Goal: Task Accomplishment & Management: Use online tool/utility

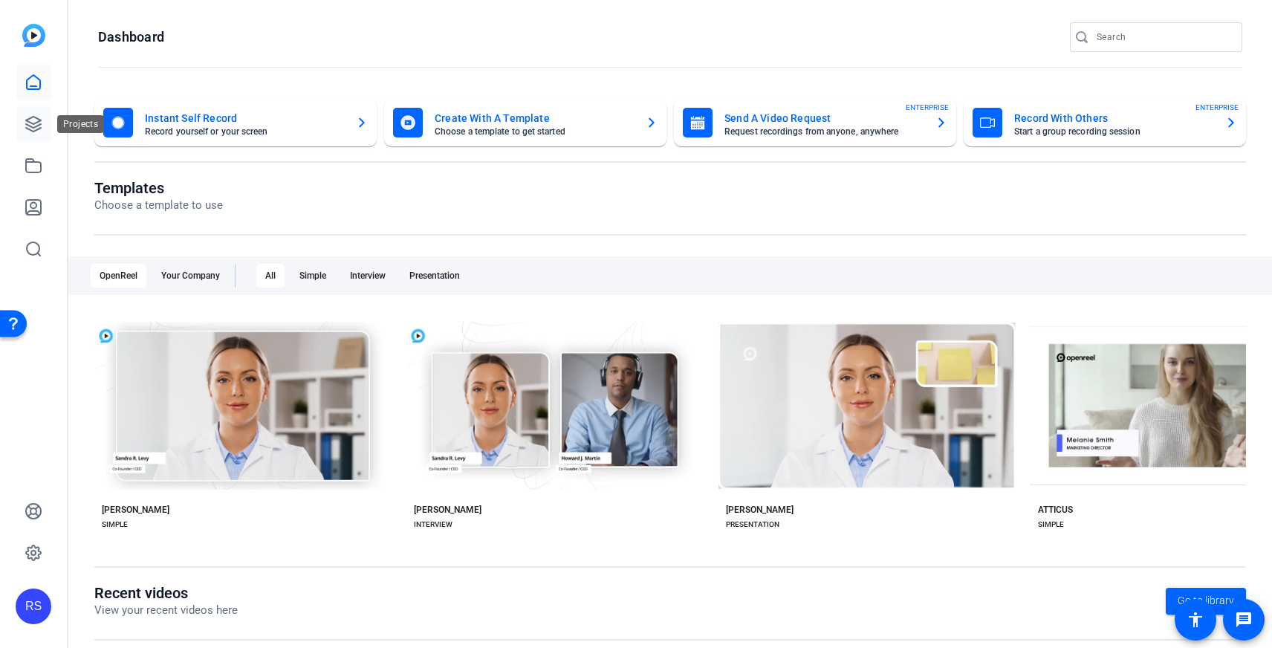
click at [28, 121] on icon at bounding box center [33, 124] width 15 height 15
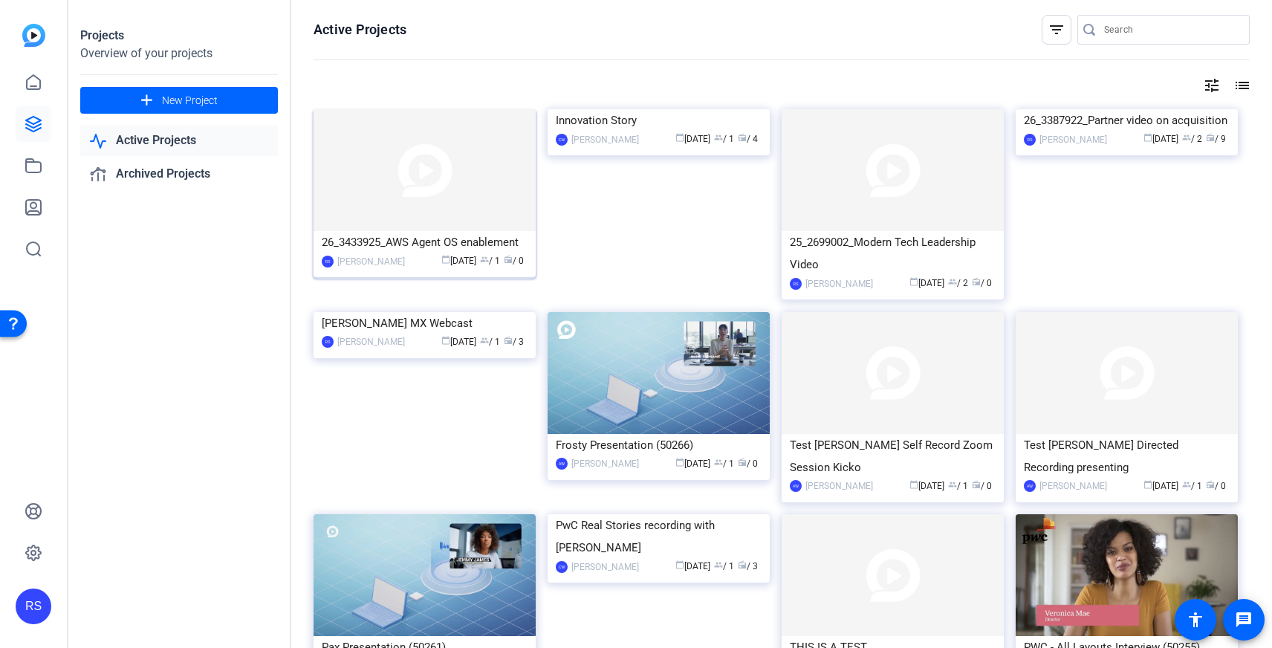
click at [487, 188] on img at bounding box center [424, 170] width 222 height 122
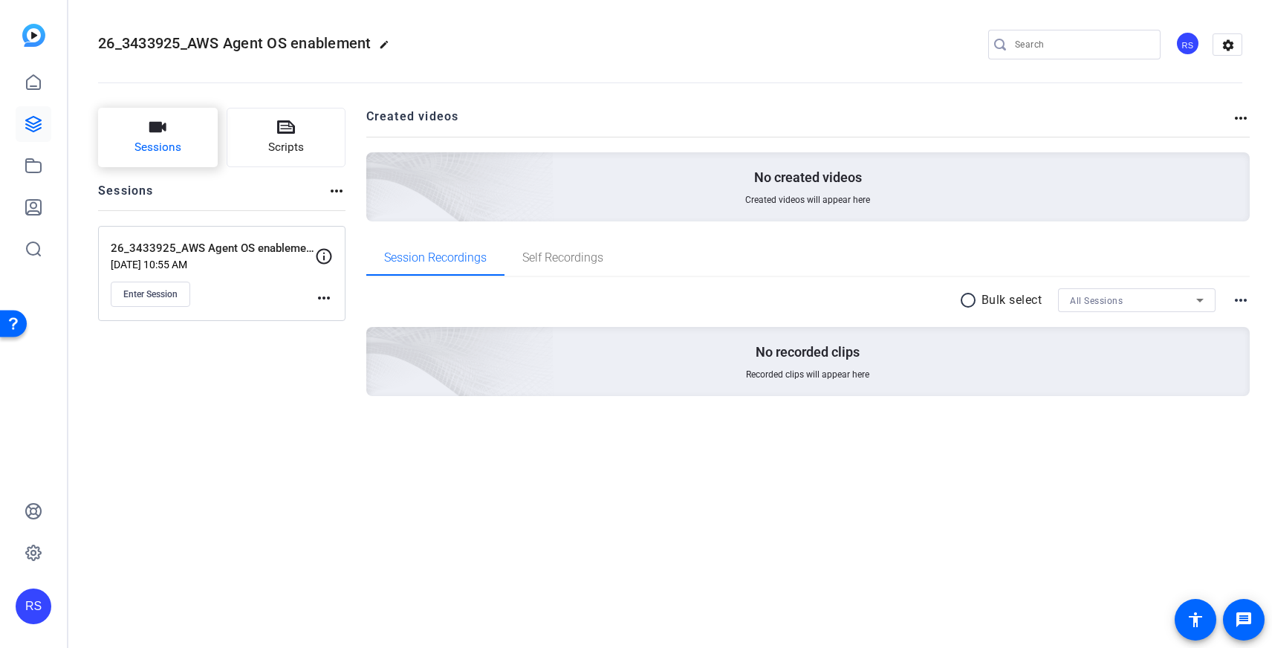
click at [185, 124] on button "Sessions" at bounding box center [158, 137] width 120 height 59
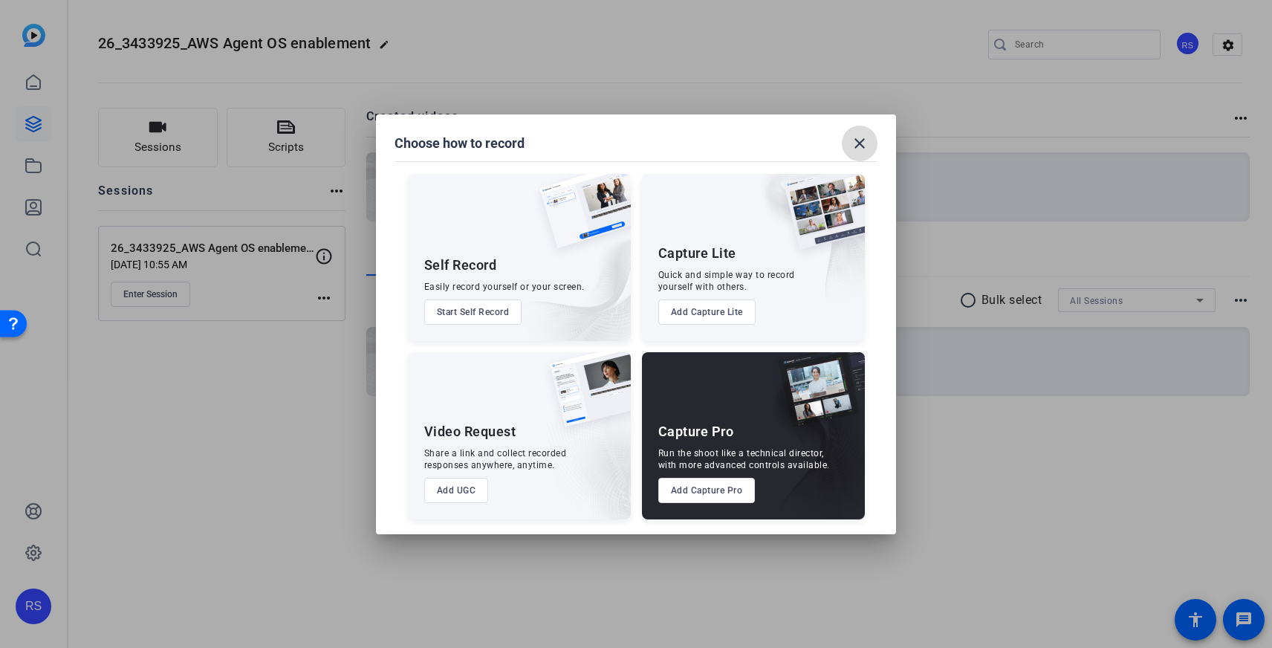
click at [864, 152] on span at bounding box center [860, 144] width 36 height 36
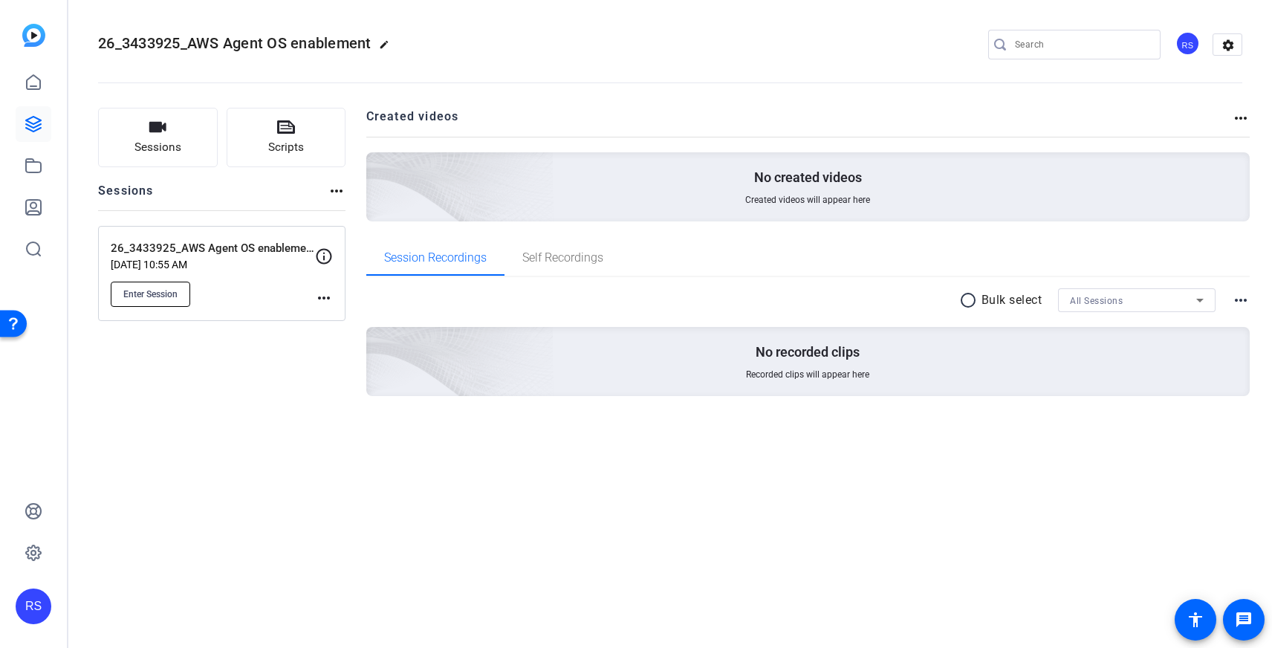
click at [142, 290] on span "Enter Session" at bounding box center [150, 294] width 54 height 12
click at [170, 288] on span "Enter Session" at bounding box center [150, 294] width 54 height 12
click at [454, 265] on span "Session Recordings" at bounding box center [435, 258] width 103 height 36
click at [599, 206] on div "No created videos Created videos will appear here" at bounding box center [808, 186] width 884 height 69
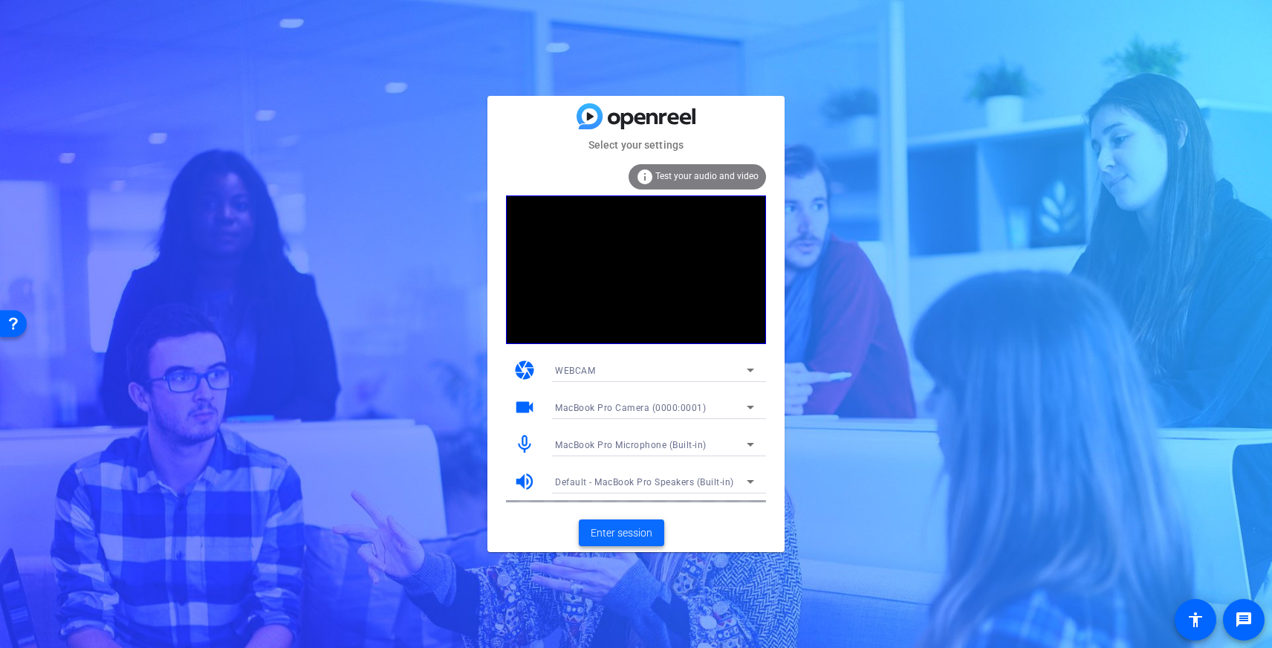
click at [629, 531] on span "Enter session" at bounding box center [621, 533] width 62 height 16
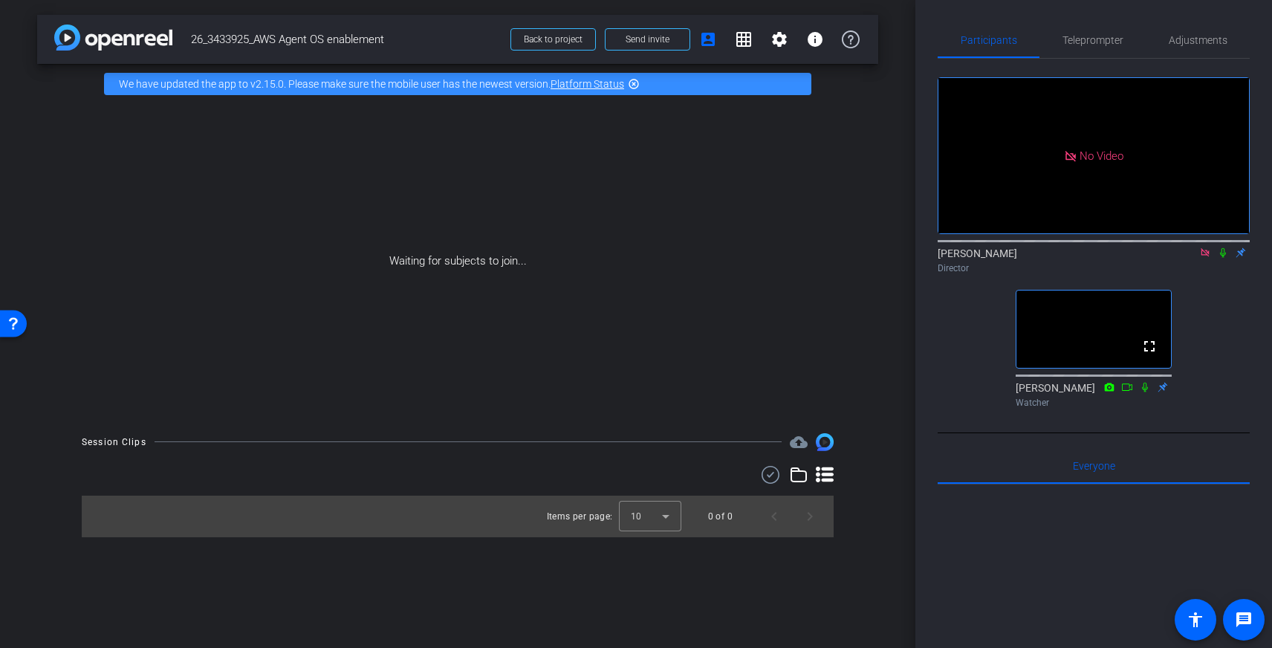
click at [1202, 256] on icon at bounding box center [1204, 252] width 8 height 8
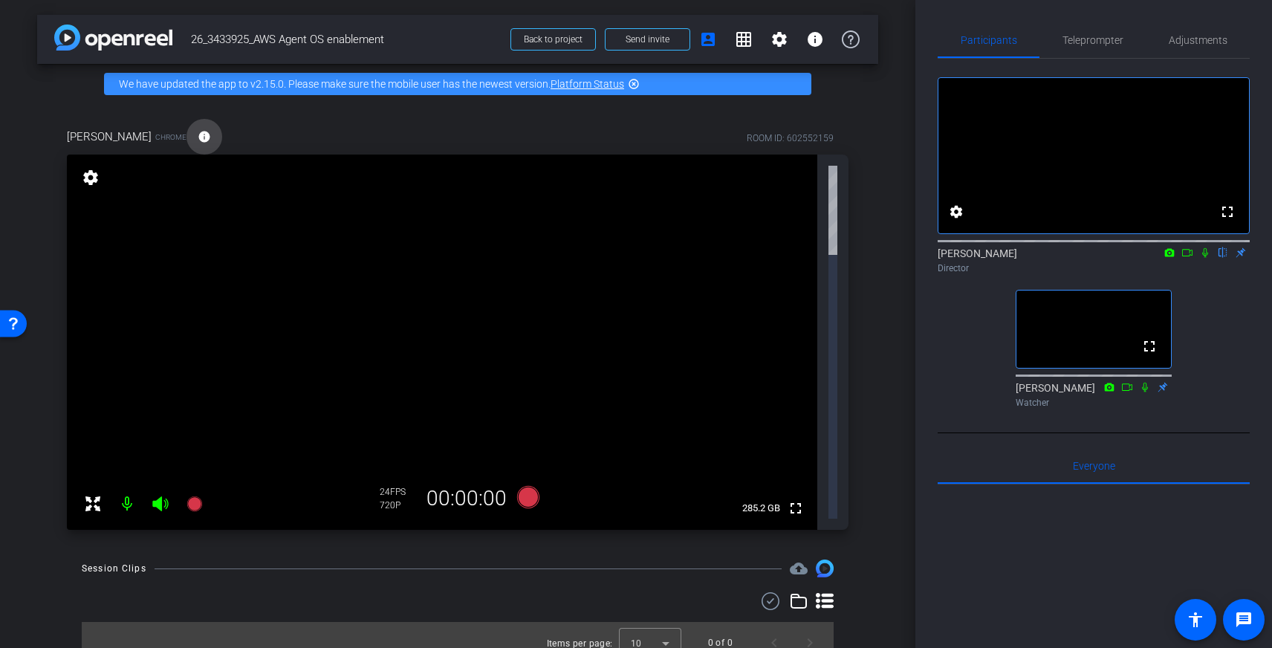
click at [198, 136] on mat-icon "info" at bounding box center [204, 136] width 13 height 13
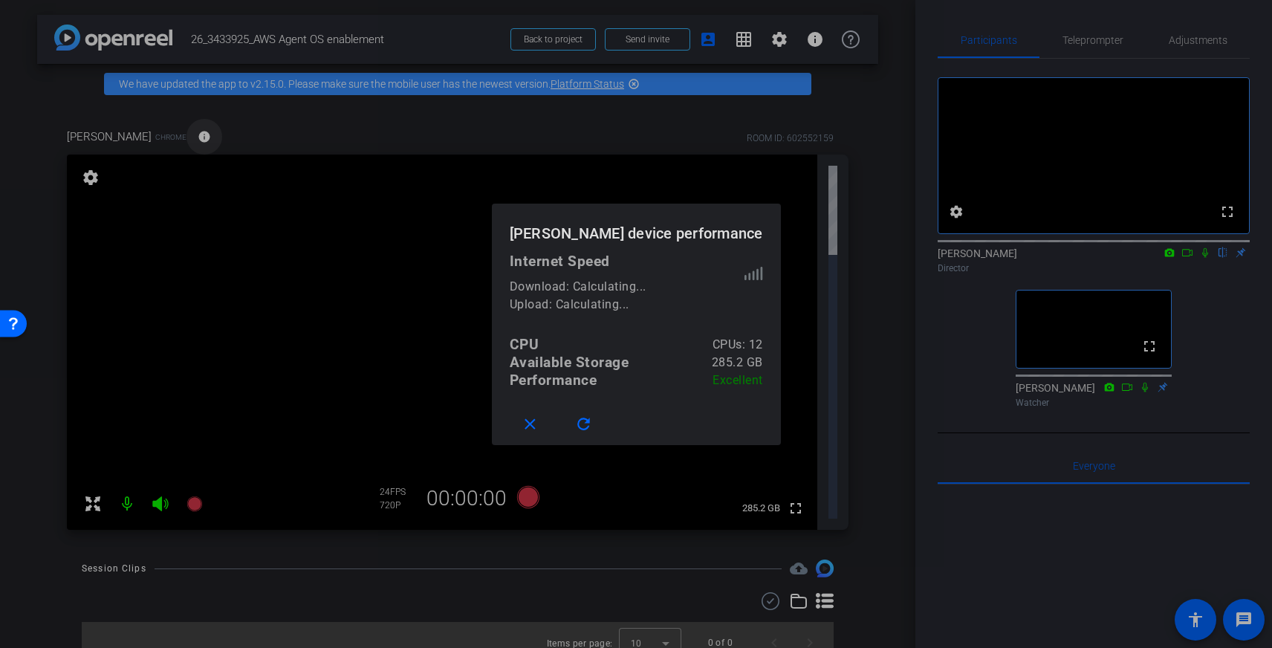
click at [174, 136] on div at bounding box center [636, 324] width 1272 height 648
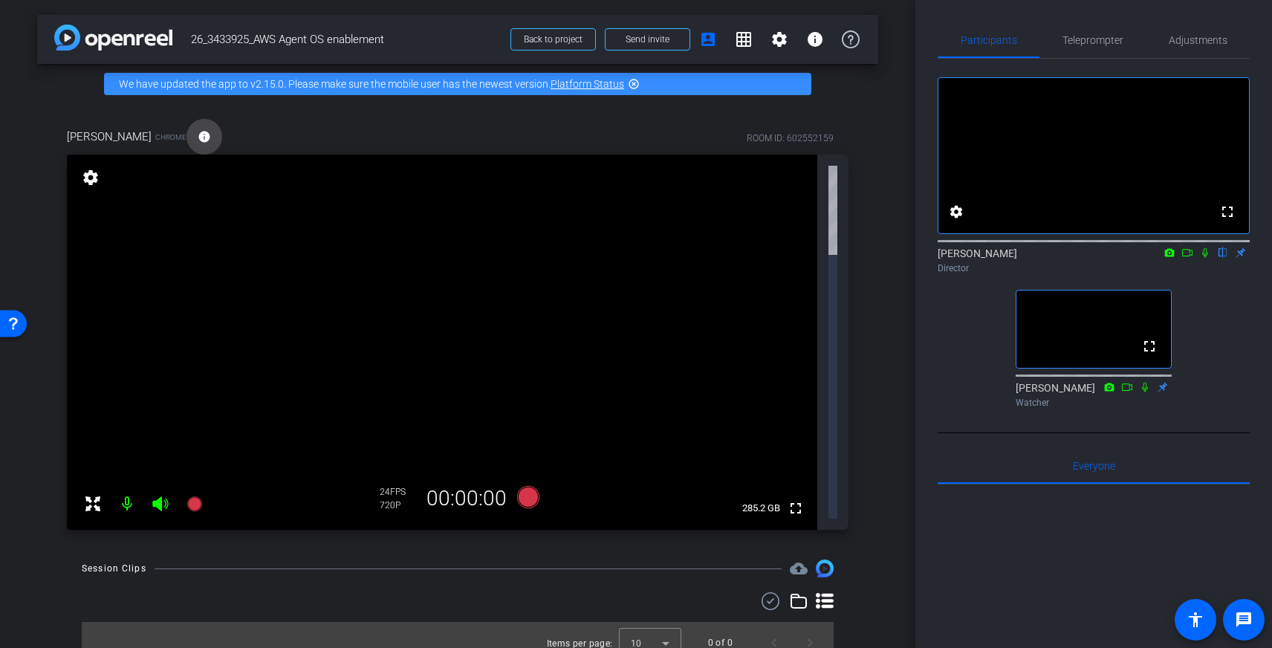
click at [198, 137] on mat-icon "info" at bounding box center [204, 136] width 13 height 13
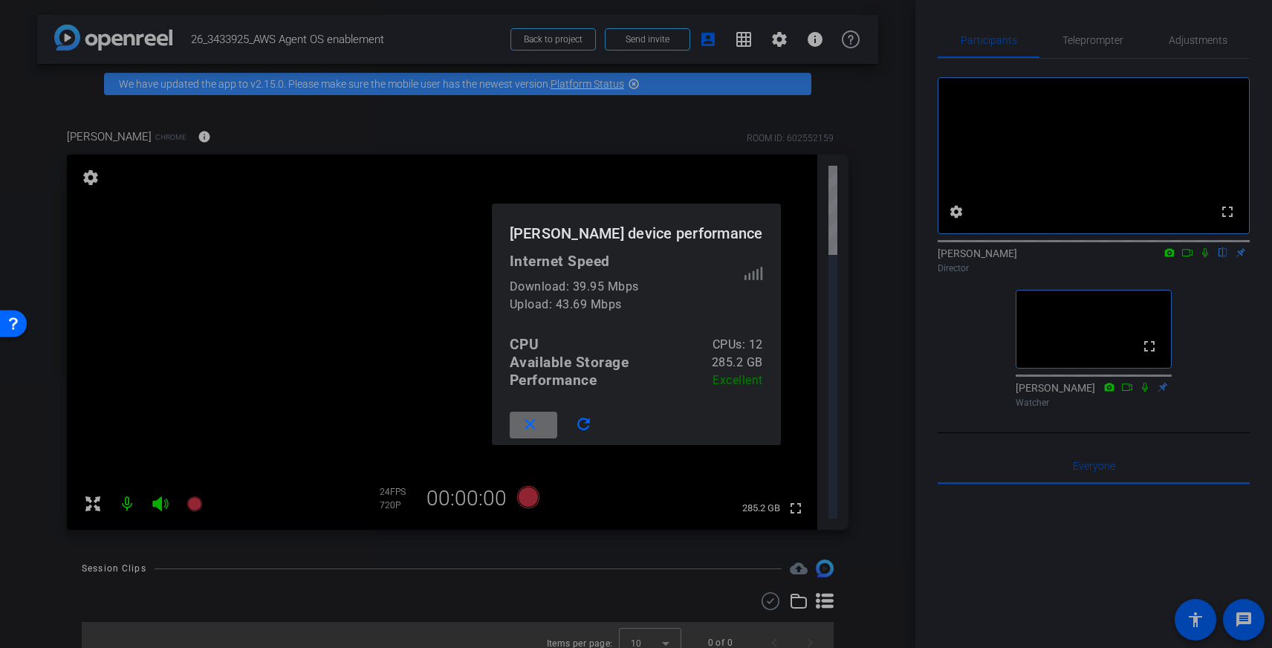
click at [557, 429] on span at bounding box center [534, 425] width 48 height 36
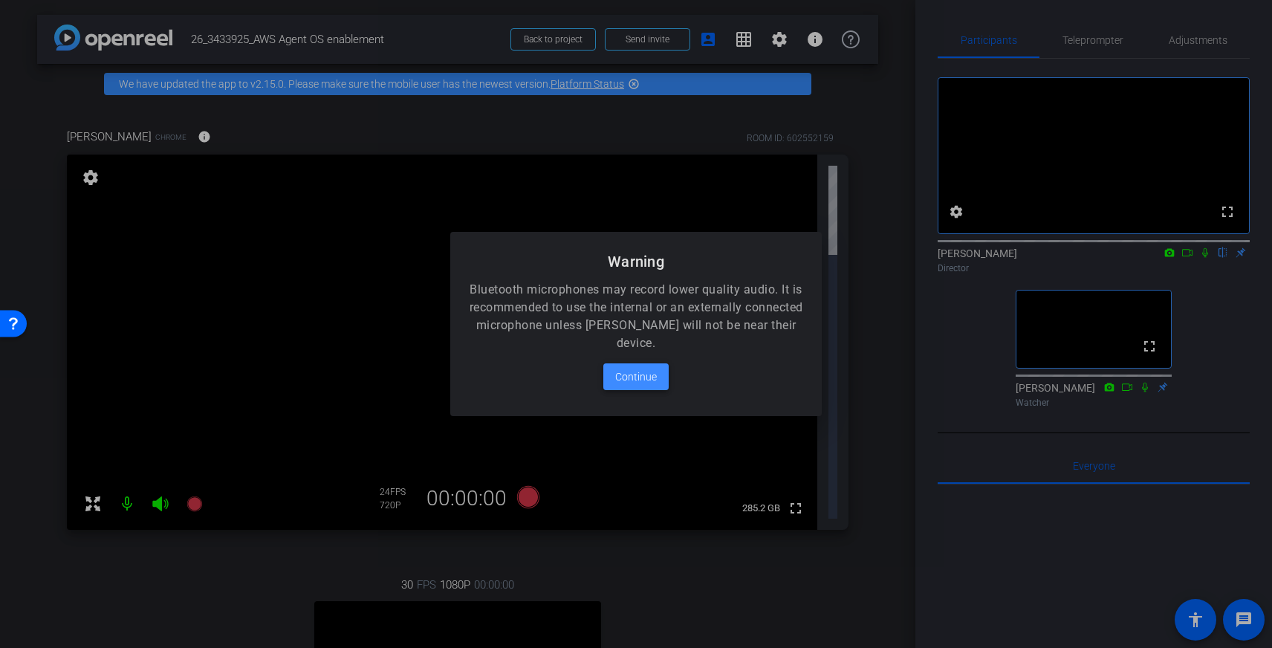
click at [648, 370] on span "Continue" at bounding box center [636, 377] width 42 height 18
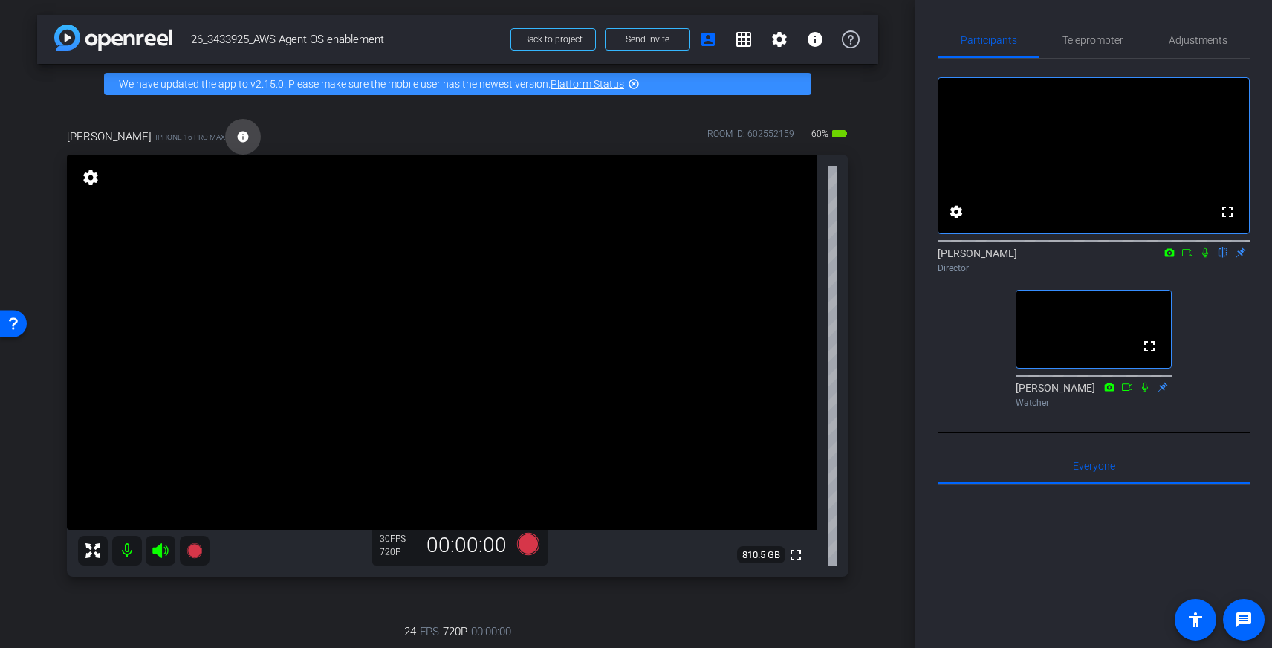
click at [236, 137] on mat-icon "info" at bounding box center [242, 136] width 13 height 13
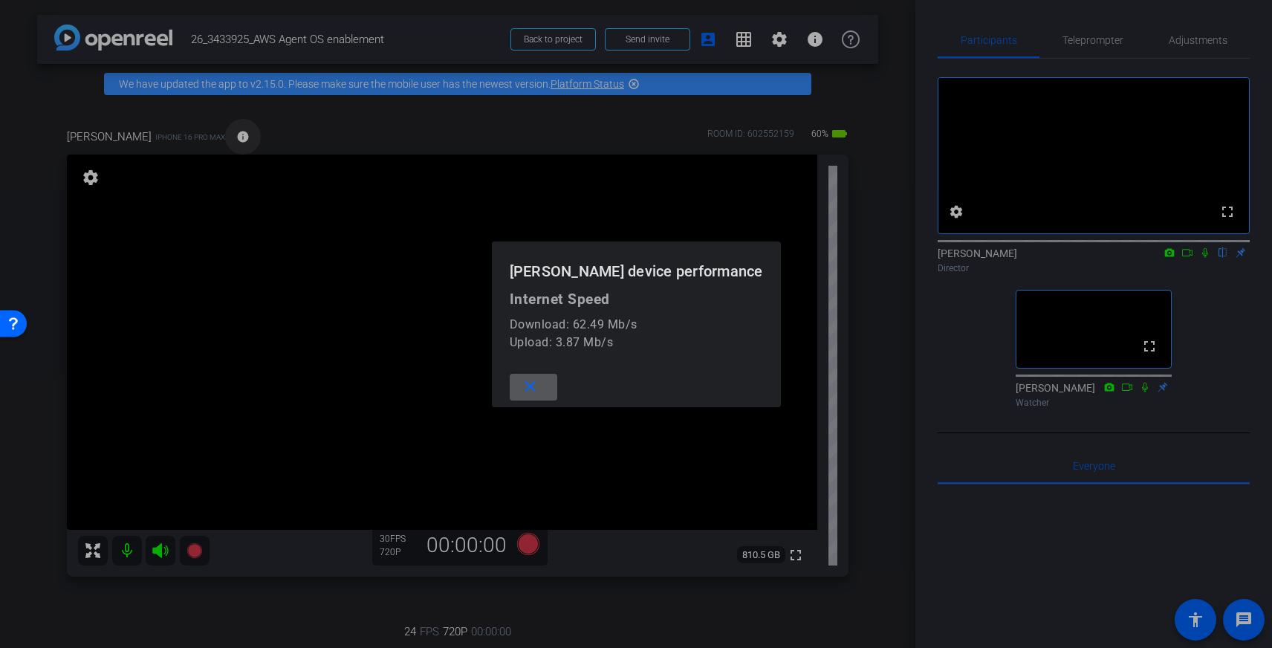
click at [221, 137] on div at bounding box center [636, 324] width 1272 height 648
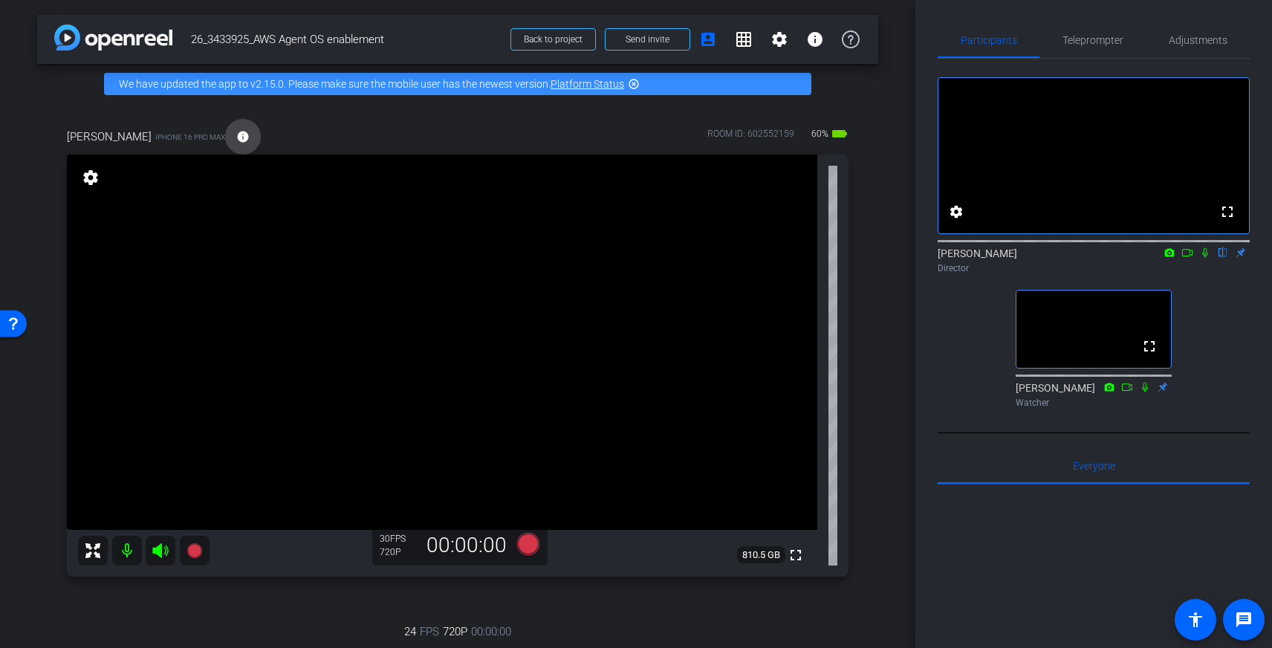
click at [236, 137] on mat-icon "info" at bounding box center [242, 136] width 13 height 13
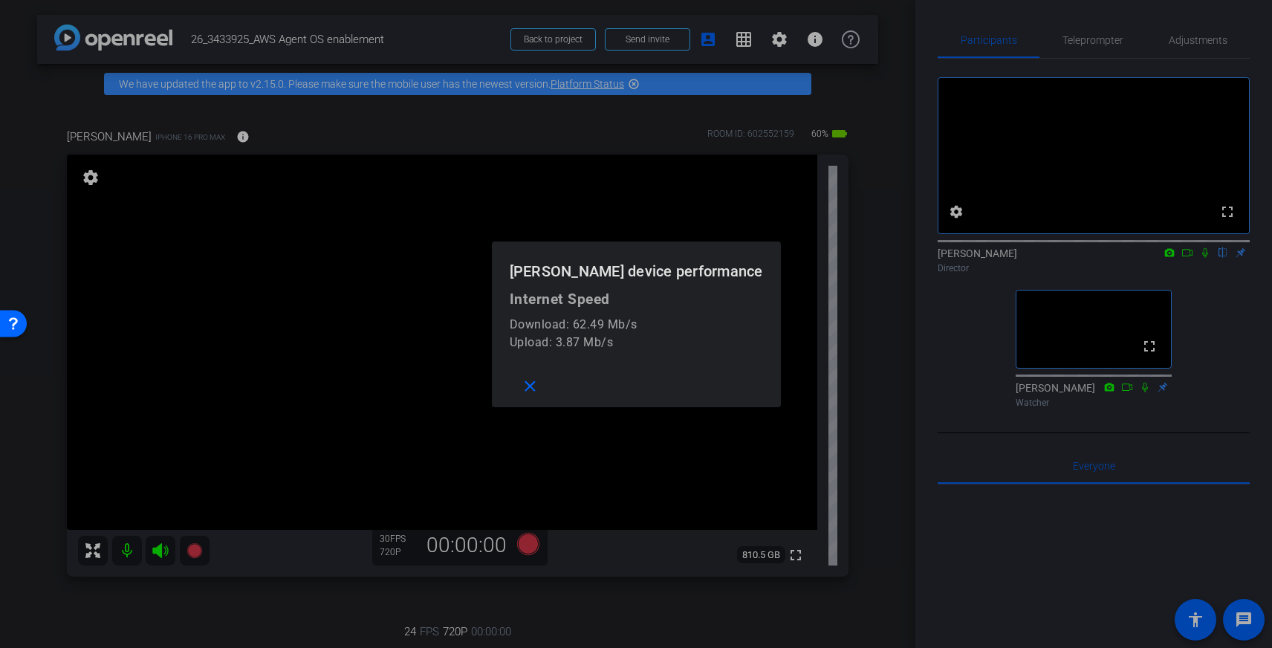
click at [1202, 38] on div at bounding box center [636, 324] width 1272 height 648
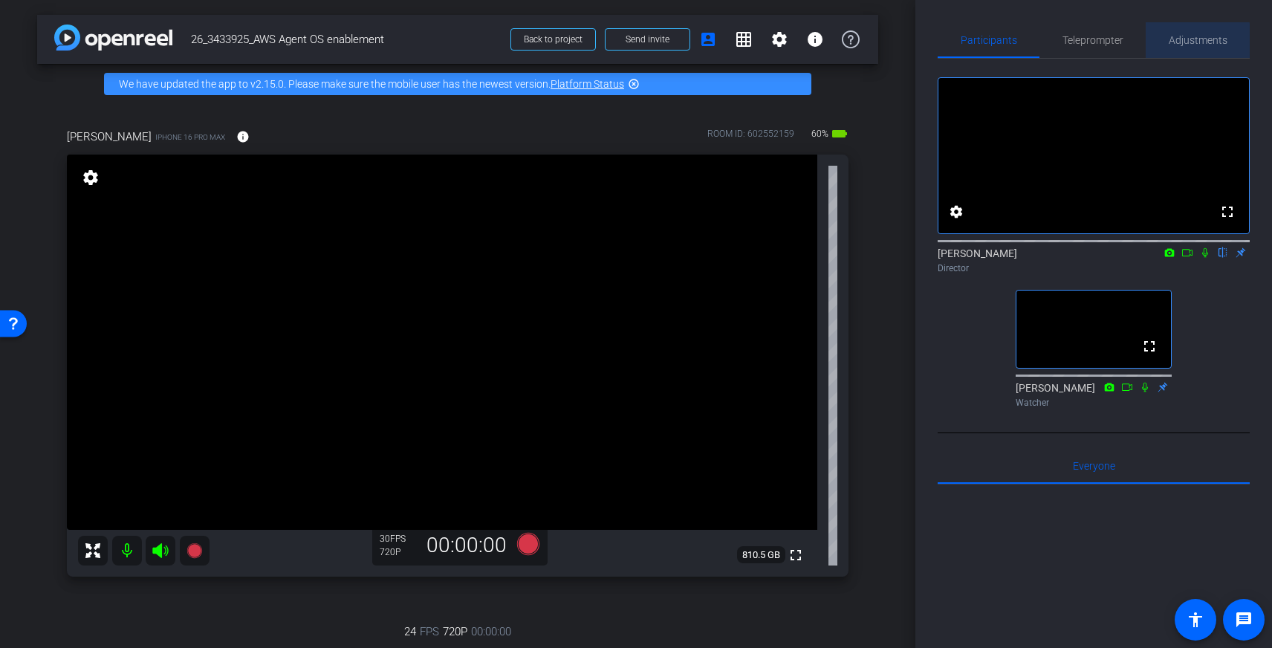
click at [1190, 45] on span "Adjustments" at bounding box center [1197, 40] width 59 height 10
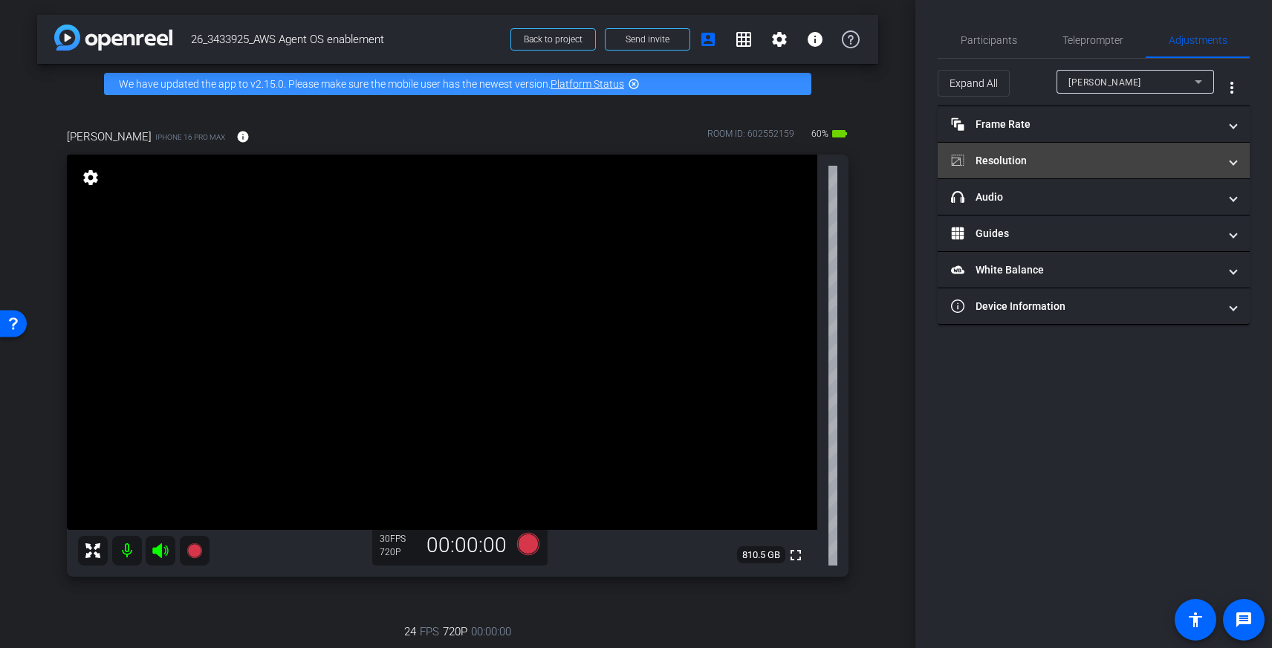
click at [1010, 158] on mat-panel-title "Resolution" at bounding box center [1084, 161] width 267 height 16
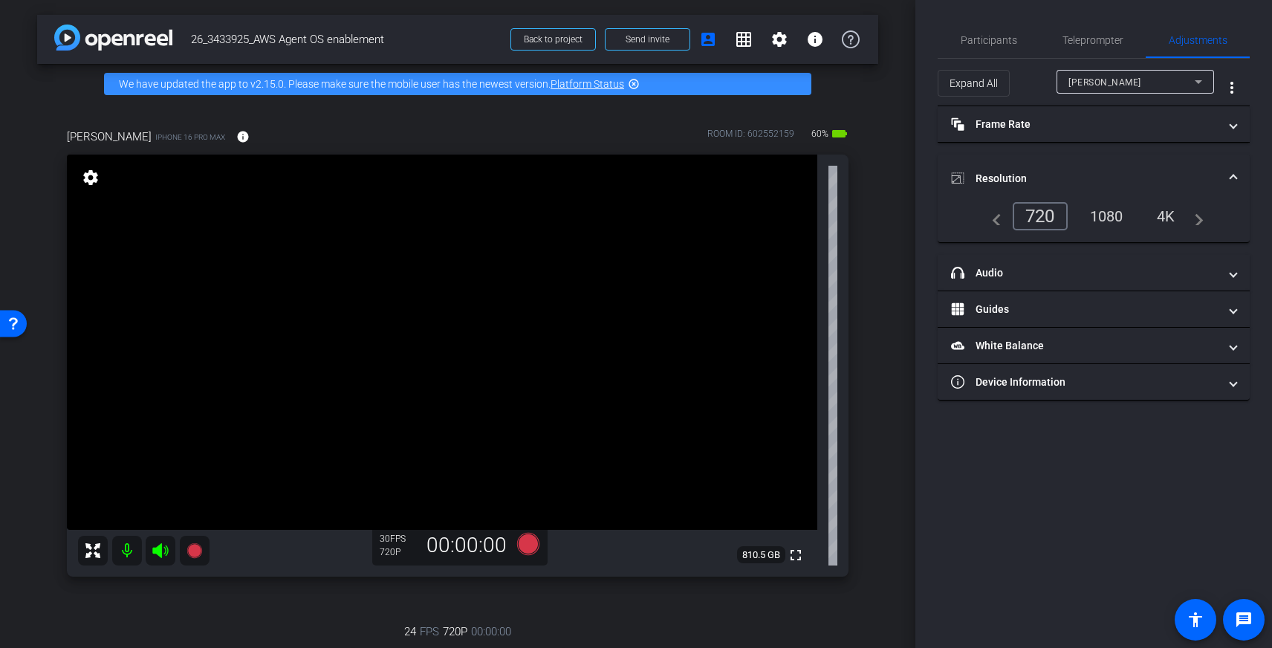
click at [1119, 212] on div "1080" at bounding box center [1106, 216] width 56 height 25
click at [1106, 212] on div "1080" at bounding box center [1106, 216] width 56 height 25
click at [1104, 215] on div "1080" at bounding box center [1106, 216] width 56 height 25
click at [1206, 219] on div "navigate_before 720 1080 4K navigate_next" at bounding box center [1093, 216] width 276 height 28
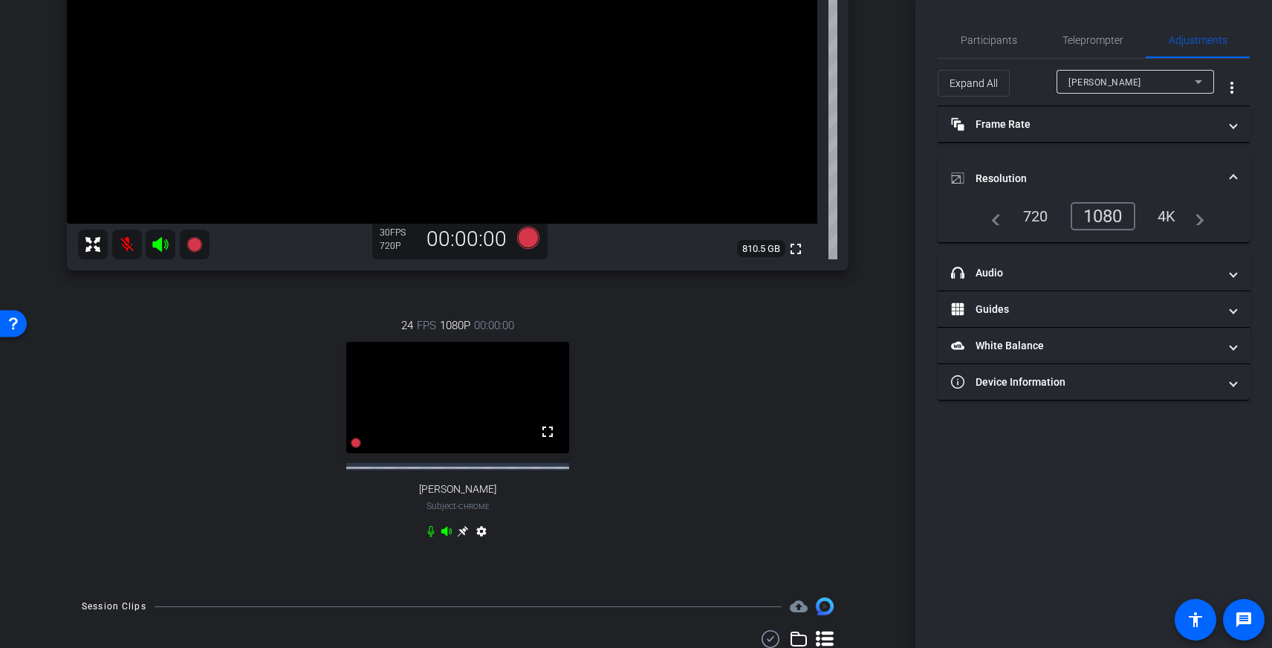
scroll to position [296, 0]
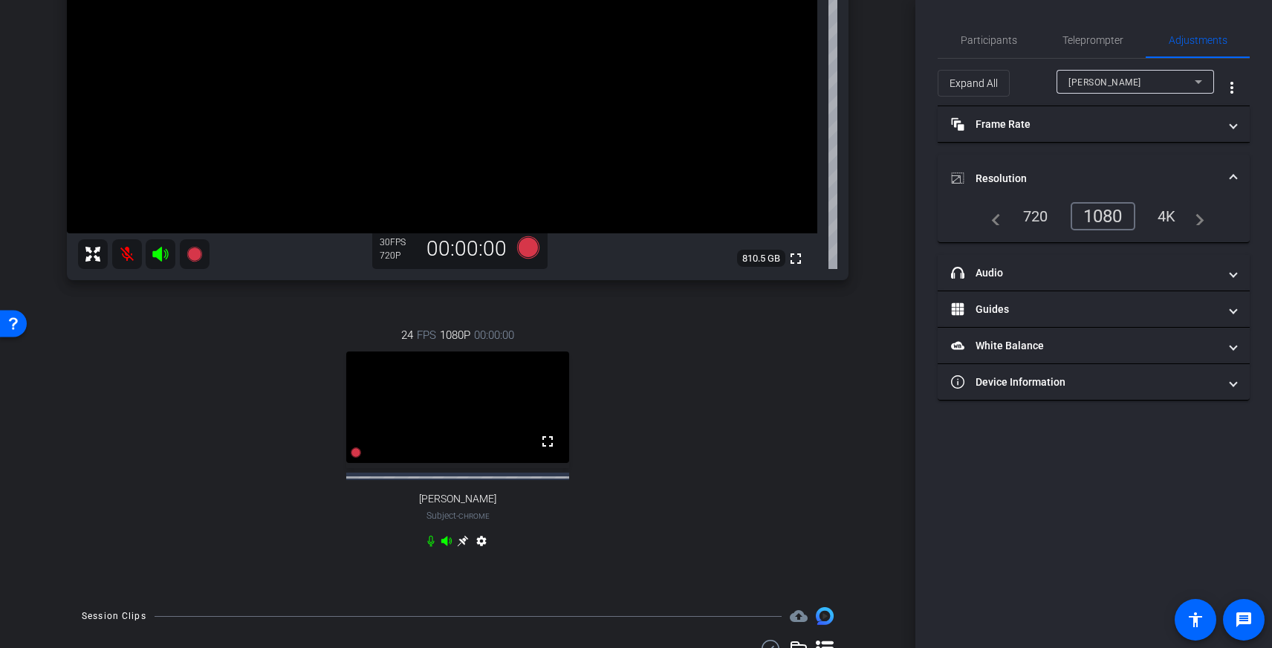
click at [477, 388] on video at bounding box center [457, 406] width 223 height 111
click at [458, 540] on icon at bounding box center [463, 541] width 12 height 12
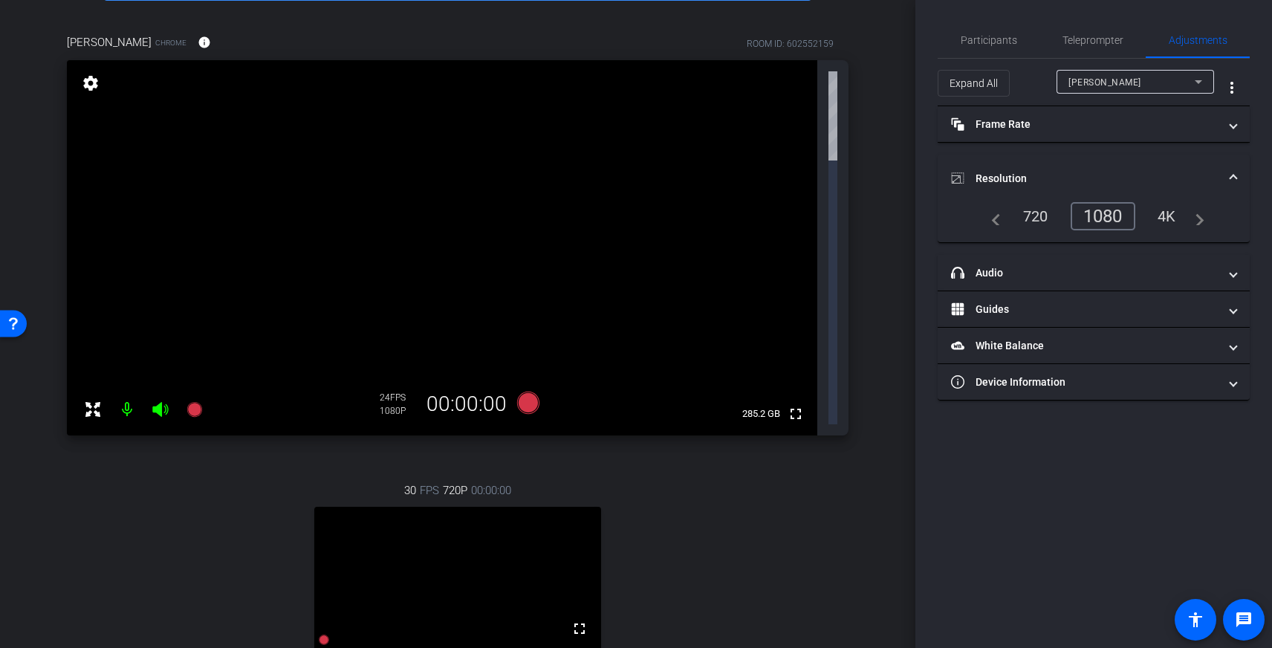
click at [1110, 219] on div "1080" at bounding box center [1102, 216] width 65 height 28
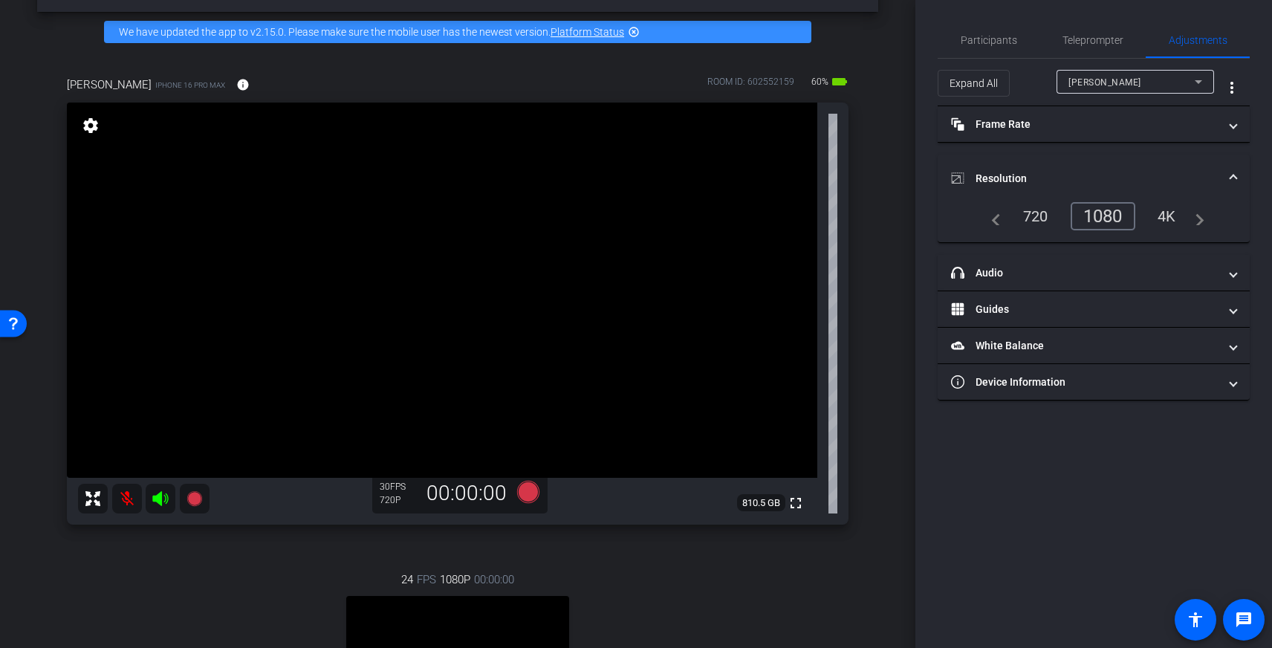
scroll to position [48, 0]
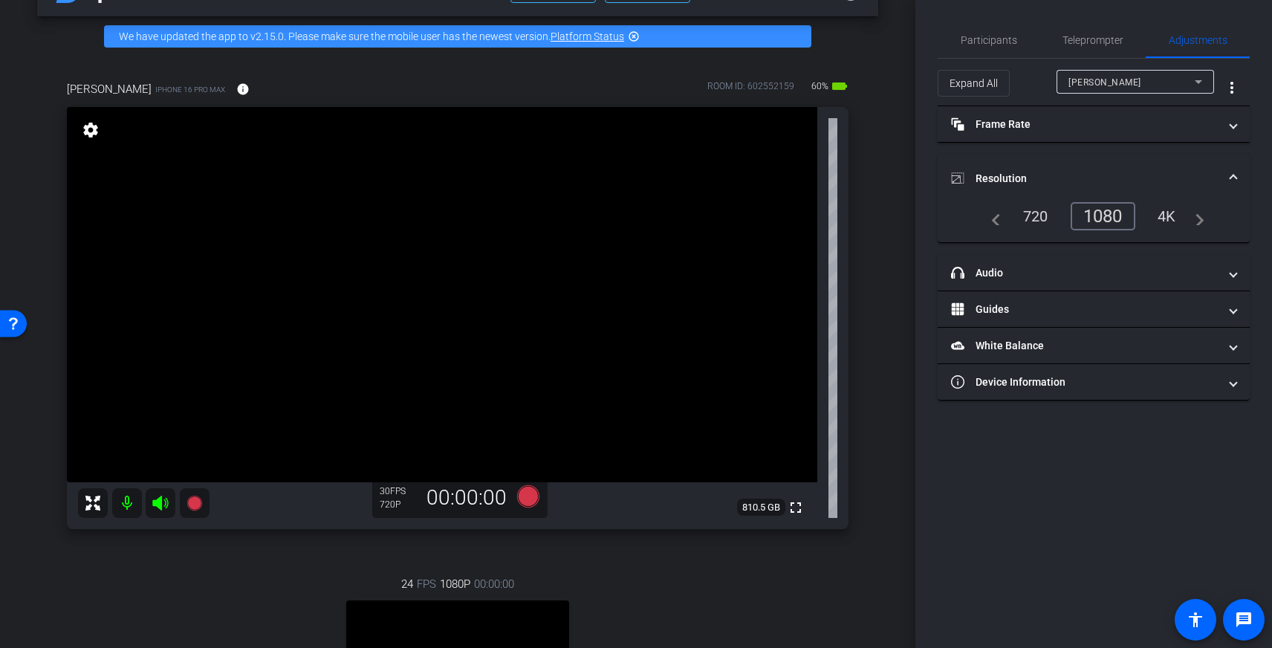
click at [710, 435] on video at bounding box center [442, 294] width 750 height 375
click at [462, 377] on video at bounding box center [442, 294] width 750 height 375
click at [1110, 84] on span "[PERSON_NAME]" at bounding box center [1104, 82] width 73 height 10
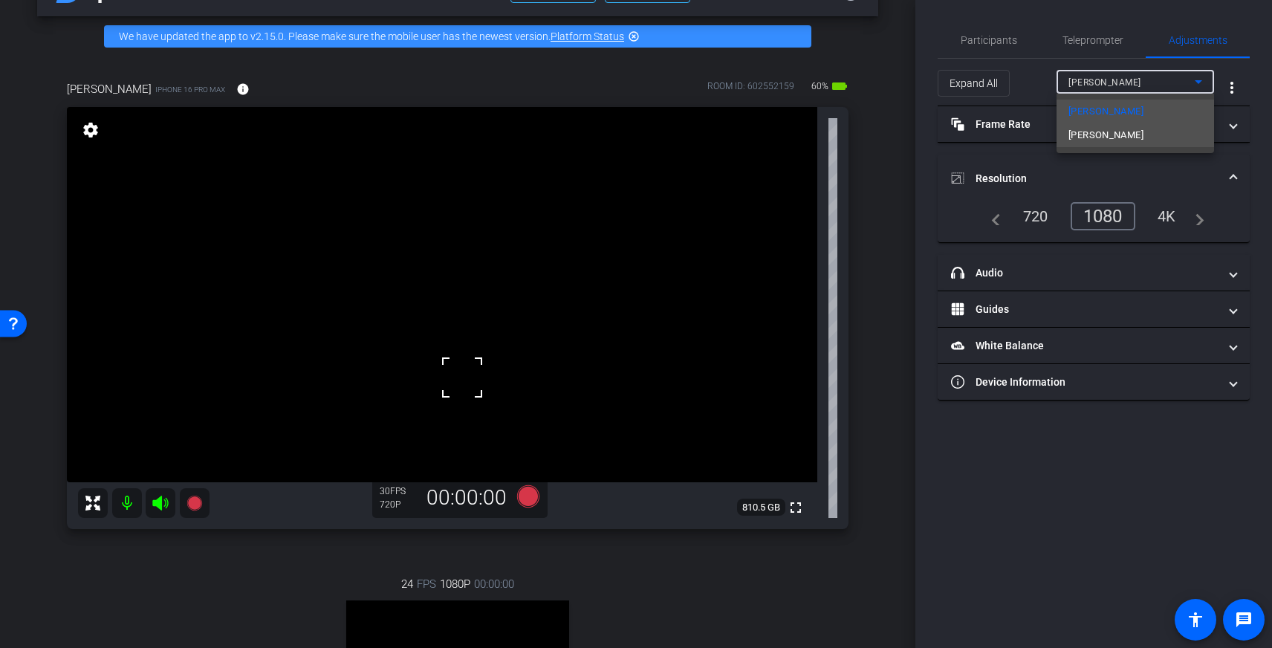
click at [1103, 130] on span "[PERSON_NAME]" at bounding box center [1105, 135] width 75 height 18
type input "1000"
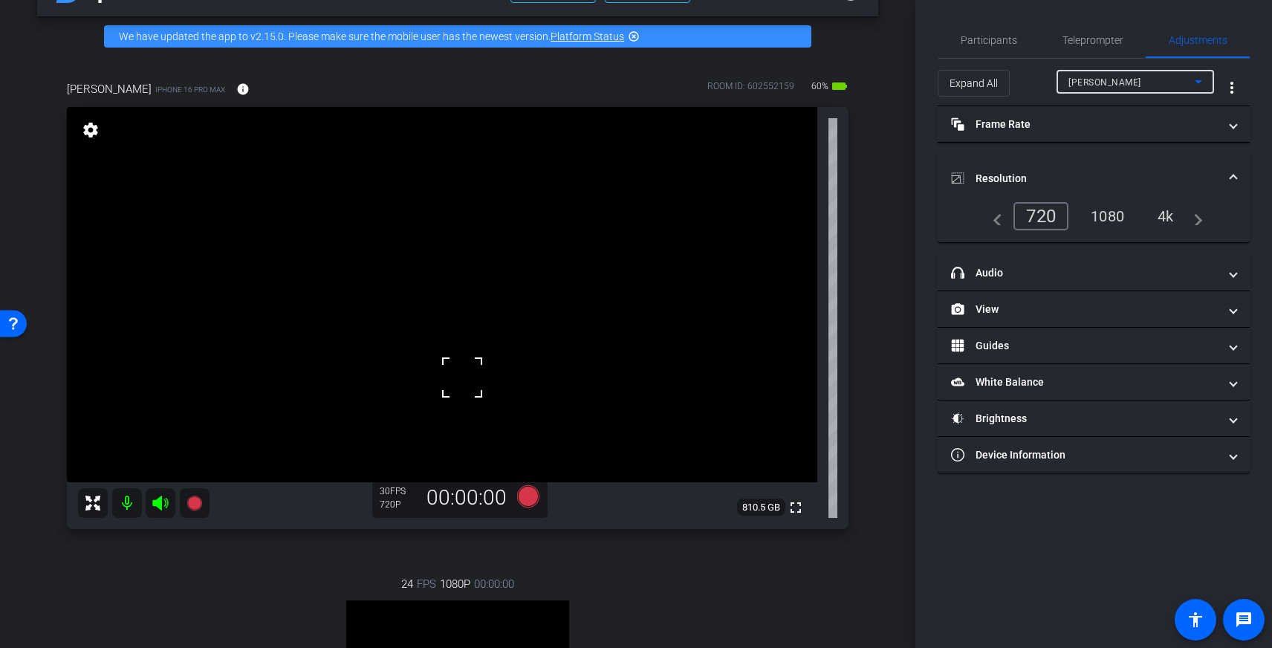
click at [1104, 217] on div "1080" at bounding box center [1107, 216] width 56 height 25
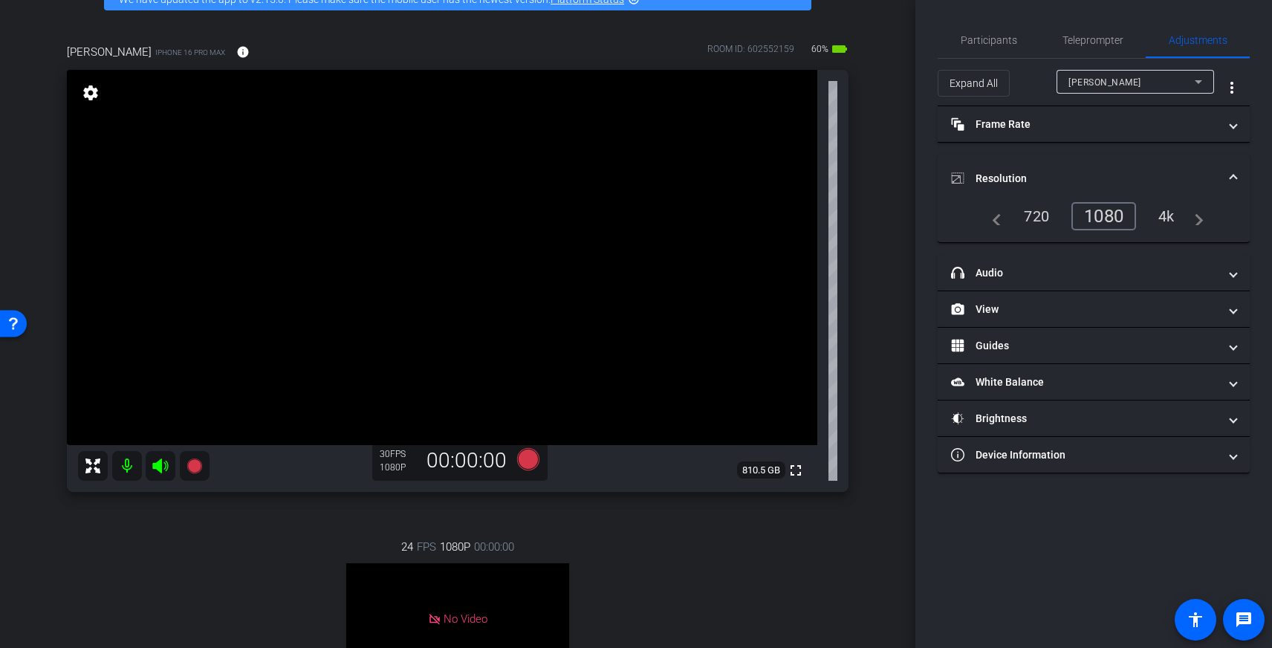
scroll to position [99, 0]
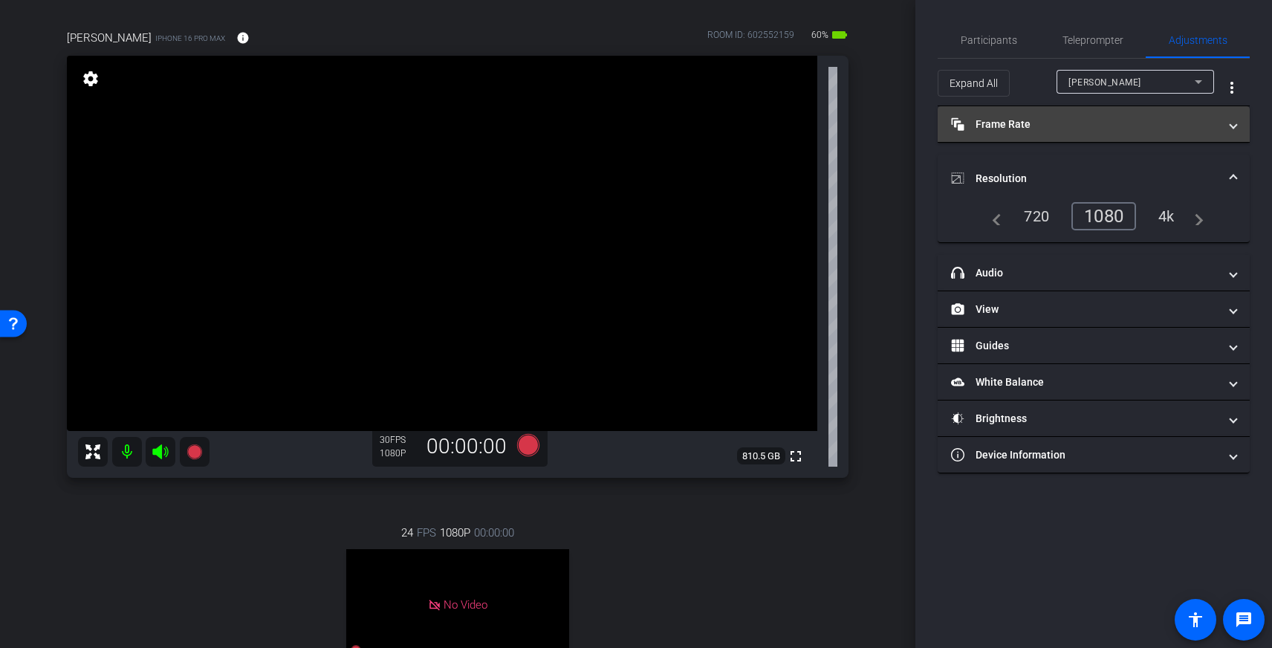
click at [1011, 126] on mat-panel-title "Frame Rate Frame Rate" at bounding box center [1084, 125] width 267 height 16
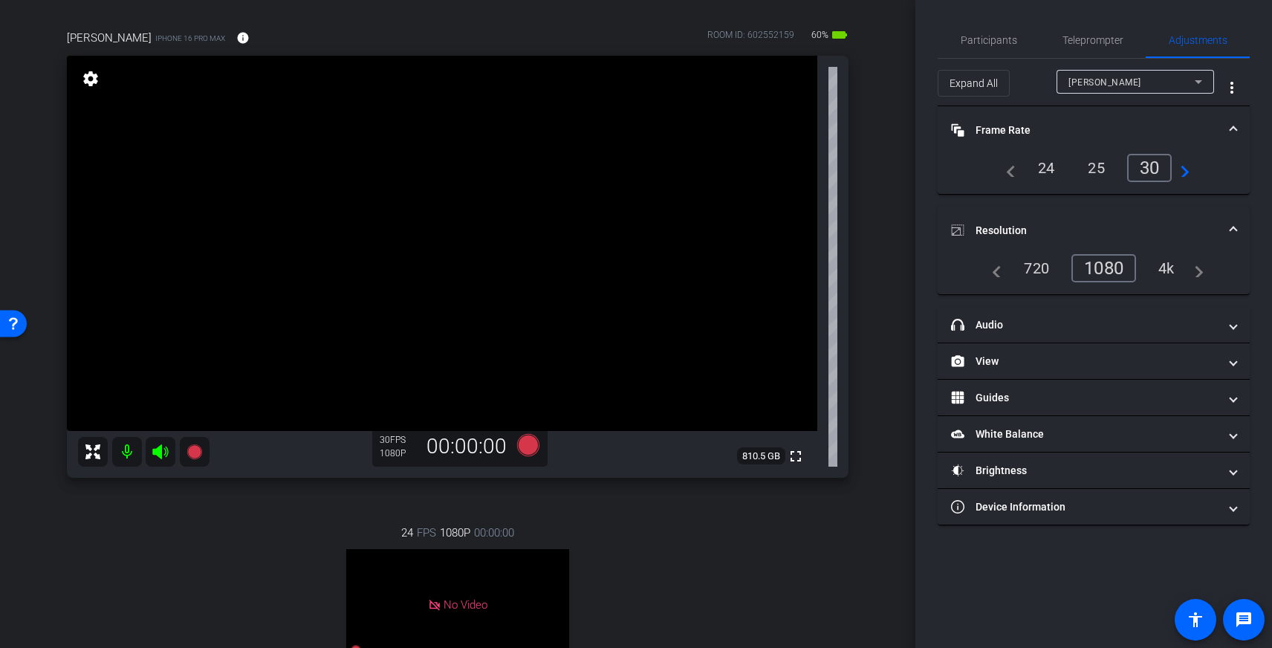
click at [1046, 168] on div "24" at bounding box center [1046, 167] width 39 height 25
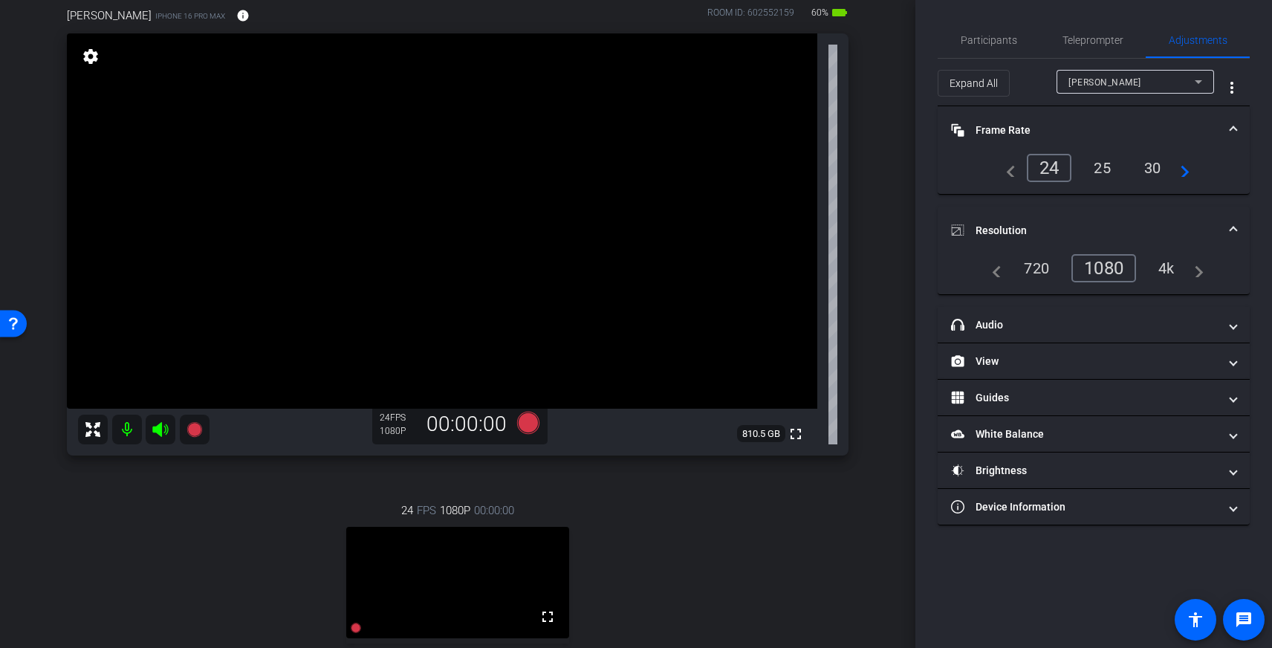
scroll to position [114, 0]
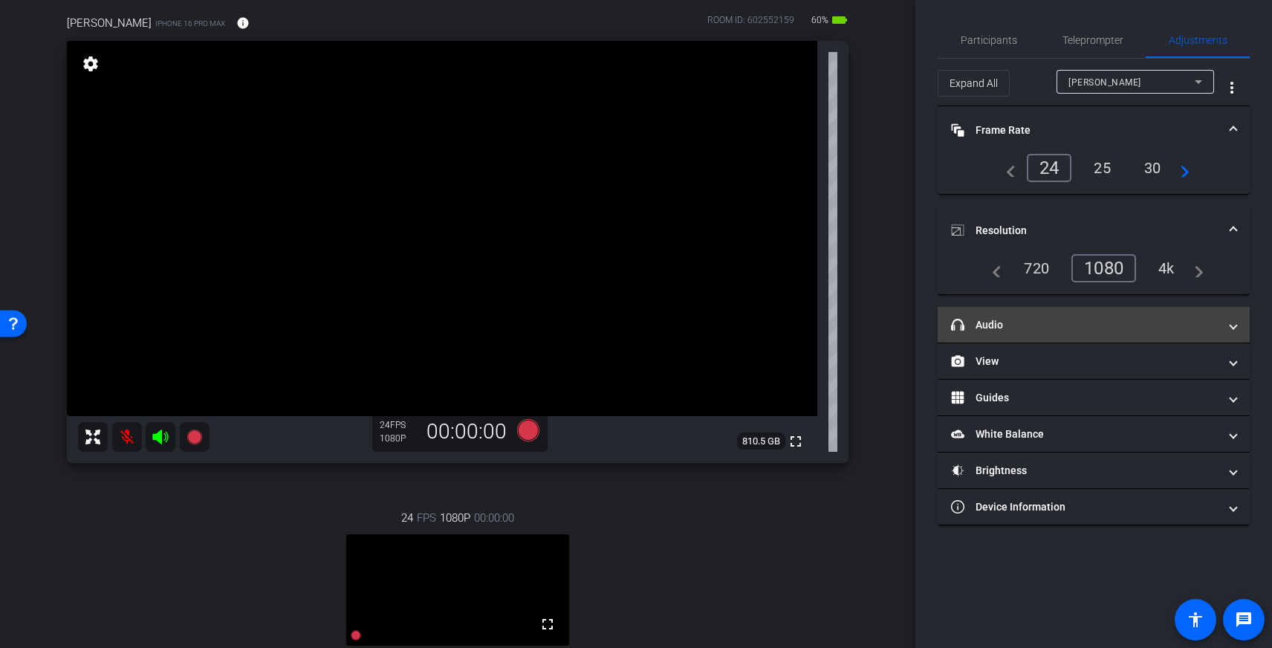
click at [1043, 328] on mat-panel-title "headphone icon Audio" at bounding box center [1084, 325] width 267 height 16
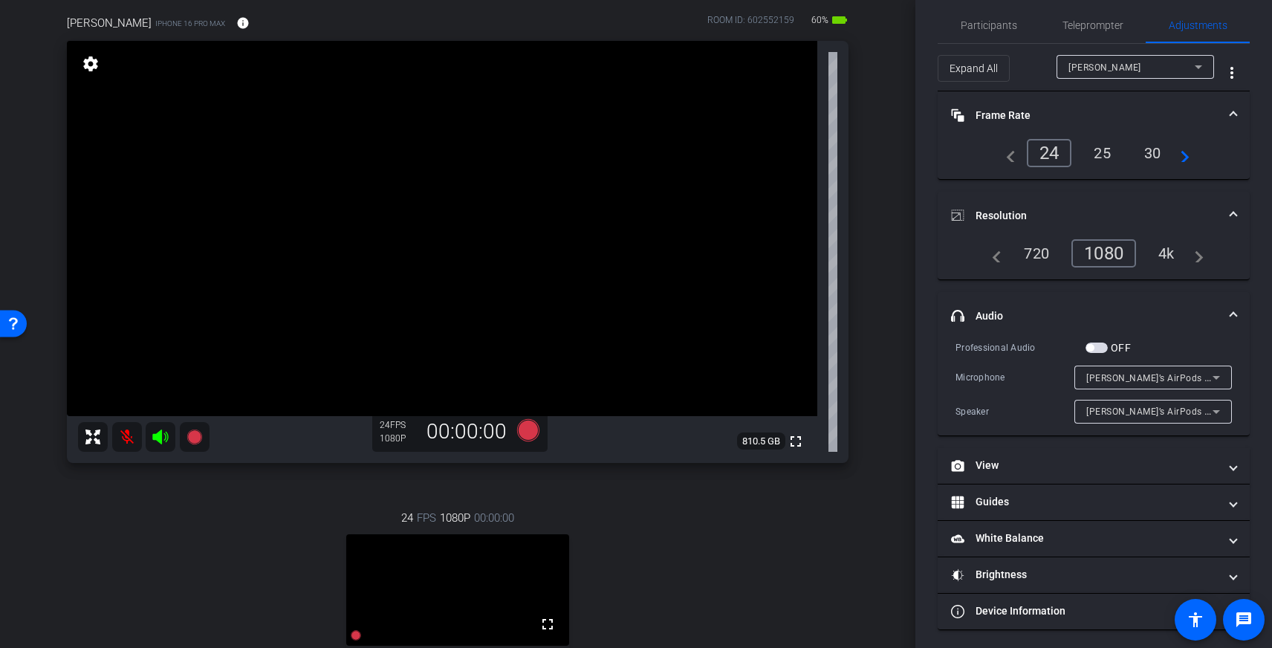
scroll to position [19, 0]
click at [1100, 341] on span "button" at bounding box center [1096, 344] width 22 height 10
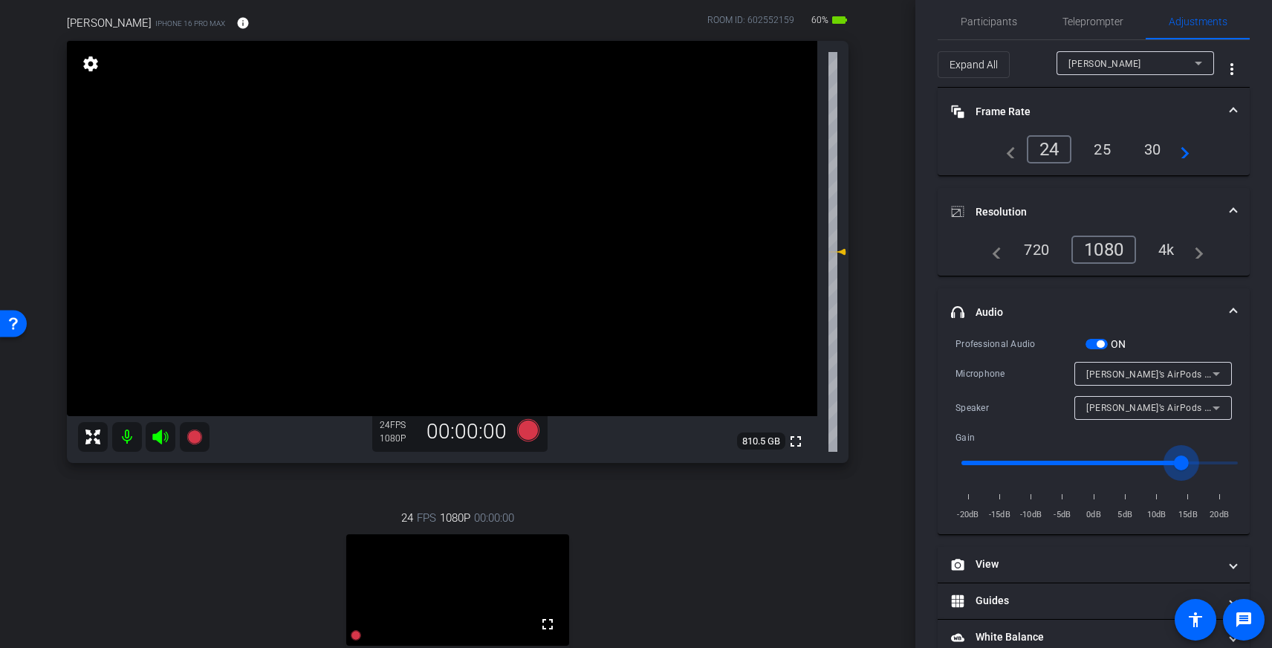
drag, startPoint x: 1102, startPoint y: 461, endPoint x: 1182, endPoint y: 458, distance: 80.3
click at [1182, 458] on input "range" at bounding box center [1100, 462] width 308 height 33
drag, startPoint x: 1182, startPoint y: 458, endPoint x: 1131, endPoint y: 457, distance: 51.3
type input "5"
click at [1131, 457] on input "range" at bounding box center [1100, 462] width 308 height 33
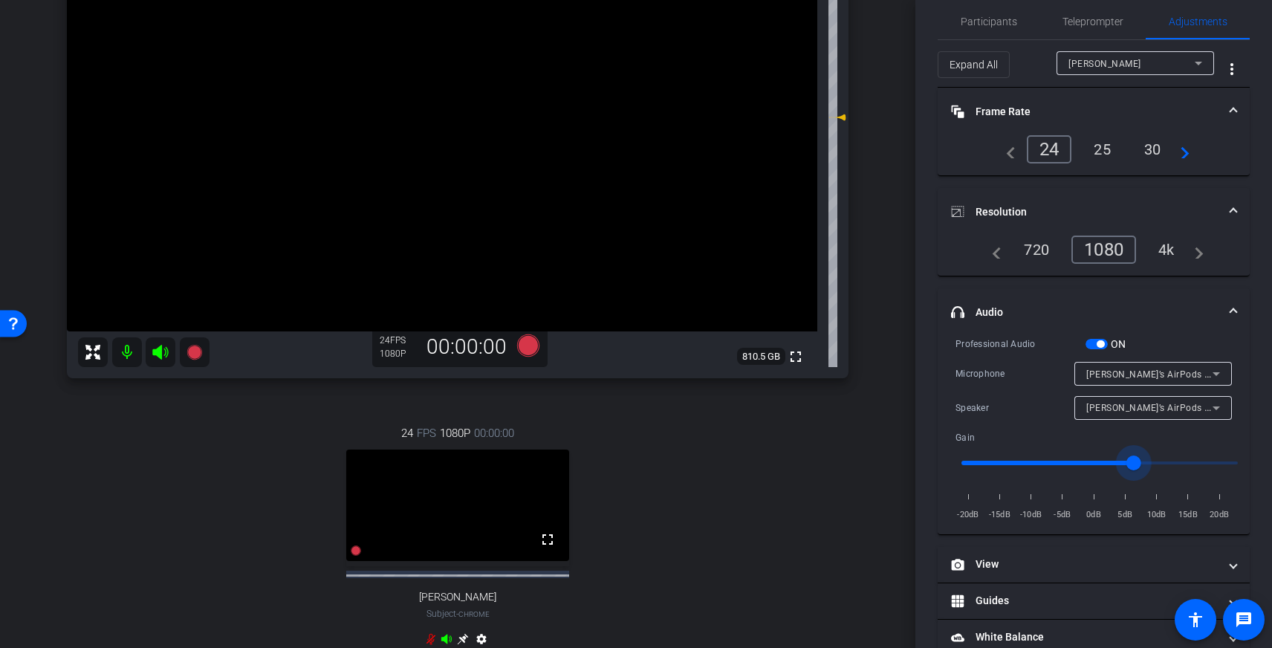
scroll to position [186, 0]
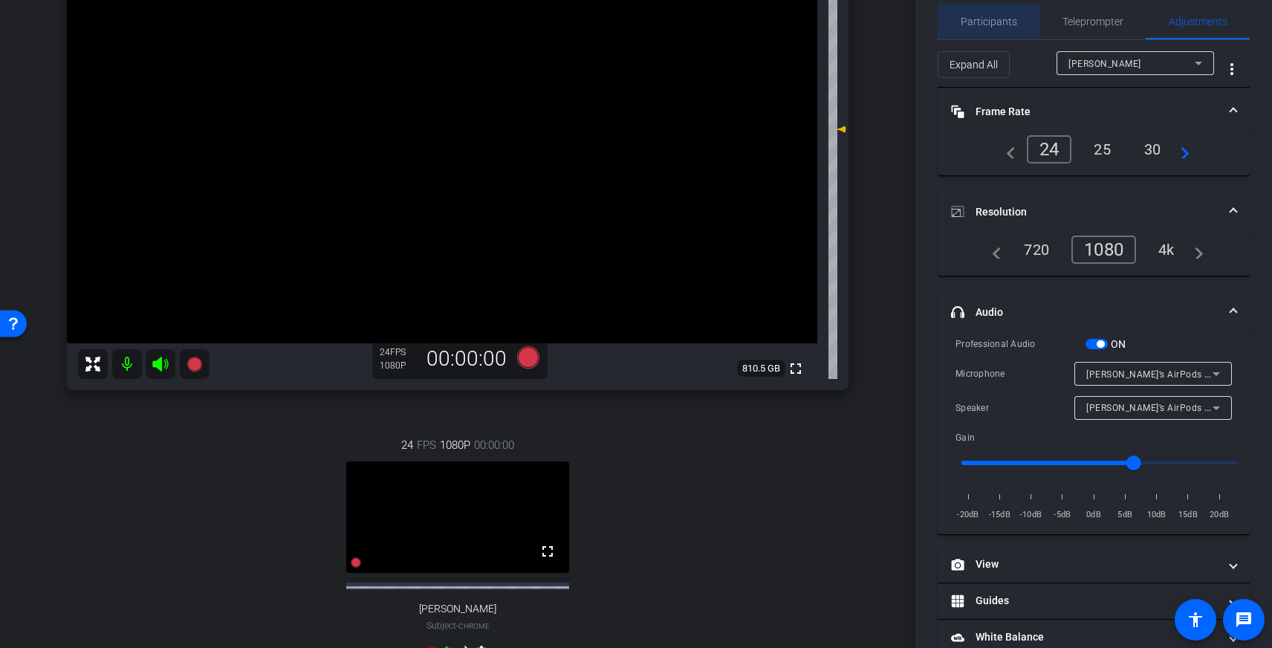
click at [977, 21] on span "Participants" at bounding box center [988, 21] width 56 height 10
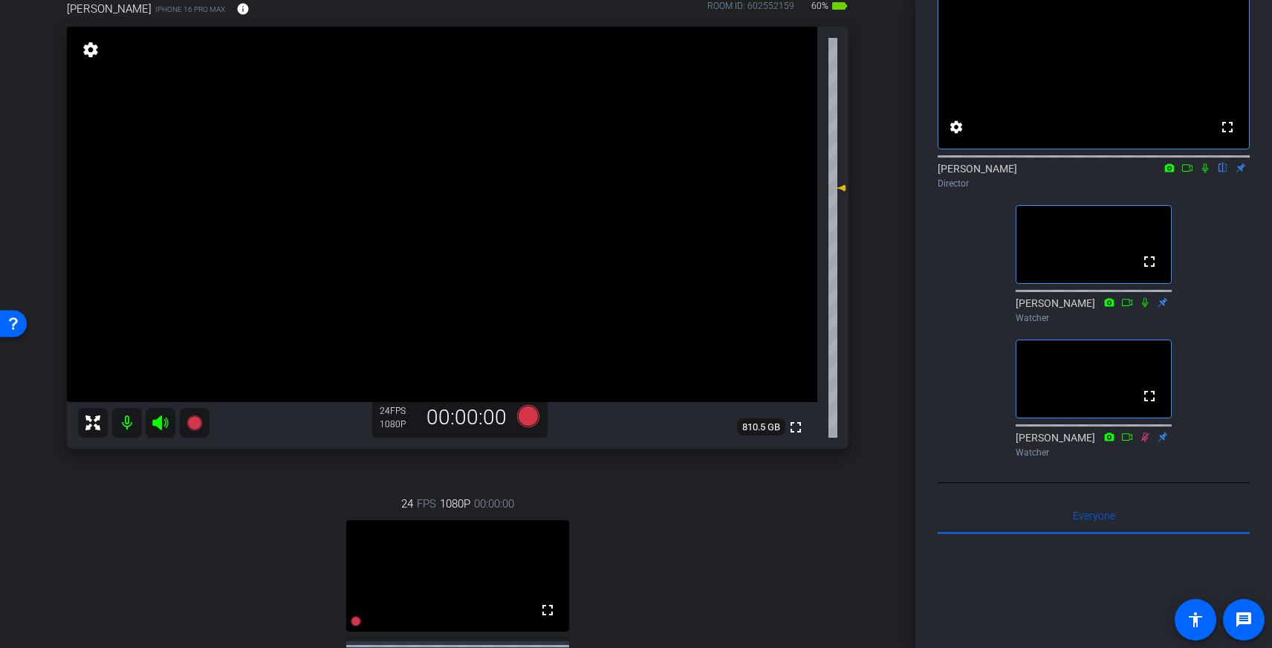
scroll to position [123, 0]
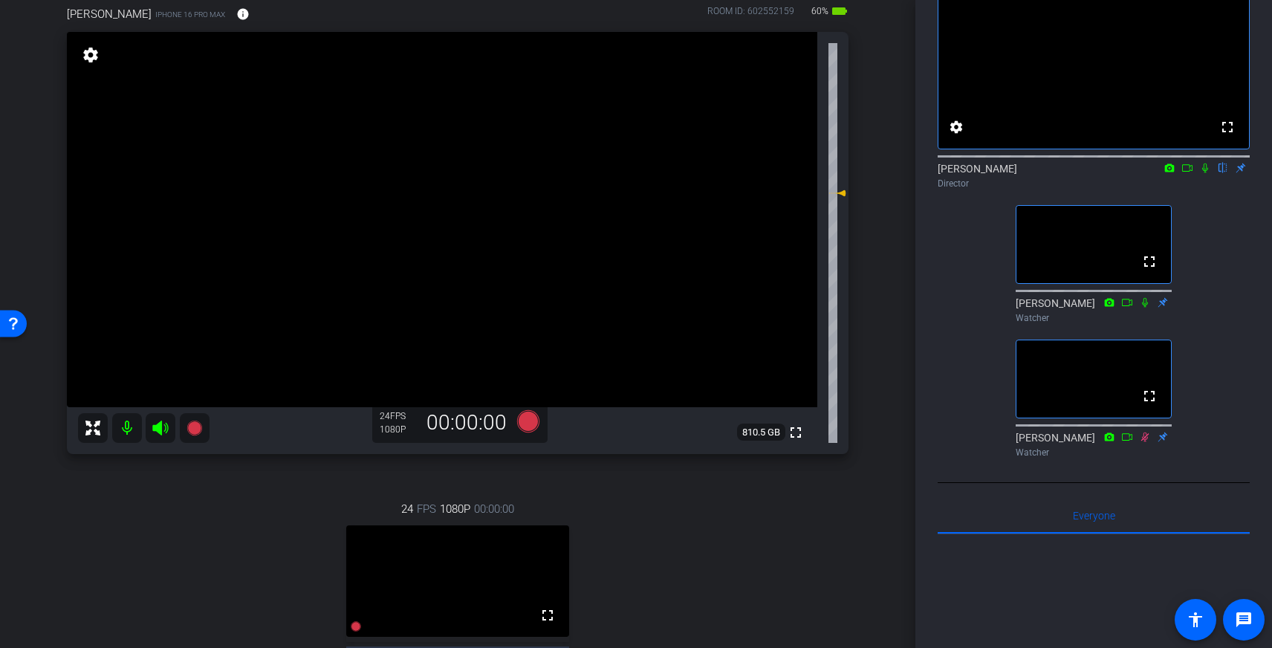
click at [696, 558] on div "24 FPS 1080P 00:00:00 fullscreen [PERSON_NAME] Subject - Chrome settings" at bounding box center [457, 613] width 781 height 275
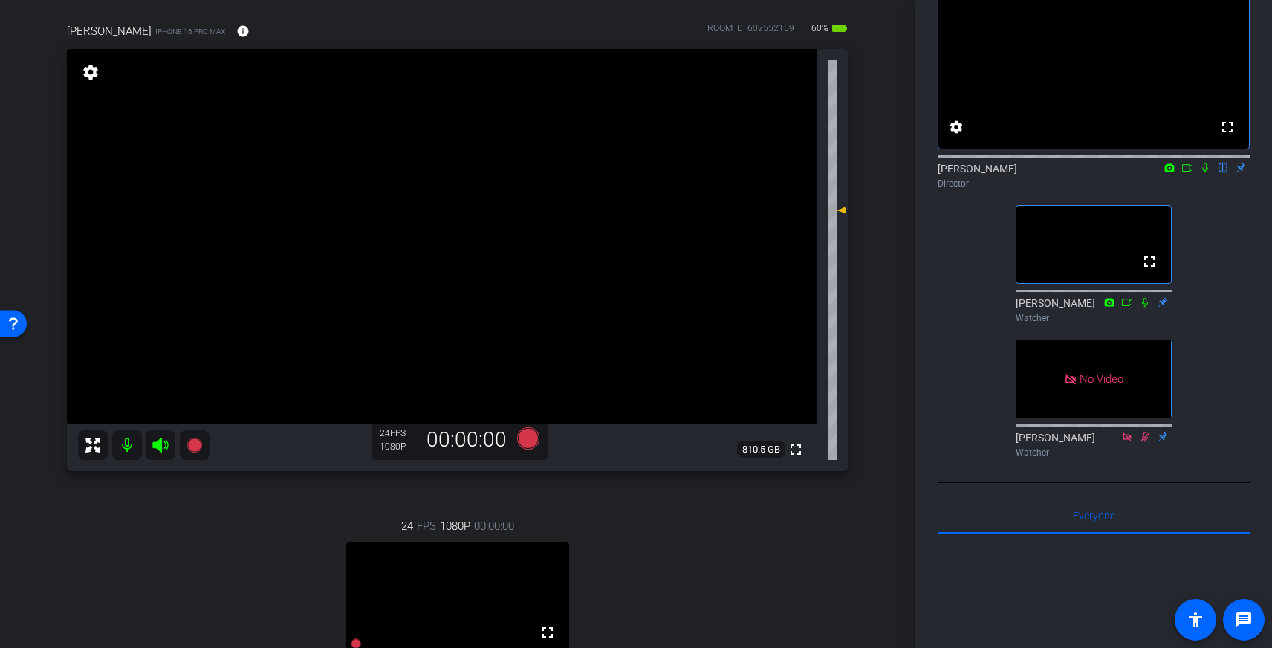
scroll to position [100, 0]
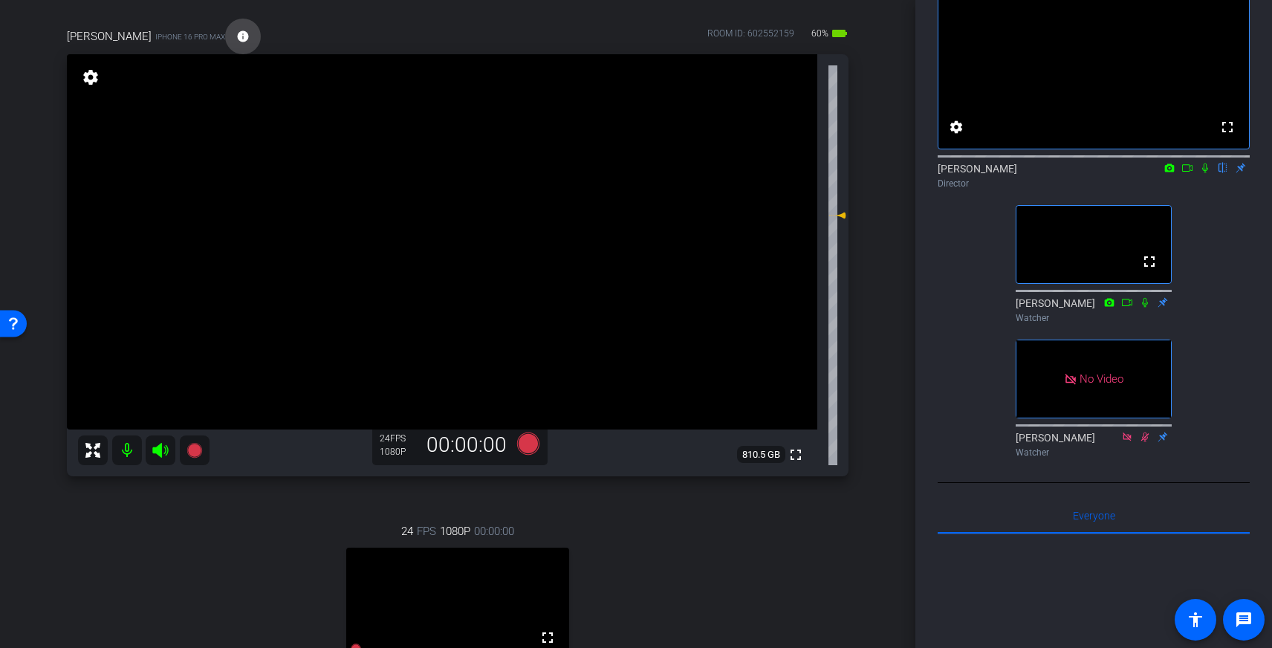
click at [236, 37] on mat-icon "info" at bounding box center [242, 36] width 13 height 13
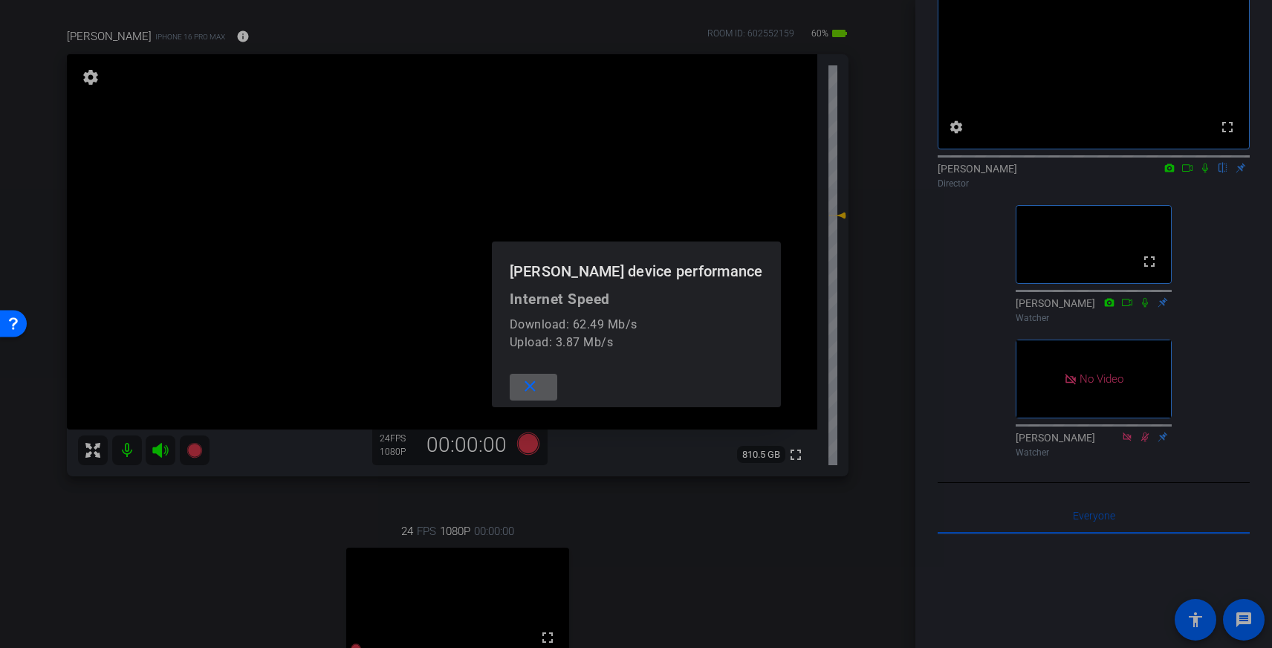
click at [539, 391] on mat-icon "close" at bounding box center [530, 386] width 19 height 19
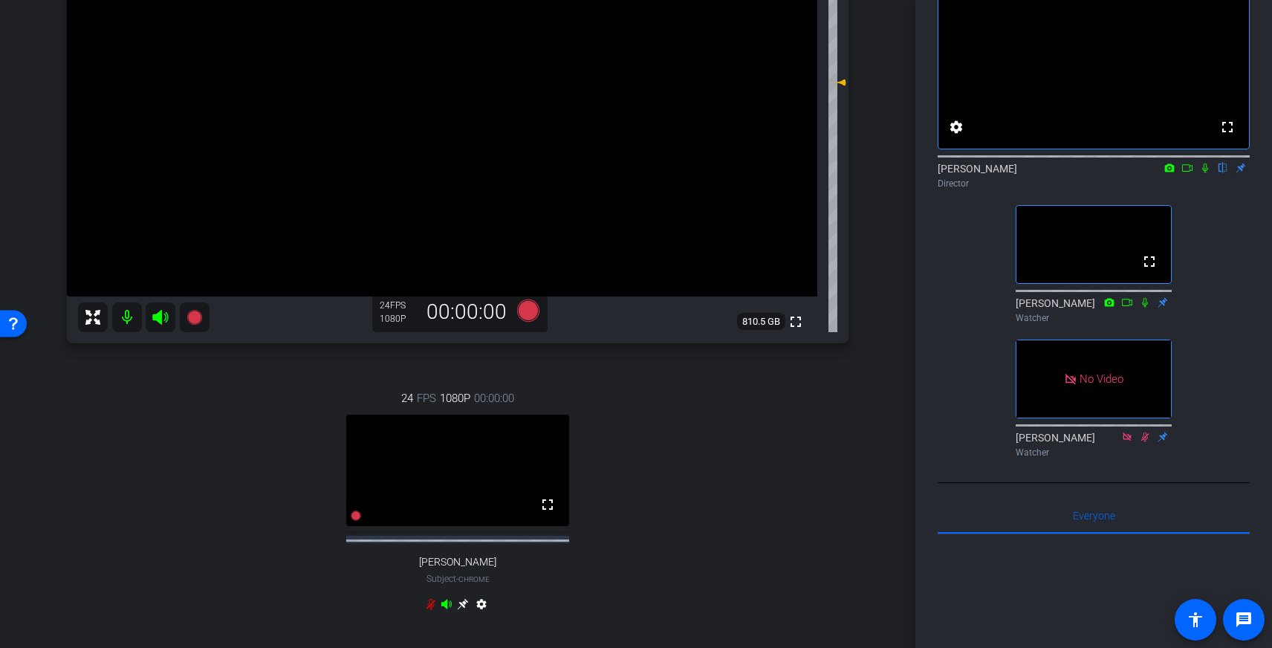
click at [463, 602] on icon at bounding box center [463, 604] width 12 height 12
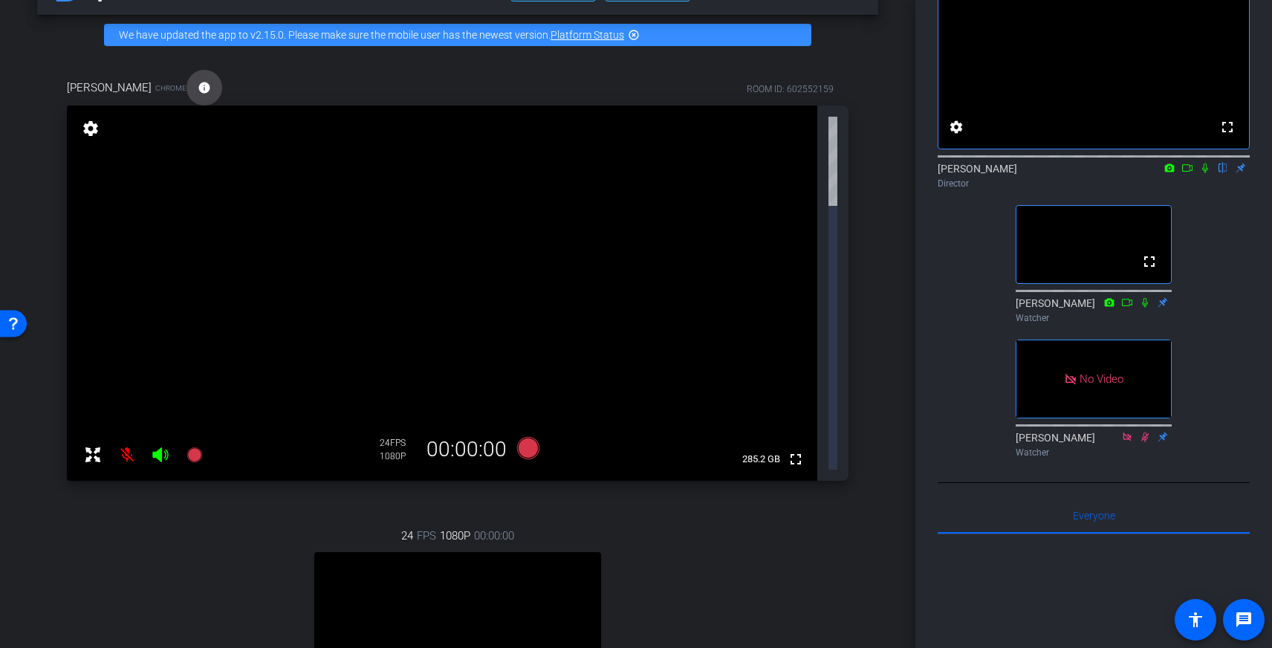
click at [198, 88] on mat-icon "info" at bounding box center [204, 87] width 13 height 13
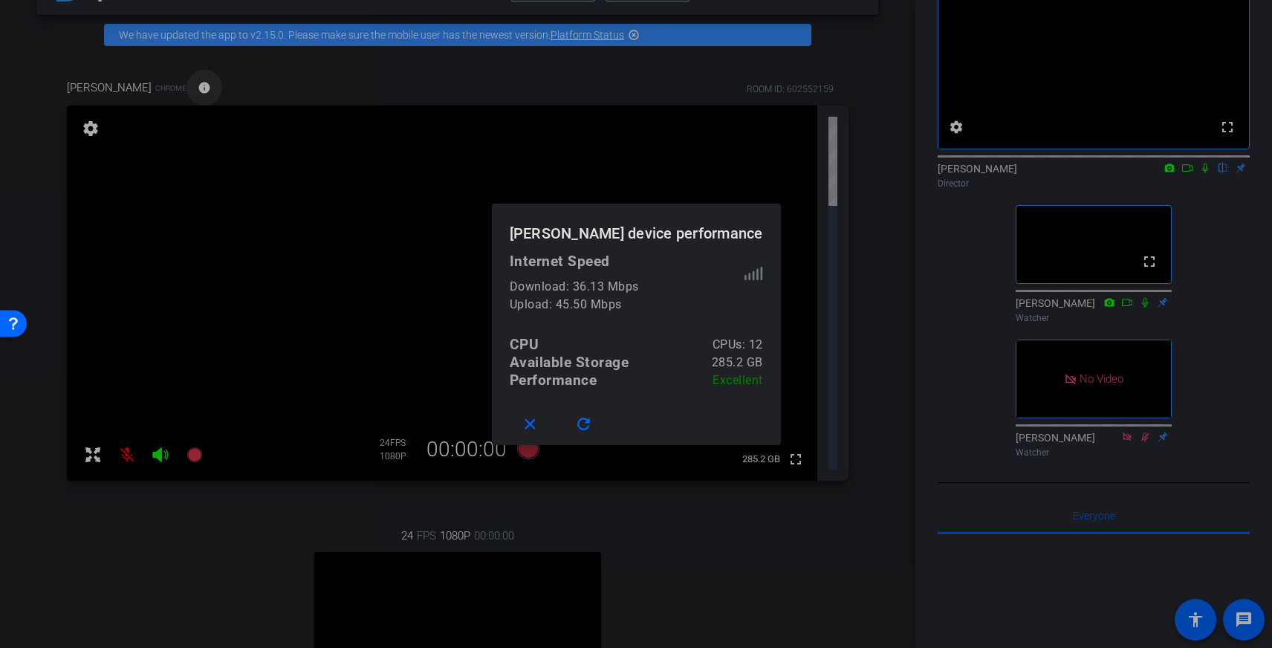
click at [178, 88] on div at bounding box center [636, 324] width 1272 height 648
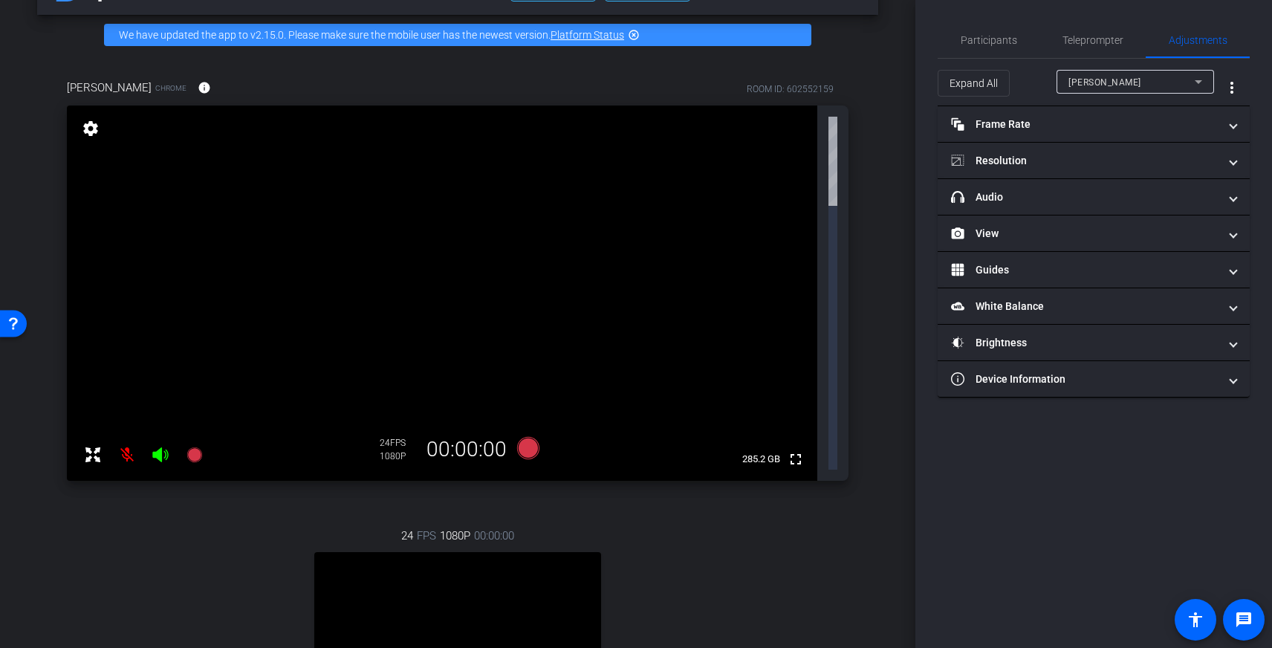
scroll to position [0, 0]
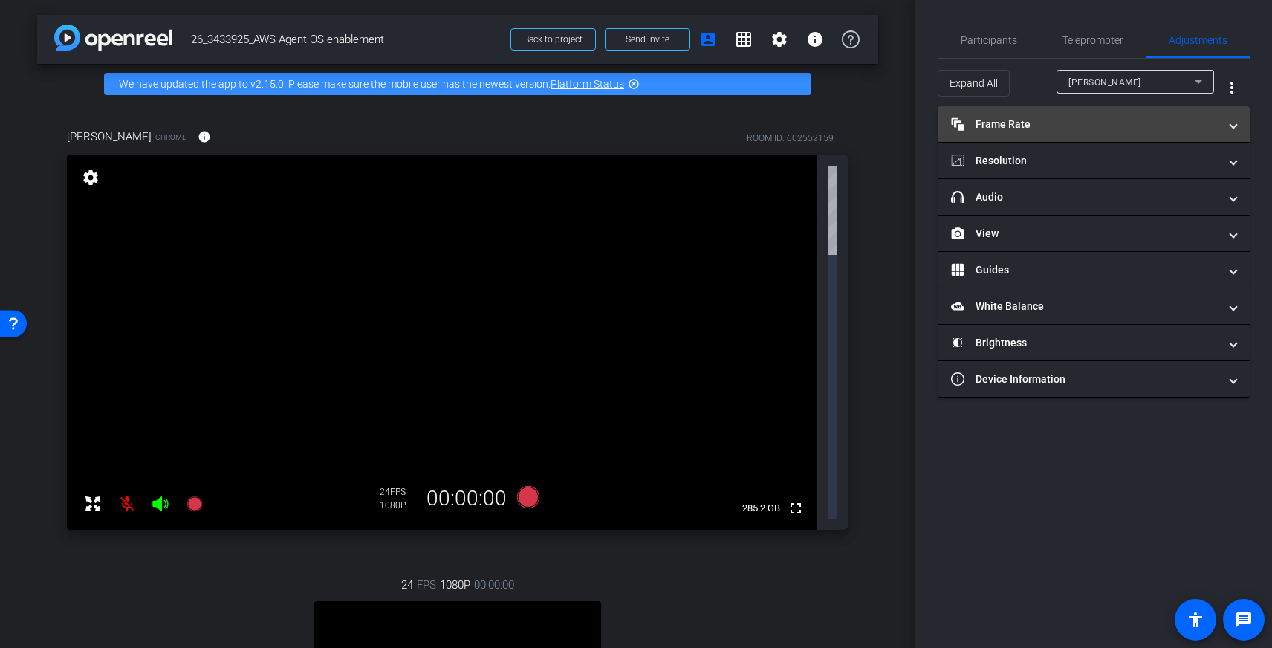
click at [1078, 126] on mat-panel-title "Frame Rate Frame Rate" at bounding box center [1084, 125] width 267 height 16
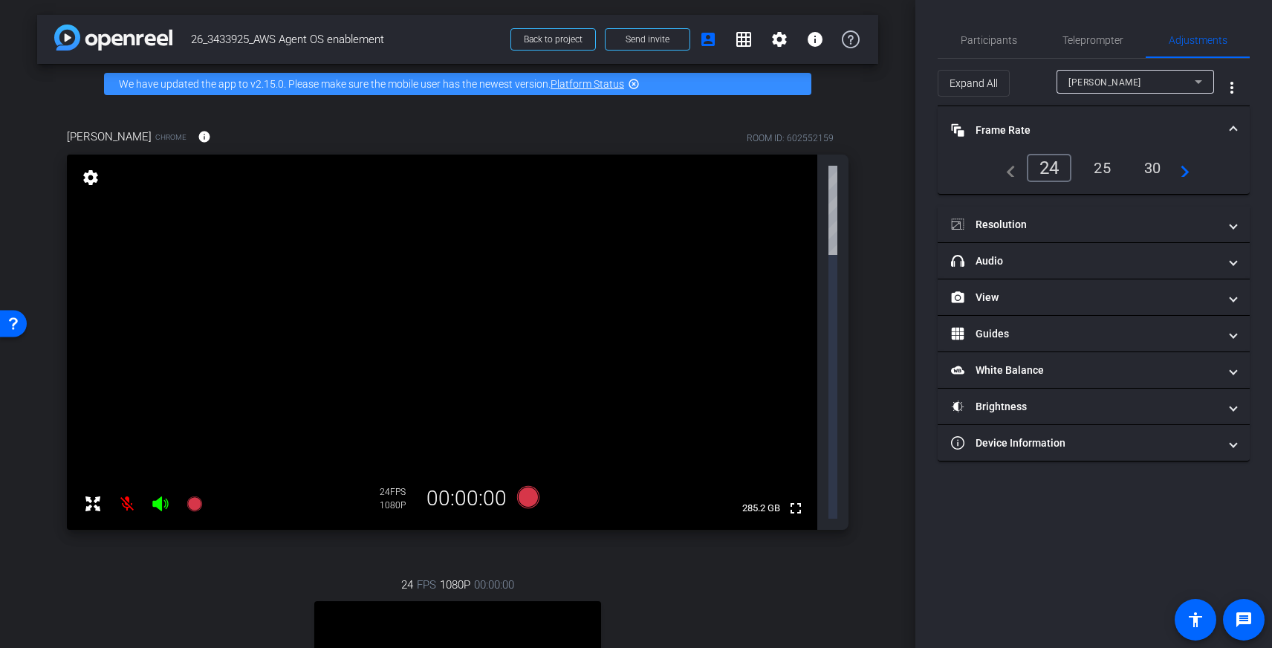
click at [1078, 126] on mat-panel-title "Frame Rate Frame Rate" at bounding box center [1084, 131] width 267 height 16
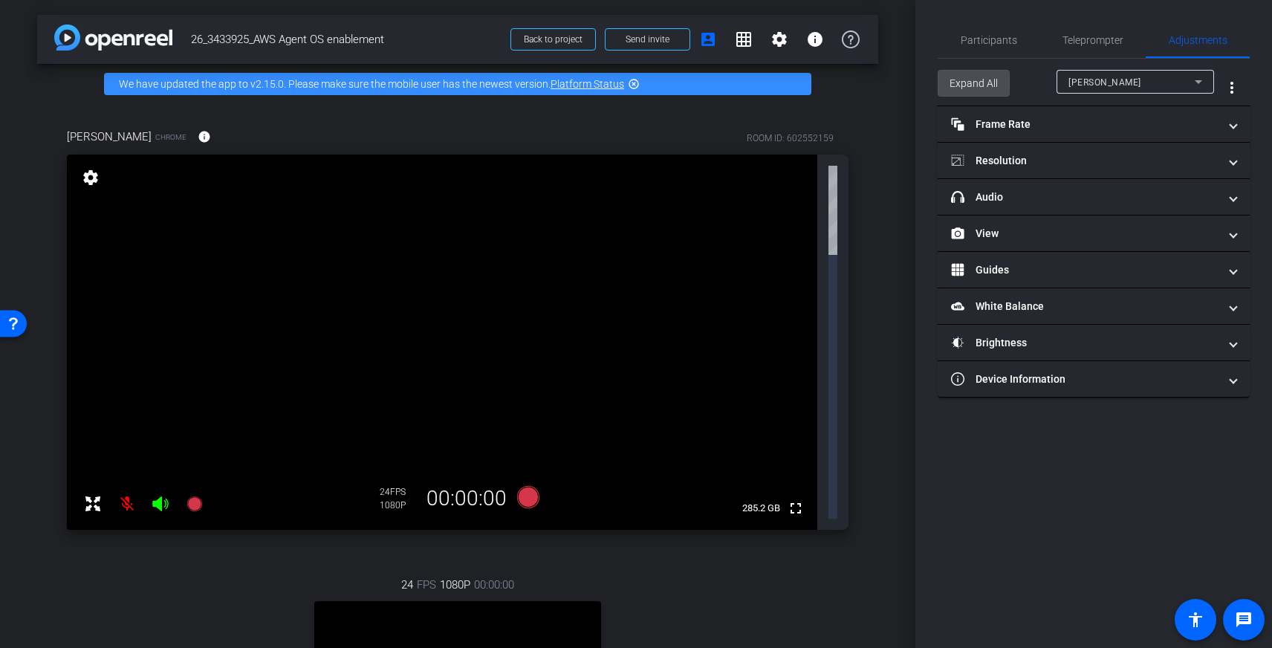
click at [983, 87] on span "Expand All" at bounding box center [973, 83] width 48 height 28
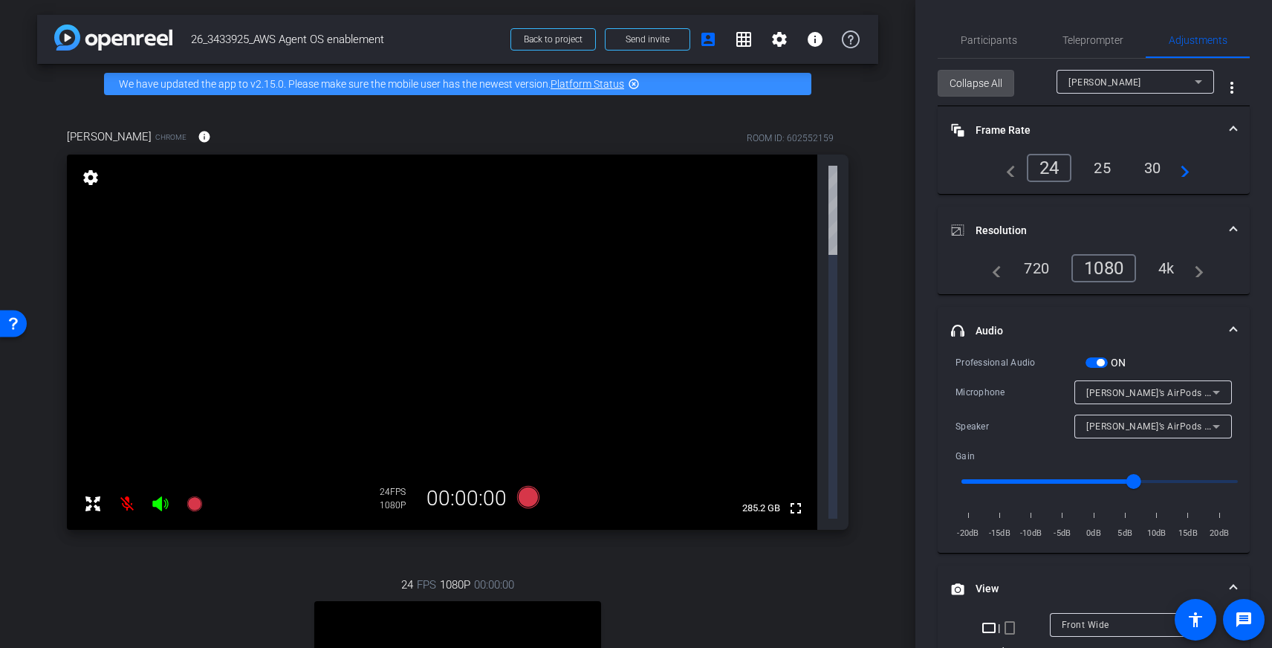
click at [983, 86] on span "Collapse All" at bounding box center [975, 83] width 53 height 28
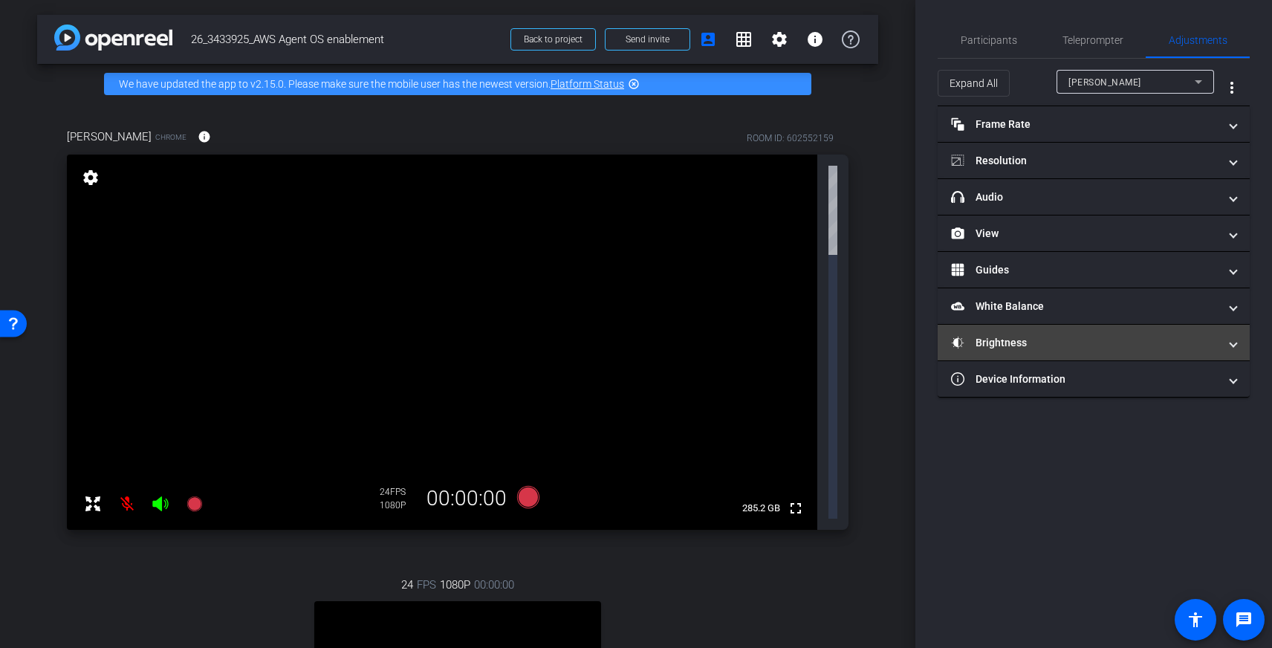
click at [988, 348] on mat-panel-title "Brightness" at bounding box center [1084, 343] width 267 height 16
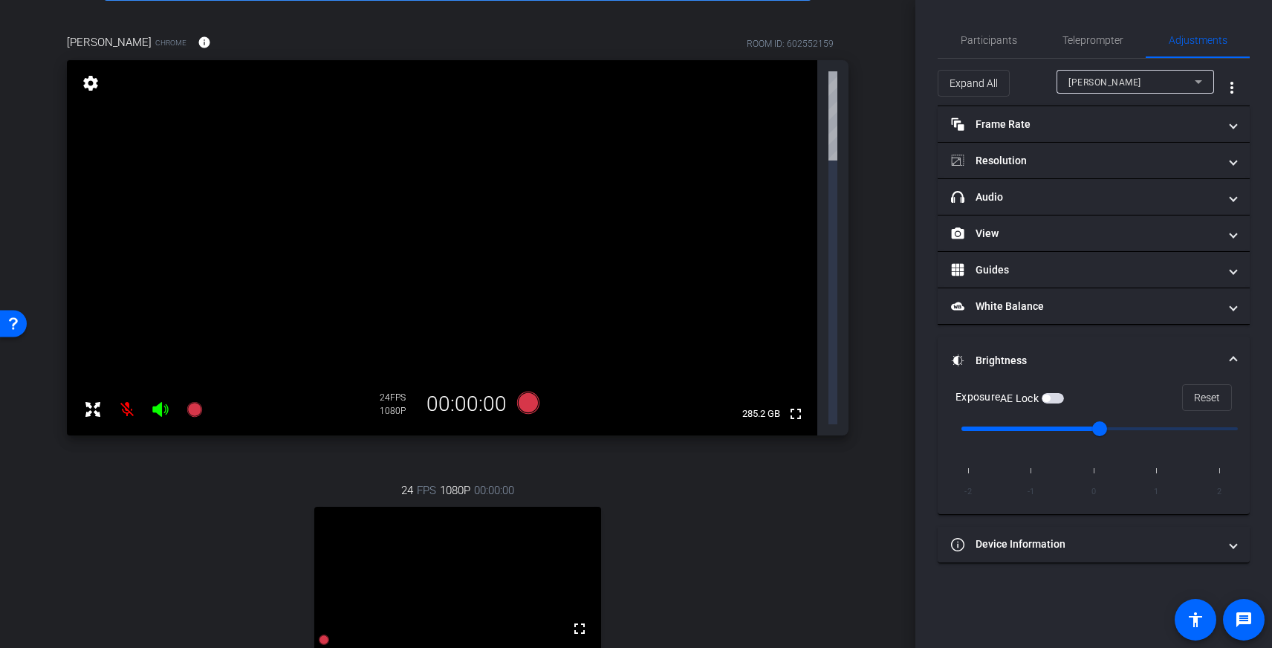
scroll to position [94, 0]
drag, startPoint x: 1094, startPoint y: 429, endPoint x: 1065, endPoint y: 426, distance: 29.2
click at [1065, 426] on input "range" at bounding box center [1100, 428] width 308 height 33
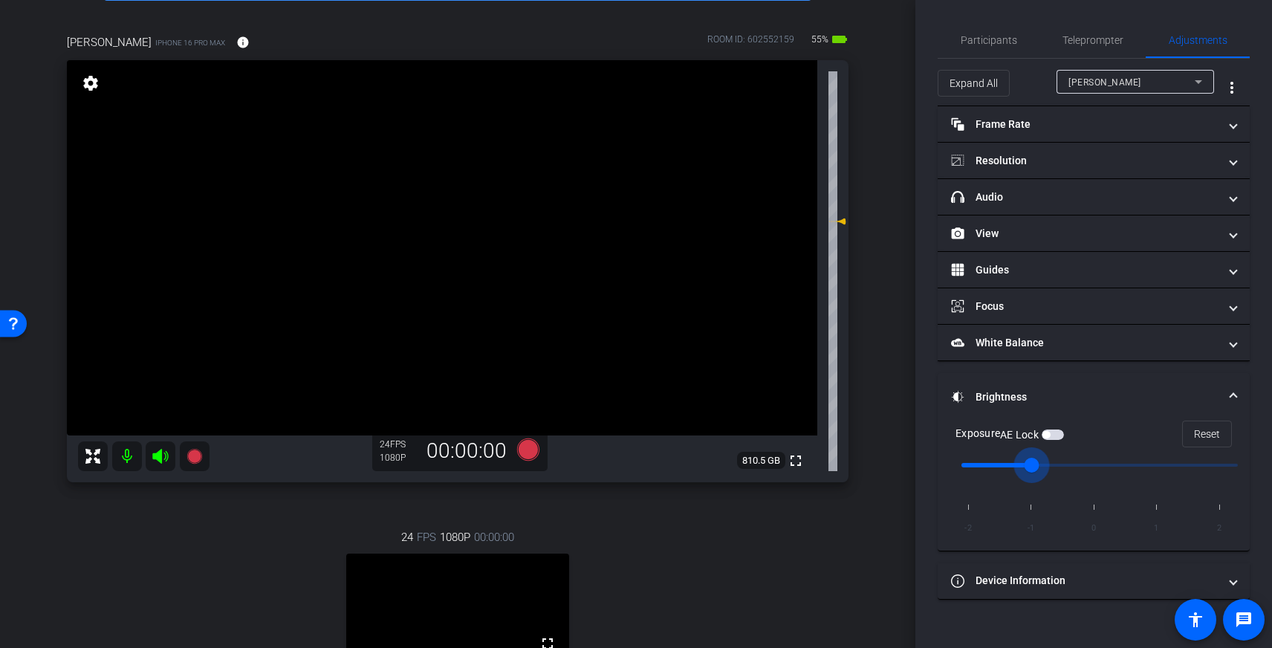
drag, startPoint x: 1101, startPoint y: 465, endPoint x: 1058, endPoint y: 466, distance: 42.4
click at [1058, 466] on input "range" at bounding box center [1100, 465] width 308 height 33
click at [1058, 435] on span "button" at bounding box center [1052, 434] width 22 height 10
click at [445, 223] on video at bounding box center [442, 247] width 750 height 375
click at [414, 223] on video at bounding box center [442, 247] width 750 height 375
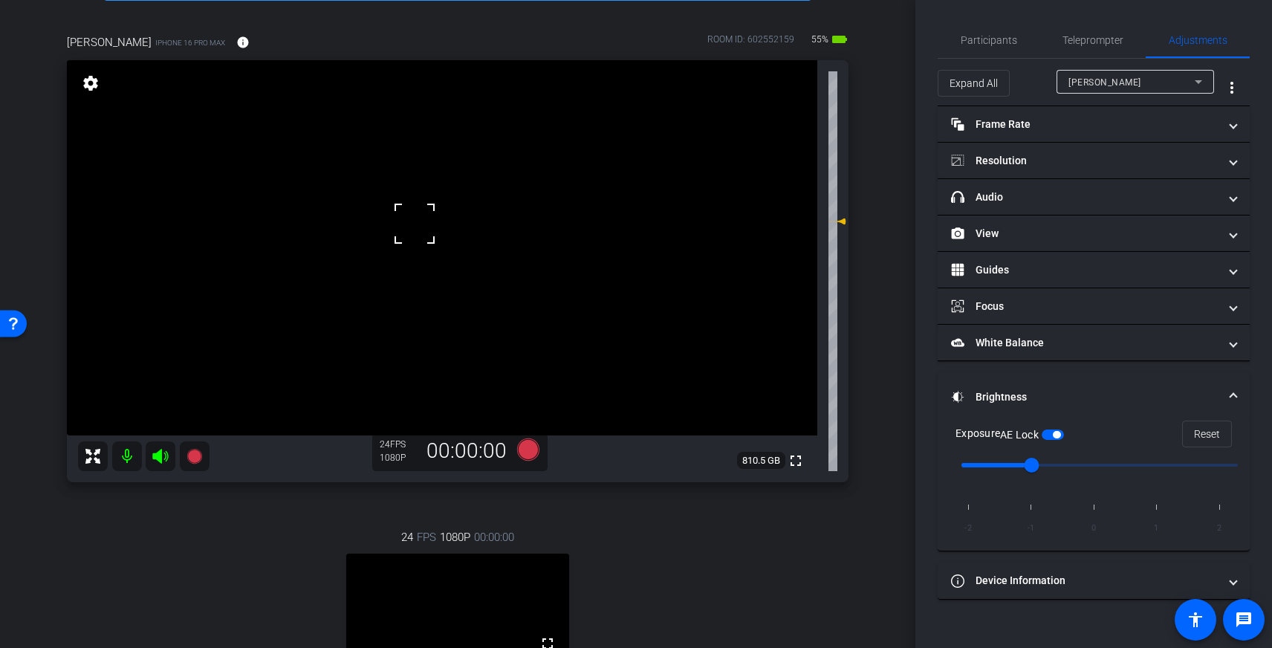
click at [414, 223] on div at bounding box center [414, 223] width 37 height 37
click at [1160, 466] on input "range" at bounding box center [1100, 465] width 308 height 33
click at [1099, 467] on input "range" at bounding box center [1100, 465] width 308 height 33
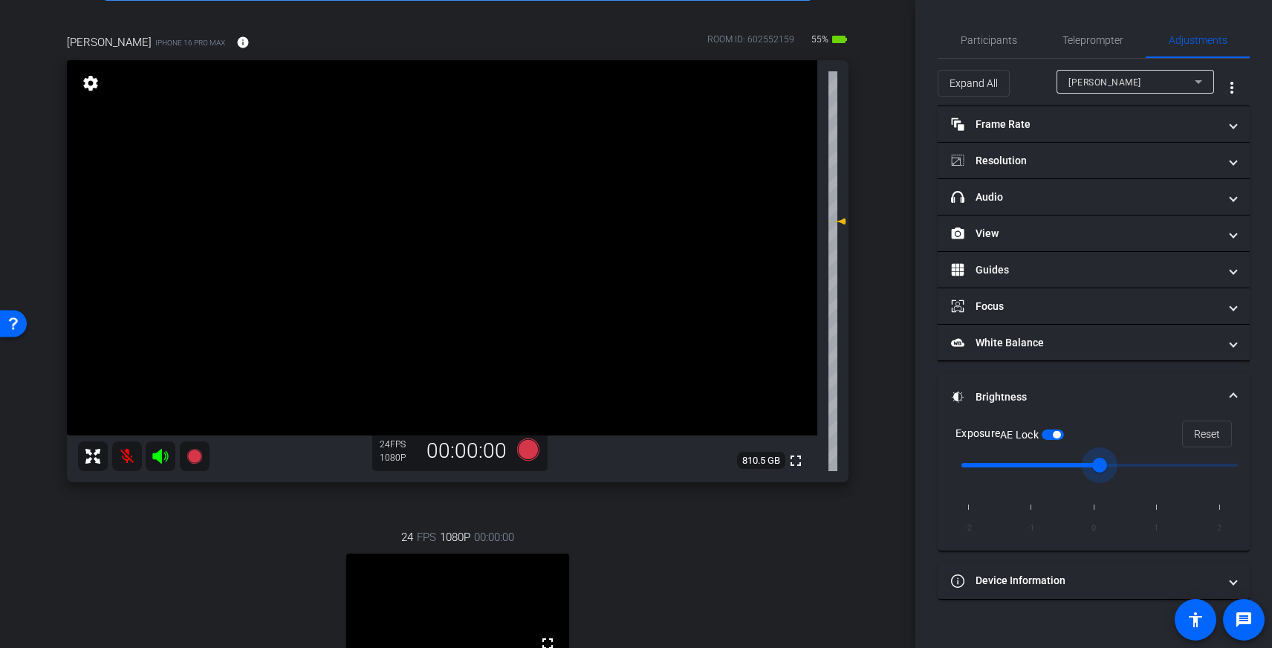
type input "-1"
click at [1052, 463] on input "range" at bounding box center [1100, 465] width 308 height 33
click at [1053, 463] on input "range" at bounding box center [1100, 465] width 308 height 33
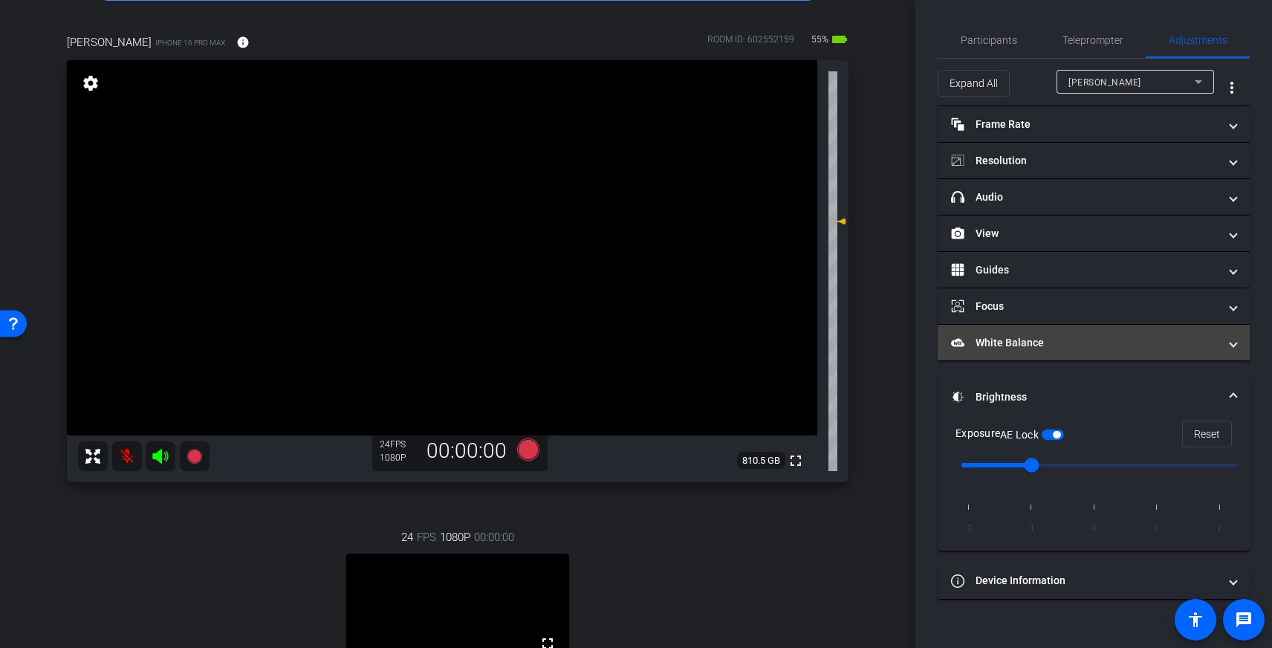
click at [1087, 341] on mat-panel-title "White Balance White Balance" at bounding box center [1084, 343] width 267 height 16
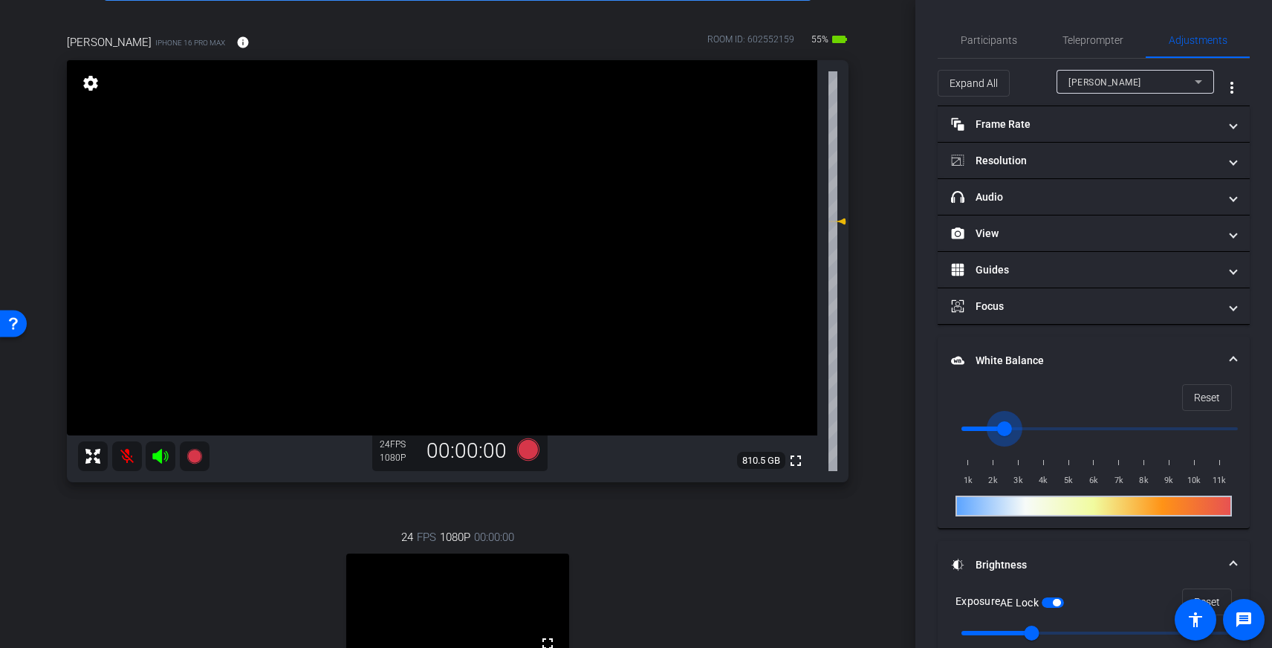
drag, startPoint x: 970, startPoint y: 434, endPoint x: 1005, endPoint y: 432, distance: 35.0
click at [1005, 432] on input "range" at bounding box center [1100, 428] width 308 height 33
drag, startPoint x: 1006, startPoint y: 431, endPoint x: 1038, endPoint y: 428, distance: 32.8
click at [1038, 428] on input "range" at bounding box center [1100, 428] width 308 height 33
drag, startPoint x: 1038, startPoint y: 428, endPoint x: 842, endPoint y: 461, distance: 198.9
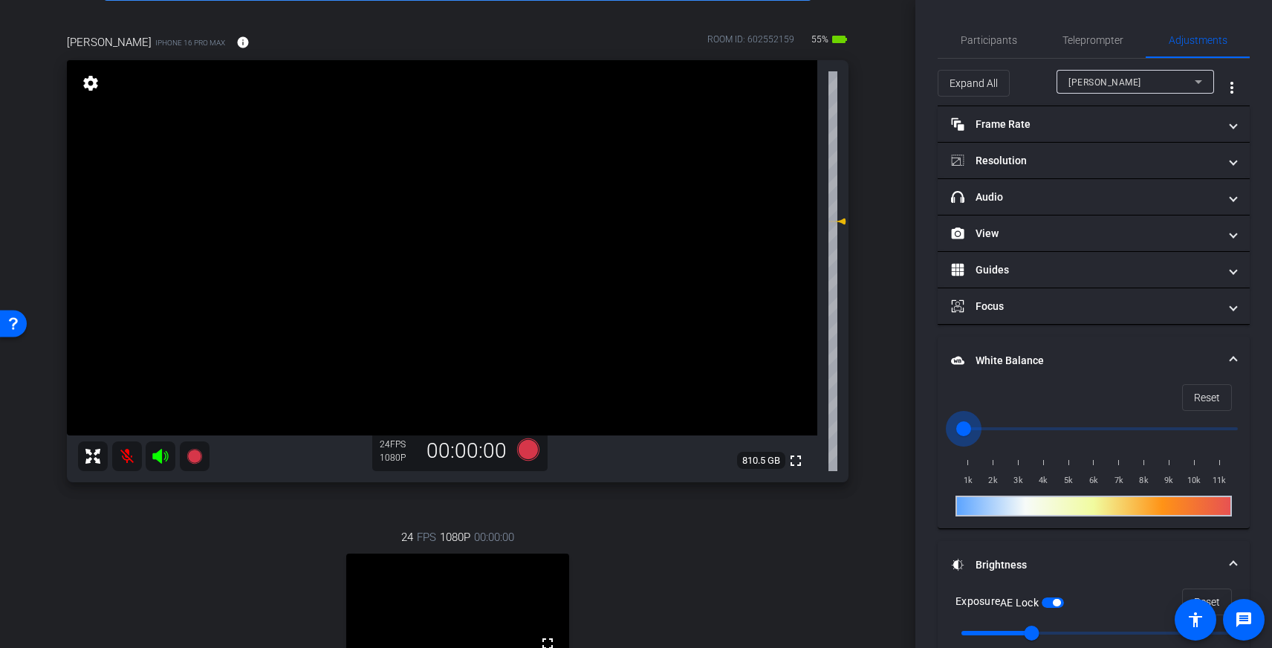
click at [946, 445] on input "range" at bounding box center [1100, 428] width 308 height 33
click at [978, 428] on input "range" at bounding box center [1100, 428] width 308 height 33
click at [984, 427] on input "range" at bounding box center [1100, 428] width 308 height 33
type input "1500"
click at [981, 427] on input "range" at bounding box center [1100, 428] width 308 height 33
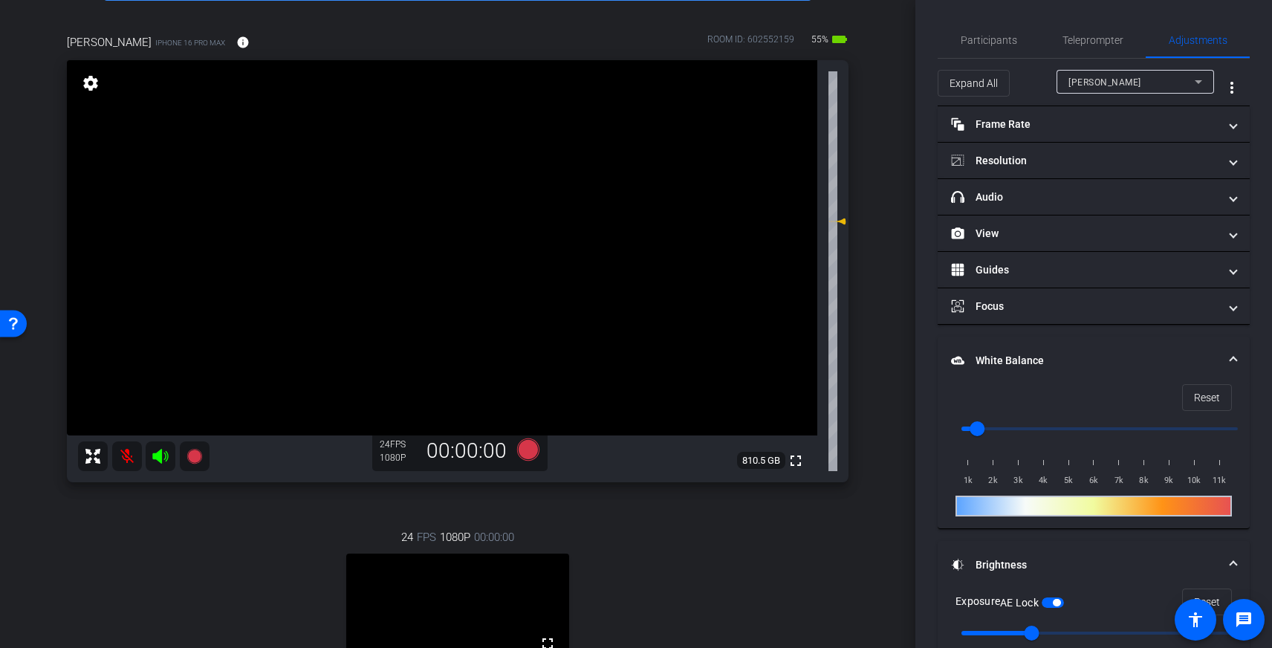
click at [452, 243] on video at bounding box center [442, 247] width 750 height 375
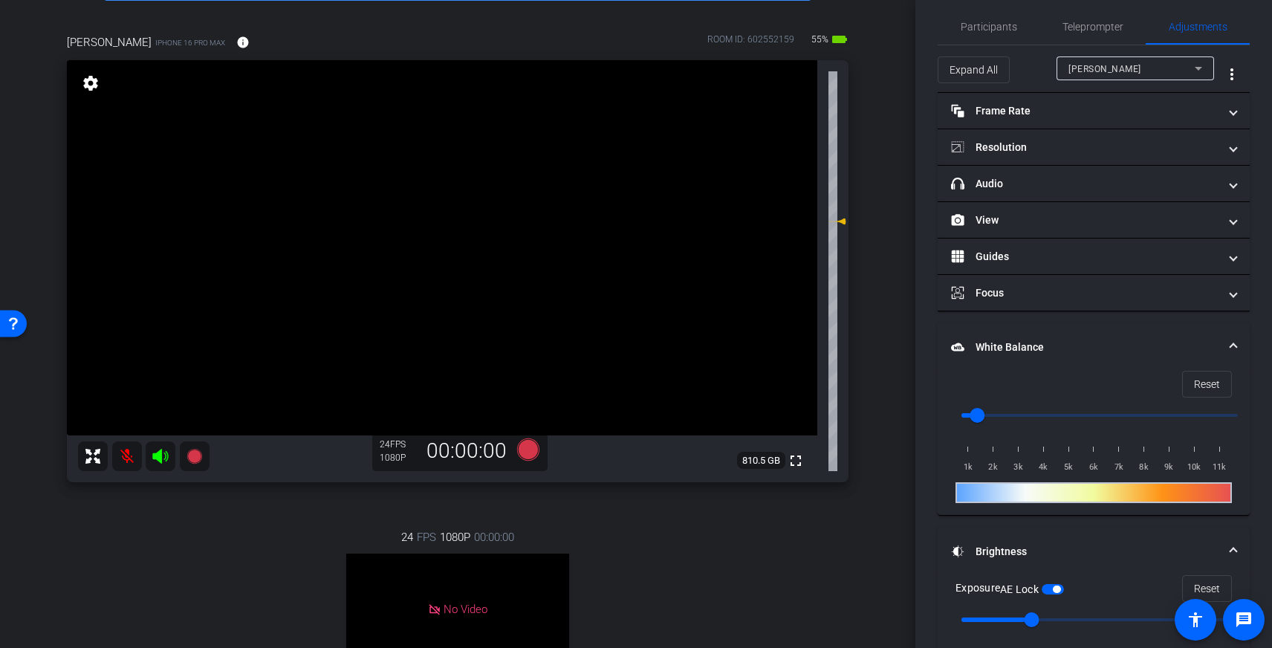
scroll to position [0, 0]
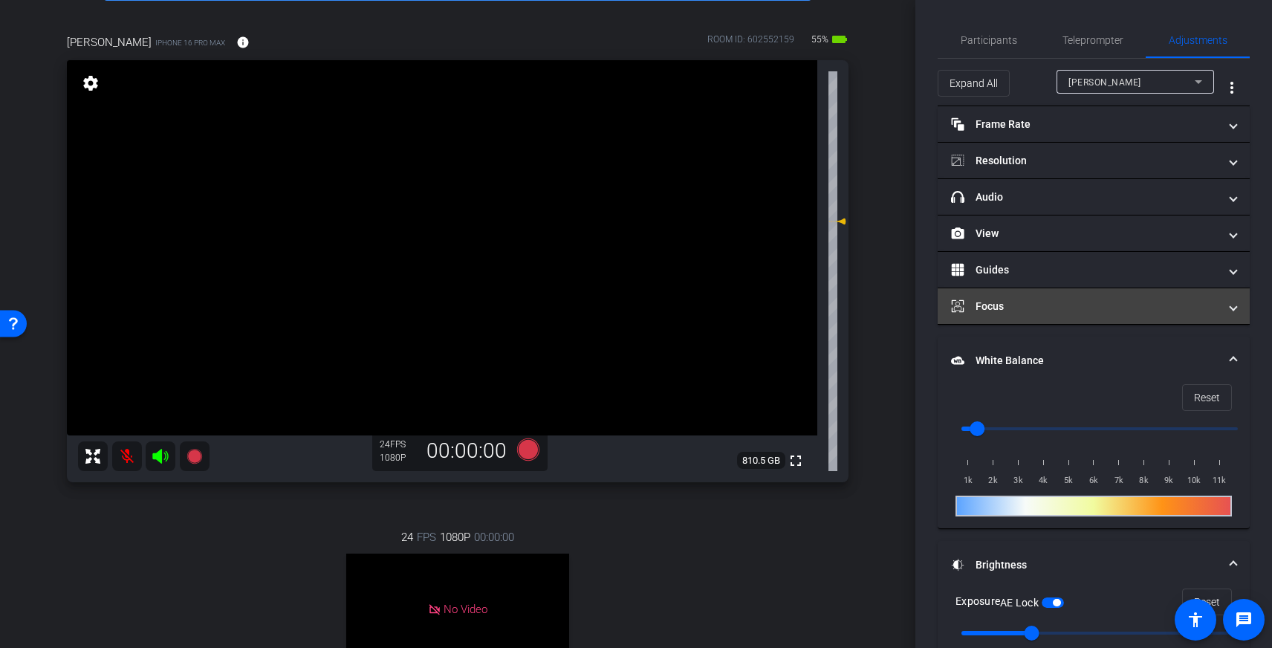
click at [986, 310] on mat-panel-title "Focus" at bounding box center [1084, 307] width 267 height 16
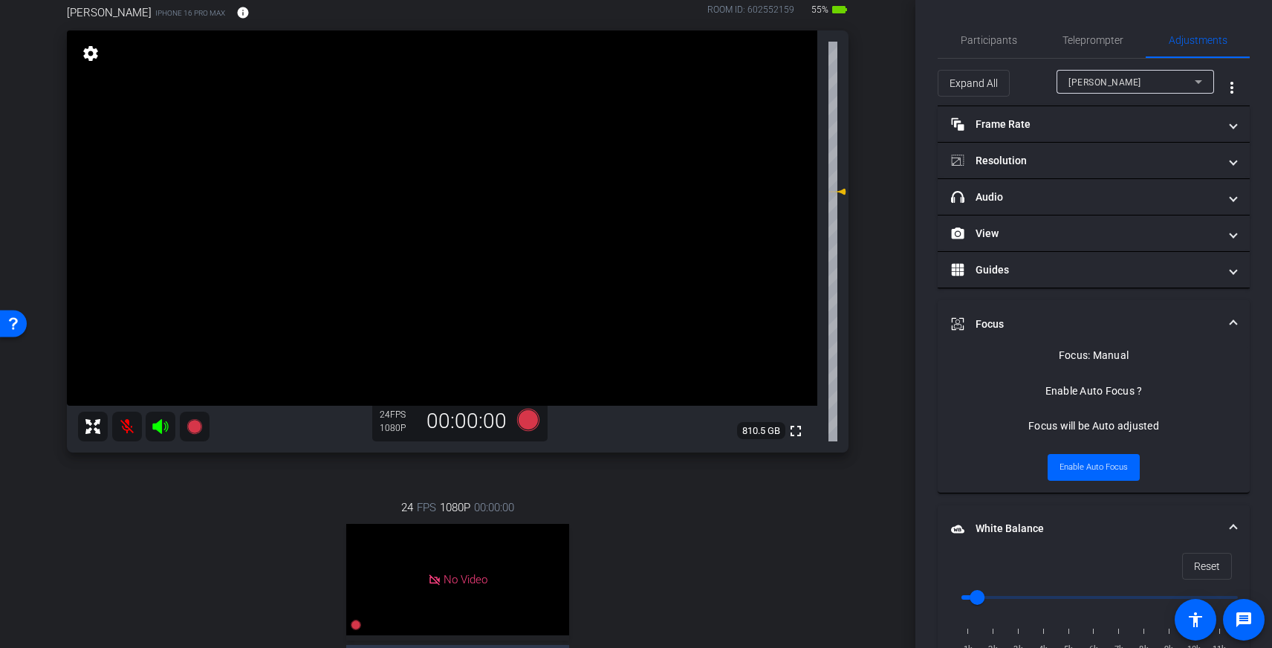
scroll to position [130, 0]
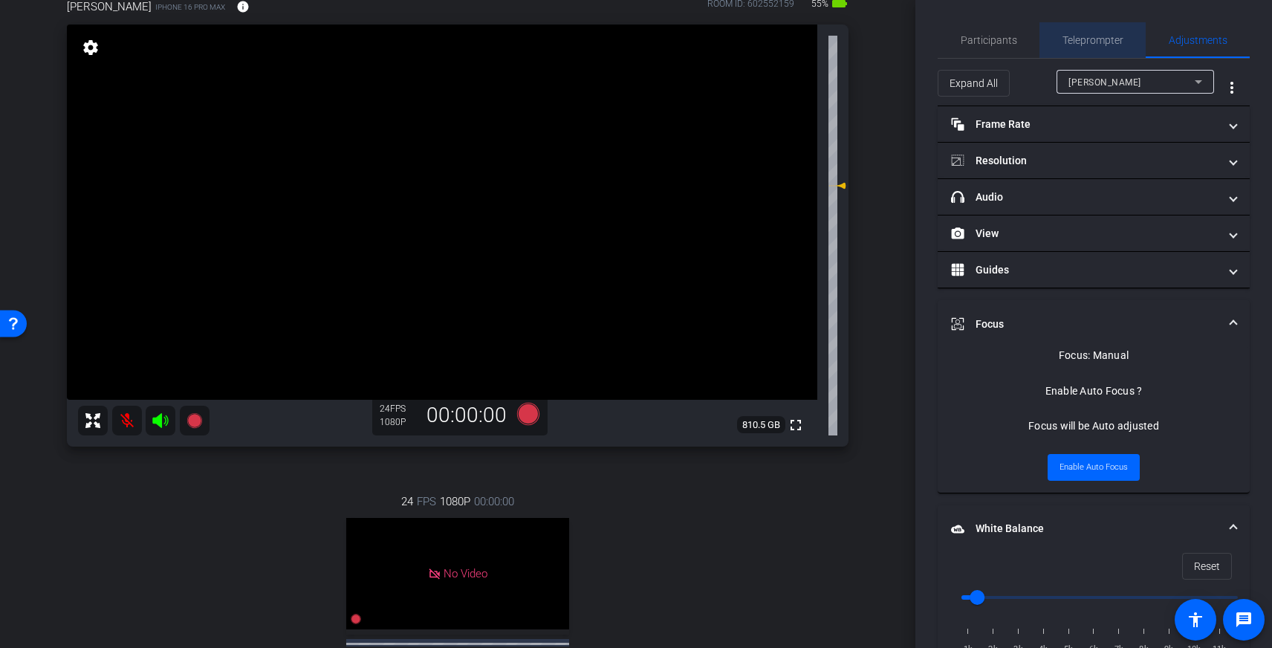
click at [1104, 42] on span "Teleprompter" at bounding box center [1092, 40] width 61 height 10
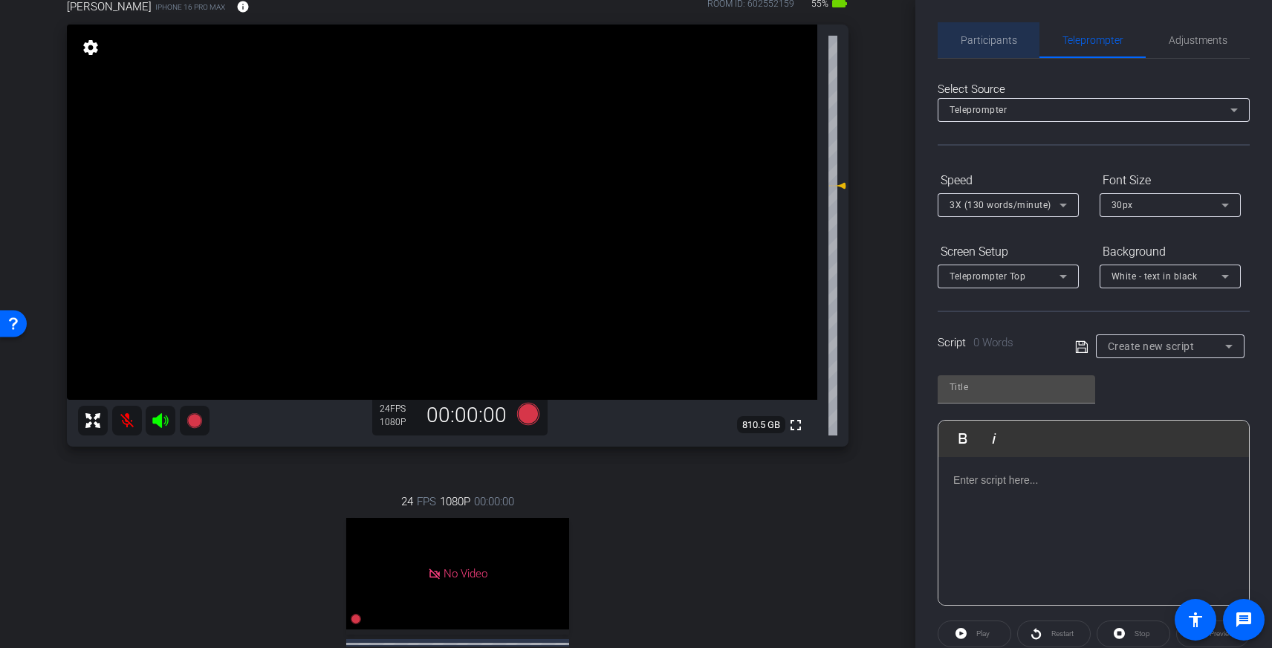
click at [998, 44] on span "Participants" at bounding box center [988, 40] width 56 height 10
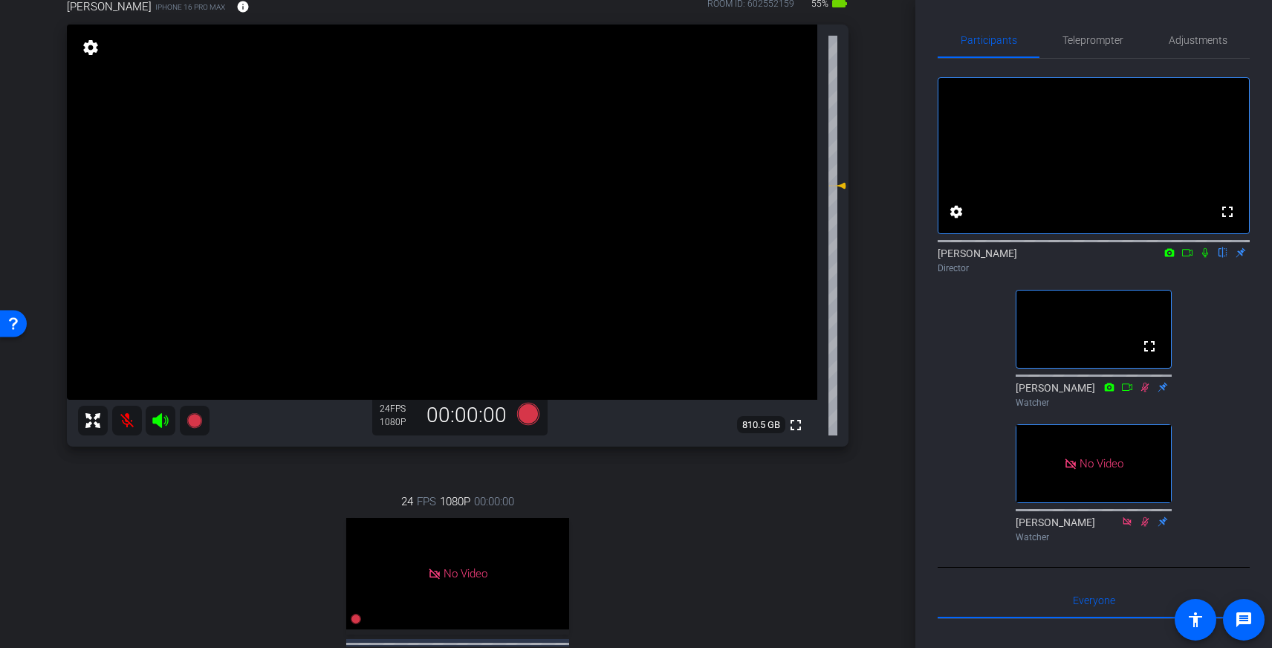
click at [975, 427] on div "fullscreen settings [PERSON_NAME] flip Director fullscreen [PERSON_NAME] Watche…" at bounding box center [1093, 303] width 312 height 489
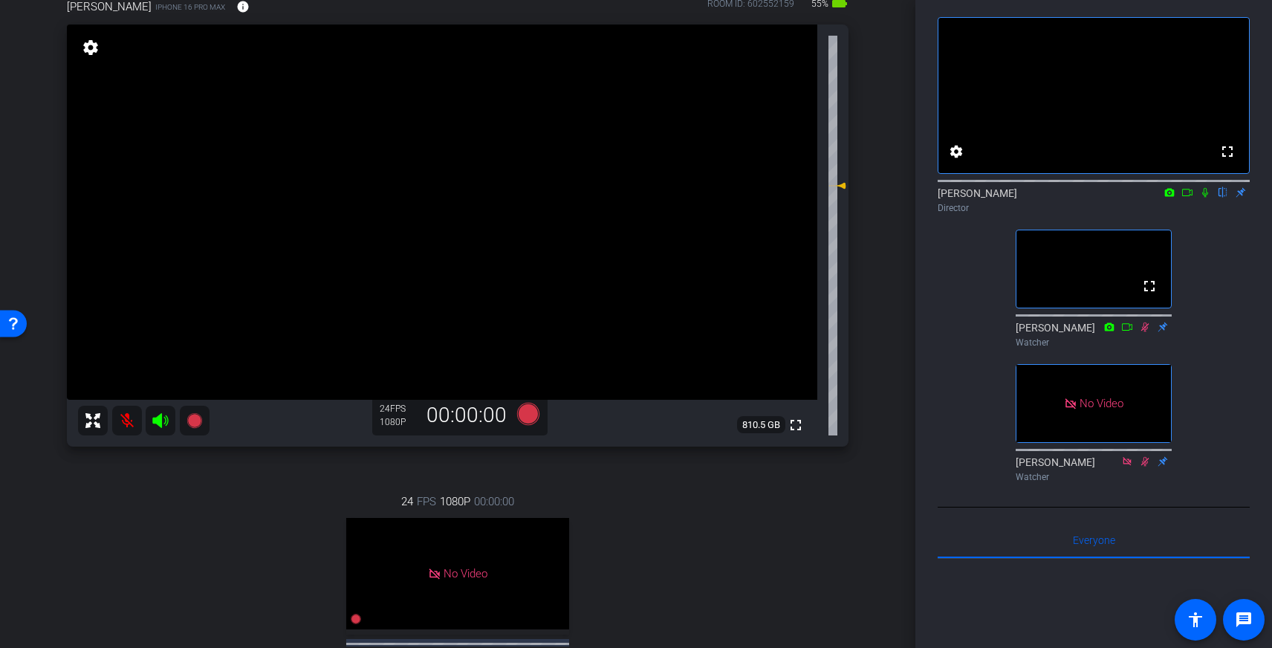
scroll to position [65, 0]
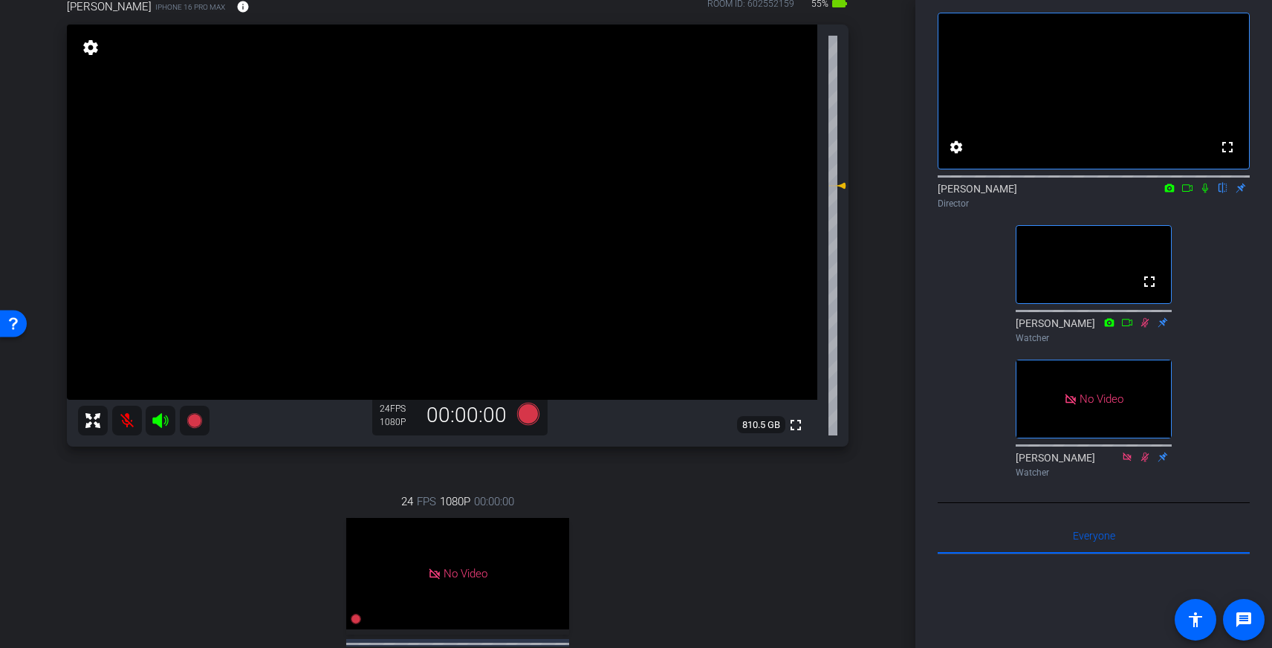
click at [1166, 328] on icon at bounding box center [1162, 322] width 12 height 10
click at [1165, 327] on icon at bounding box center [1162, 321] width 12 height 10
click at [1240, 210] on div "[PERSON_NAME] flip Director" at bounding box center [1093, 195] width 312 height 29
click at [1240, 209] on div "[PERSON_NAME] flip Director" at bounding box center [1093, 195] width 312 height 29
click at [1163, 327] on icon at bounding box center [1163, 322] width 10 height 10
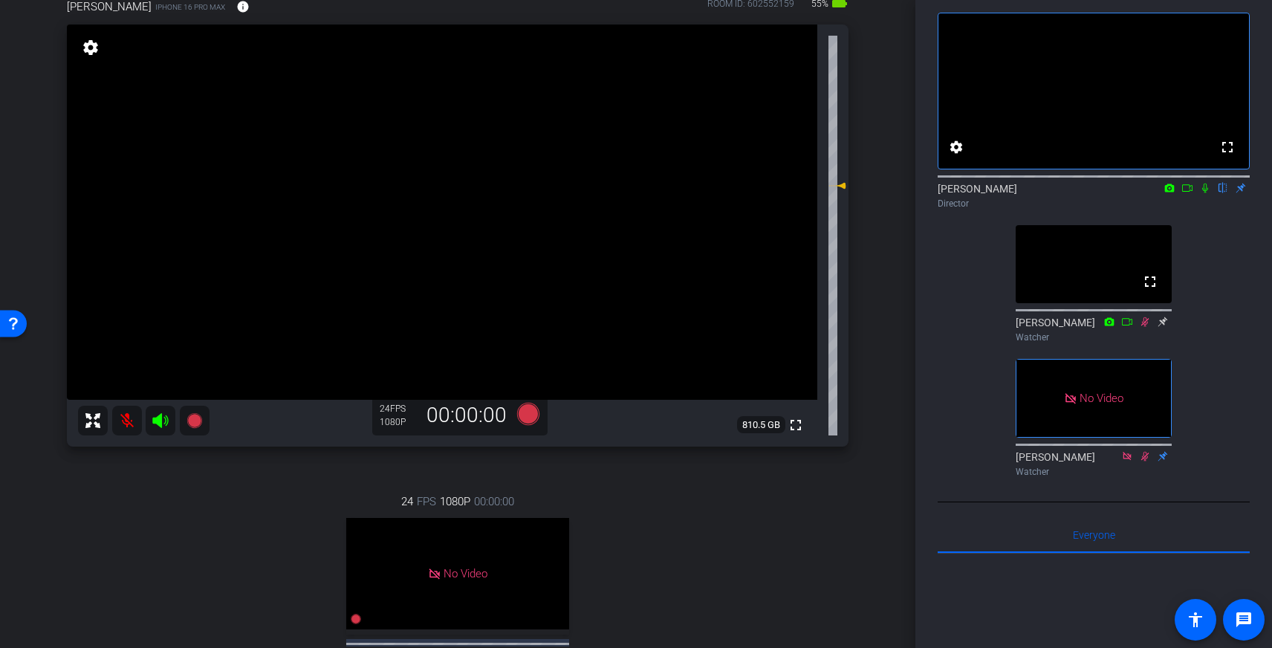
click at [1166, 327] on icon at bounding box center [1162, 321] width 12 height 10
click at [1207, 193] on icon at bounding box center [1205, 188] width 12 height 10
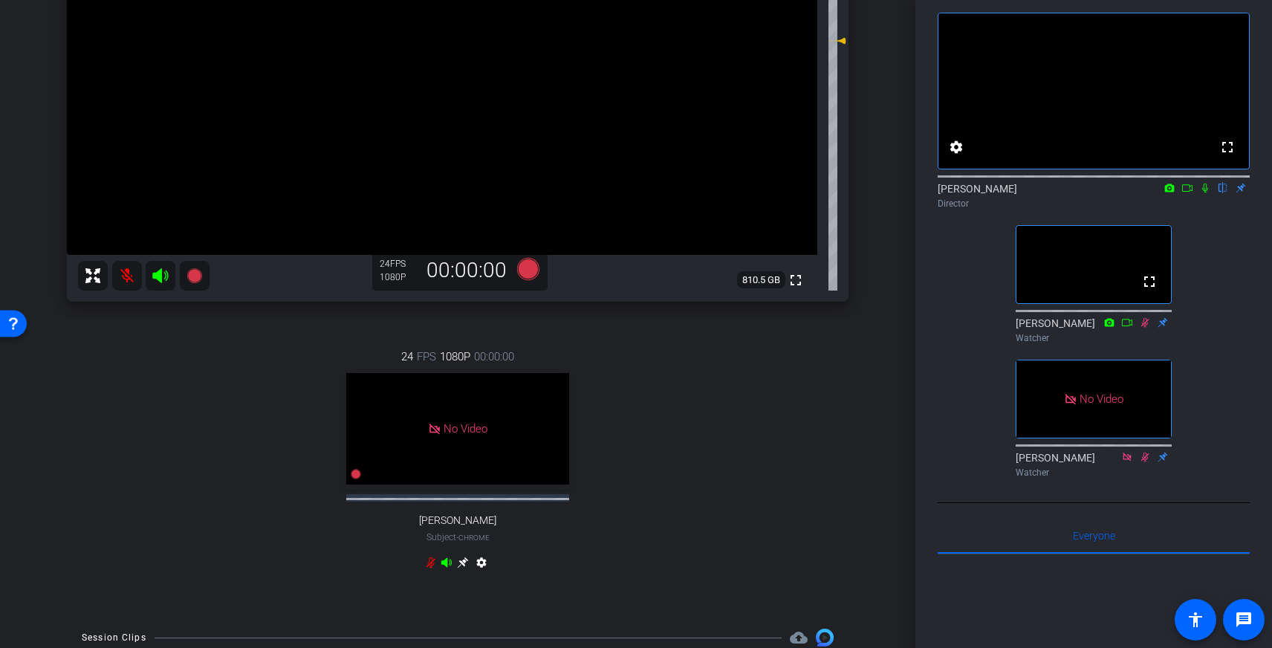
scroll to position [277, 0]
click at [1205, 193] on icon at bounding box center [1205, 188] width 12 height 10
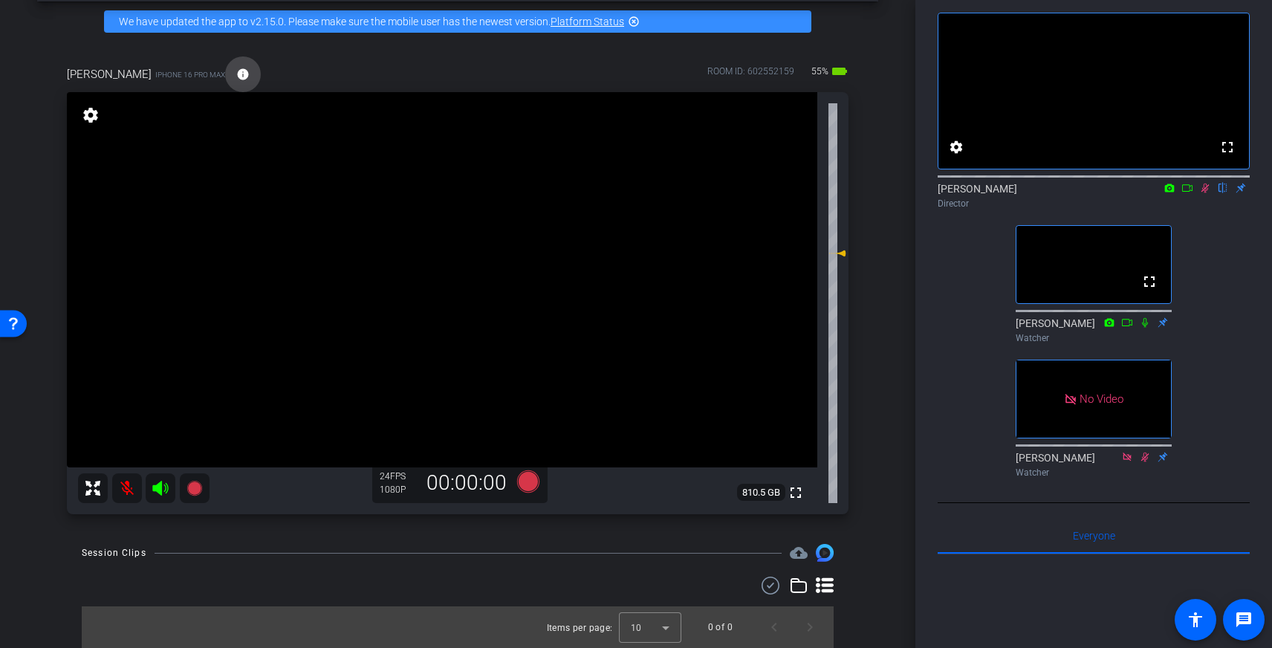
click at [236, 74] on mat-icon "info" at bounding box center [242, 74] width 13 height 13
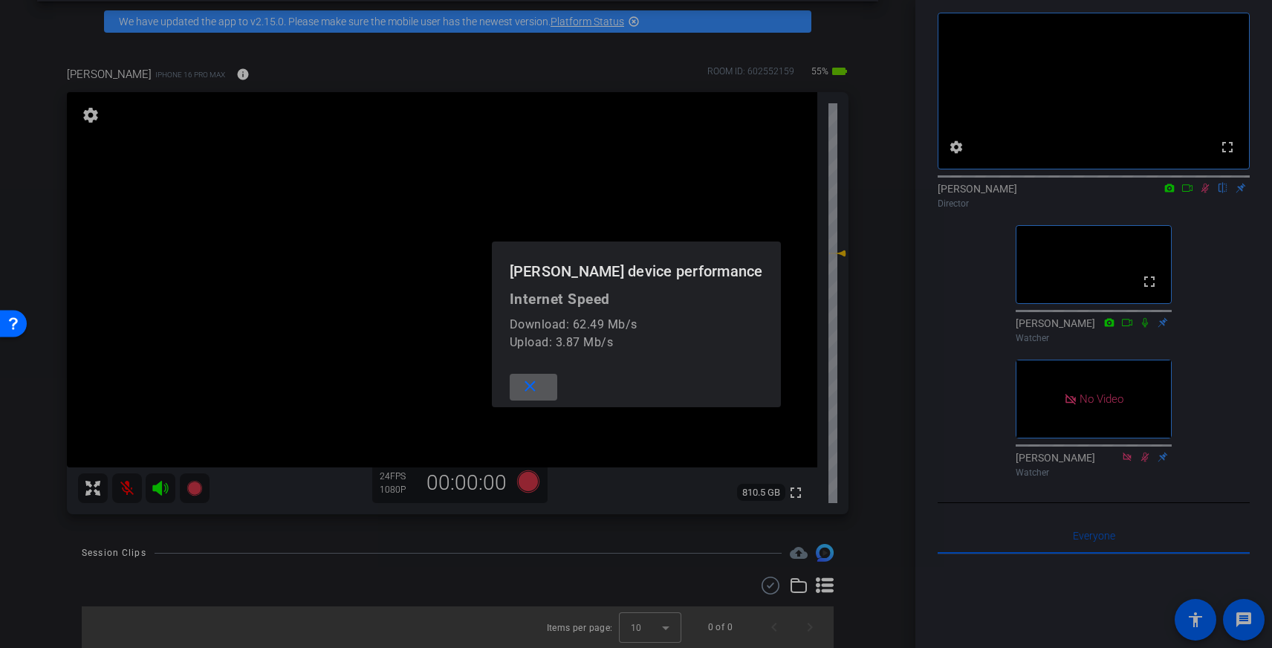
click at [374, 59] on div at bounding box center [636, 324] width 1272 height 648
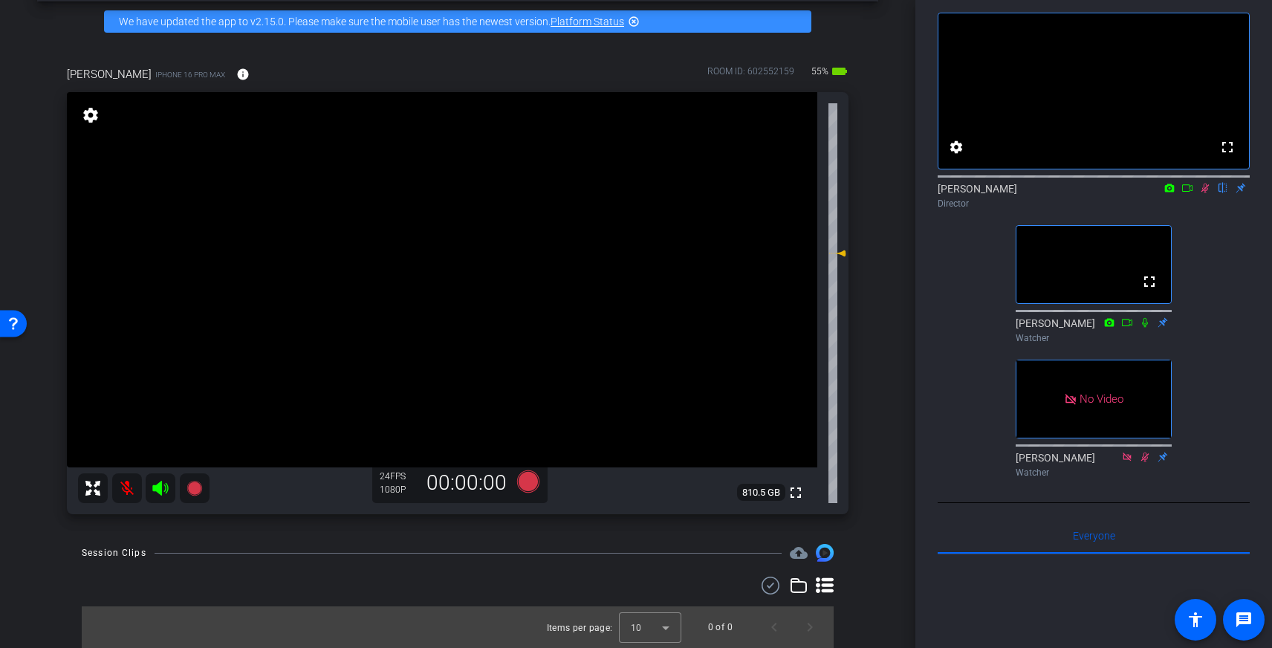
scroll to position [0, 0]
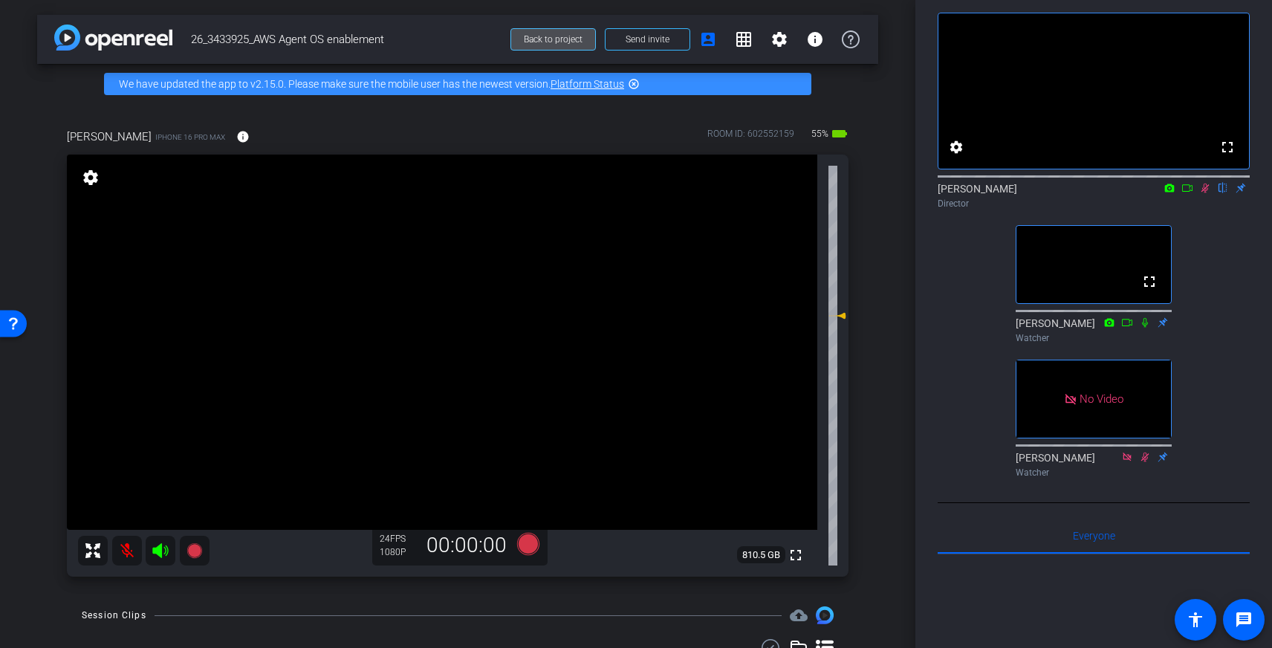
click at [533, 37] on span "Back to project" at bounding box center [553, 39] width 59 height 10
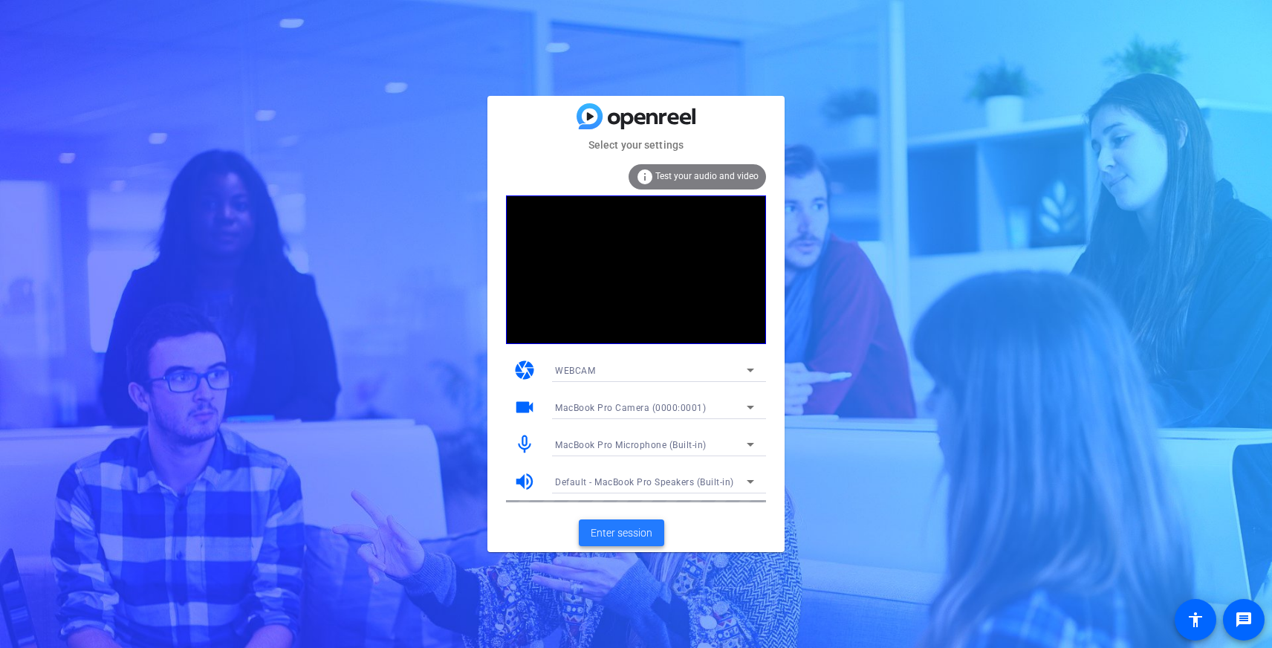
click at [616, 546] on span at bounding box center [621, 533] width 85 height 36
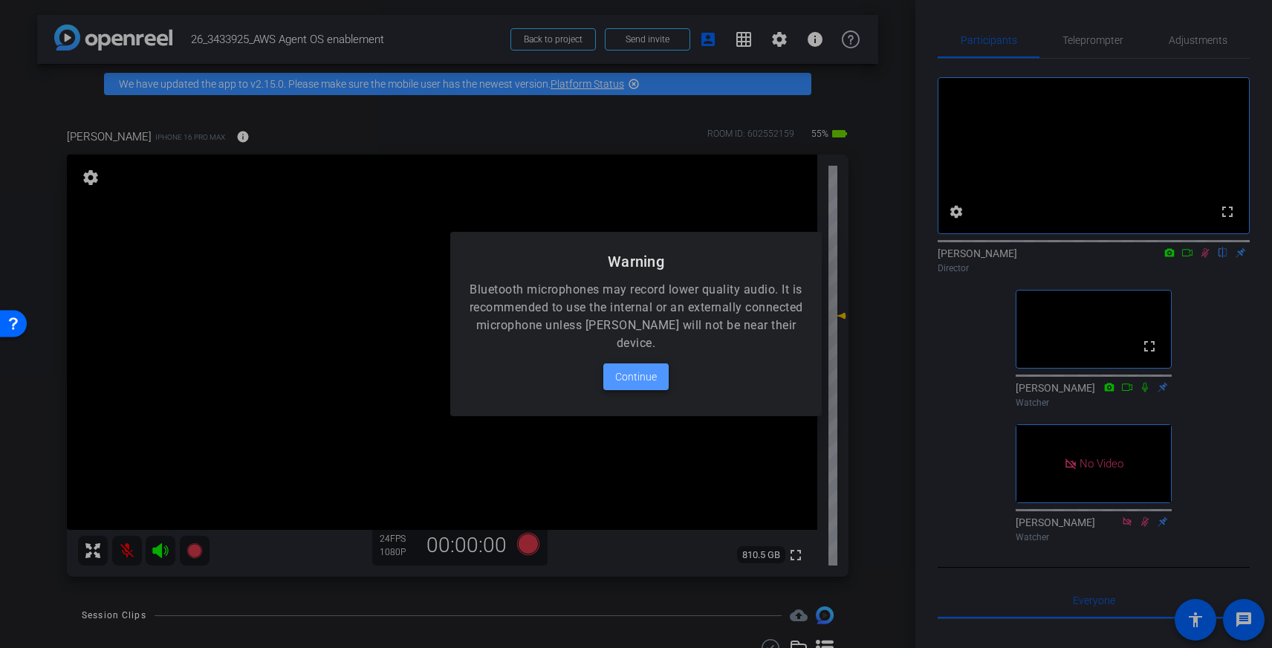
click at [640, 370] on span "Continue" at bounding box center [636, 377] width 42 height 18
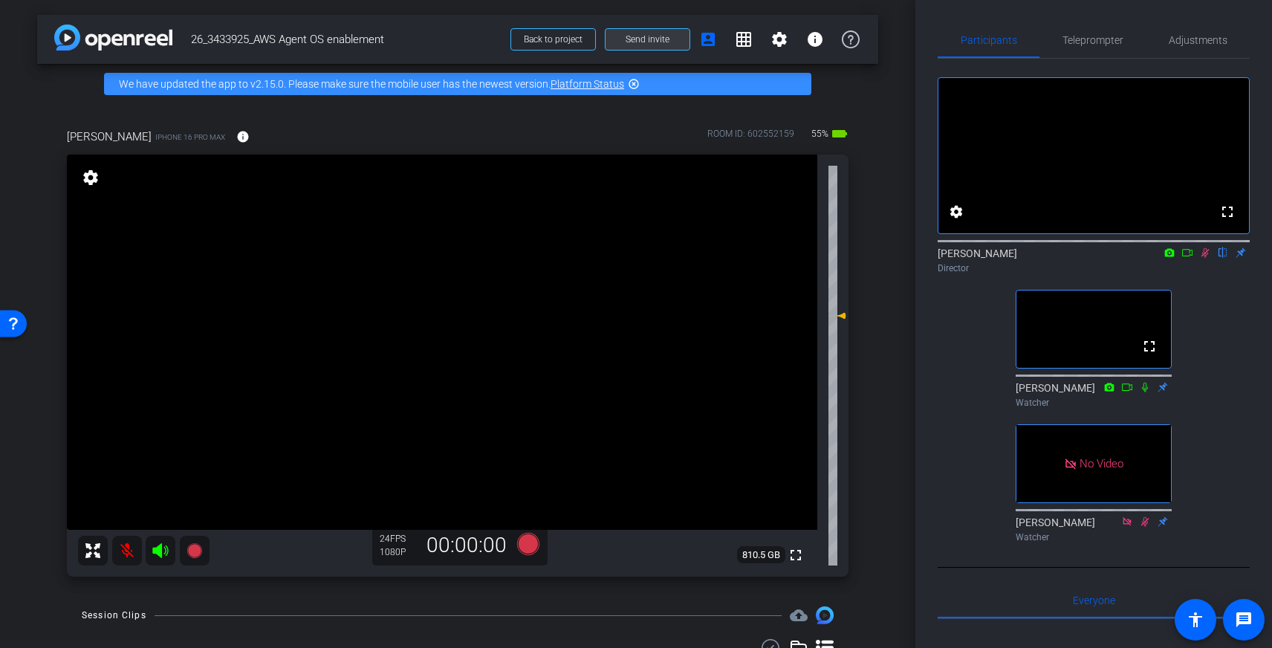
click at [662, 38] on span "Send invite" at bounding box center [647, 39] width 44 height 12
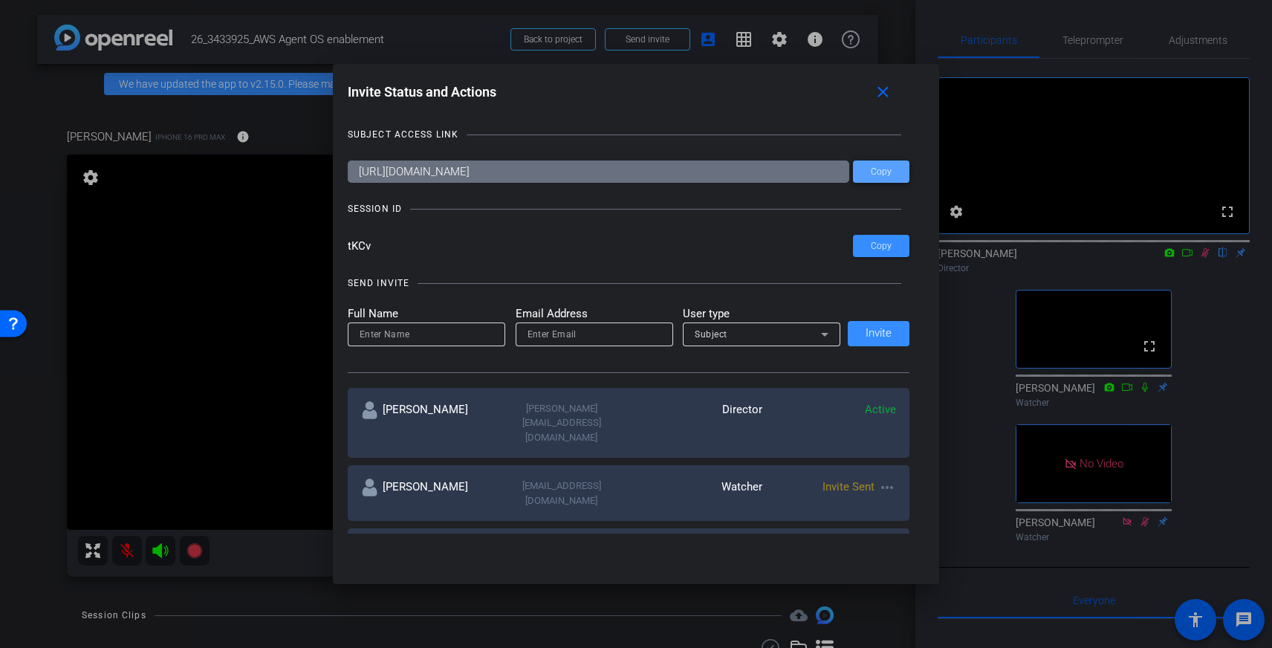
click at [892, 172] on span at bounding box center [881, 172] width 56 height 36
click at [888, 99] on mat-icon "close" at bounding box center [882, 92] width 19 height 19
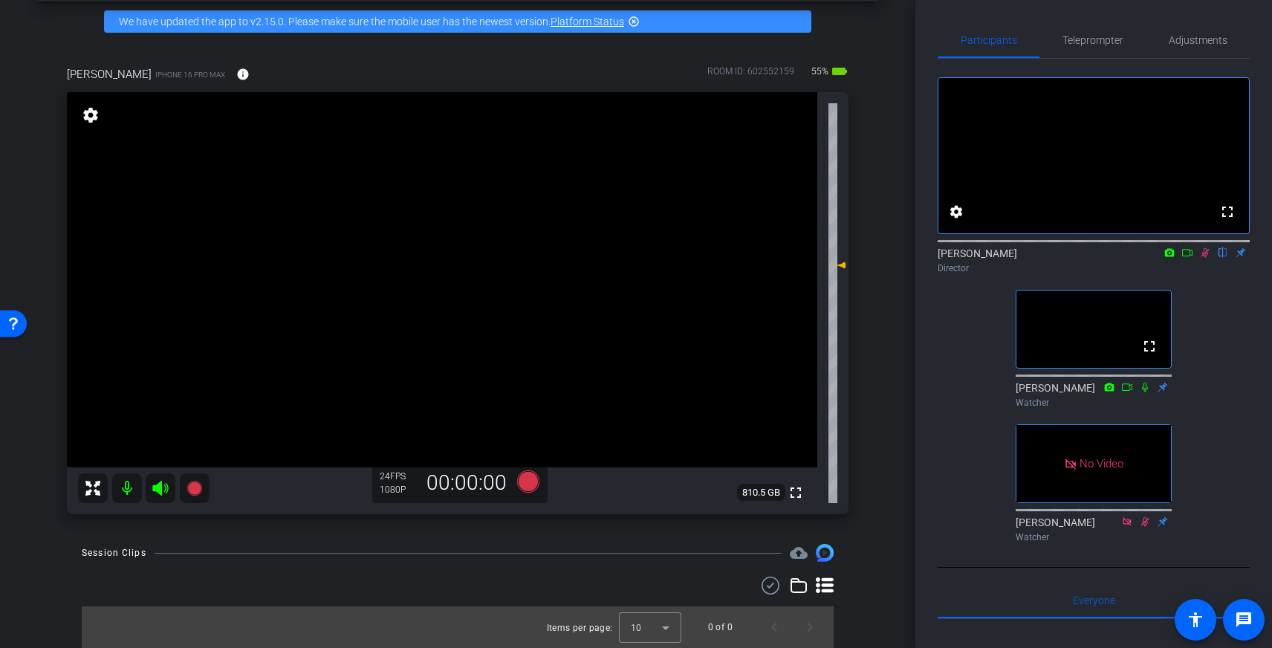
drag, startPoint x: 844, startPoint y: 253, endPoint x: 844, endPoint y: 264, distance: 10.4
click at [844, 264] on icon at bounding box center [840, 265] width 10 height 6
drag, startPoint x: 844, startPoint y: 264, endPoint x: 842, endPoint y: 282, distance: 18.6
click at [842, 282] on icon at bounding box center [840, 282] width 10 height 6
click at [880, 285] on div "arrow_back 26_3433925_AWS Agent OS enablement Back to project Send invite accou…" at bounding box center [457, 262] width 915 height 648
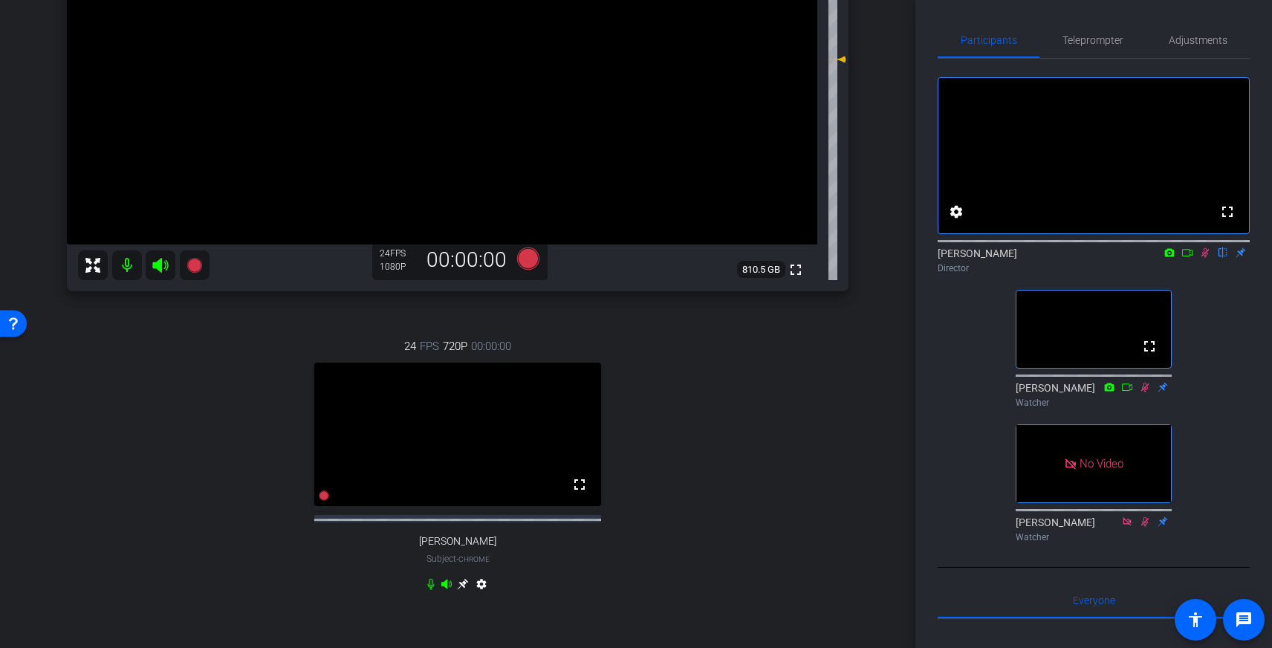
scroll to position [290, 0]
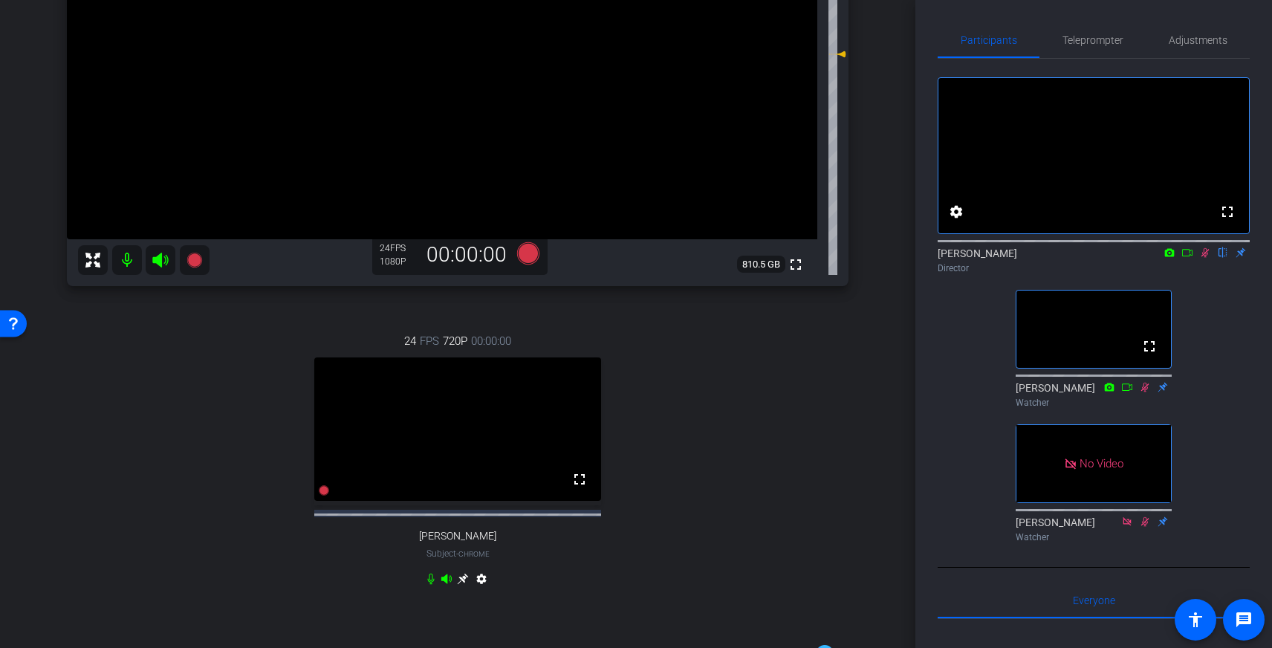
click at [480, 590] on mat-icon "settings" at bounding box center [481, 582] width 18 height 18
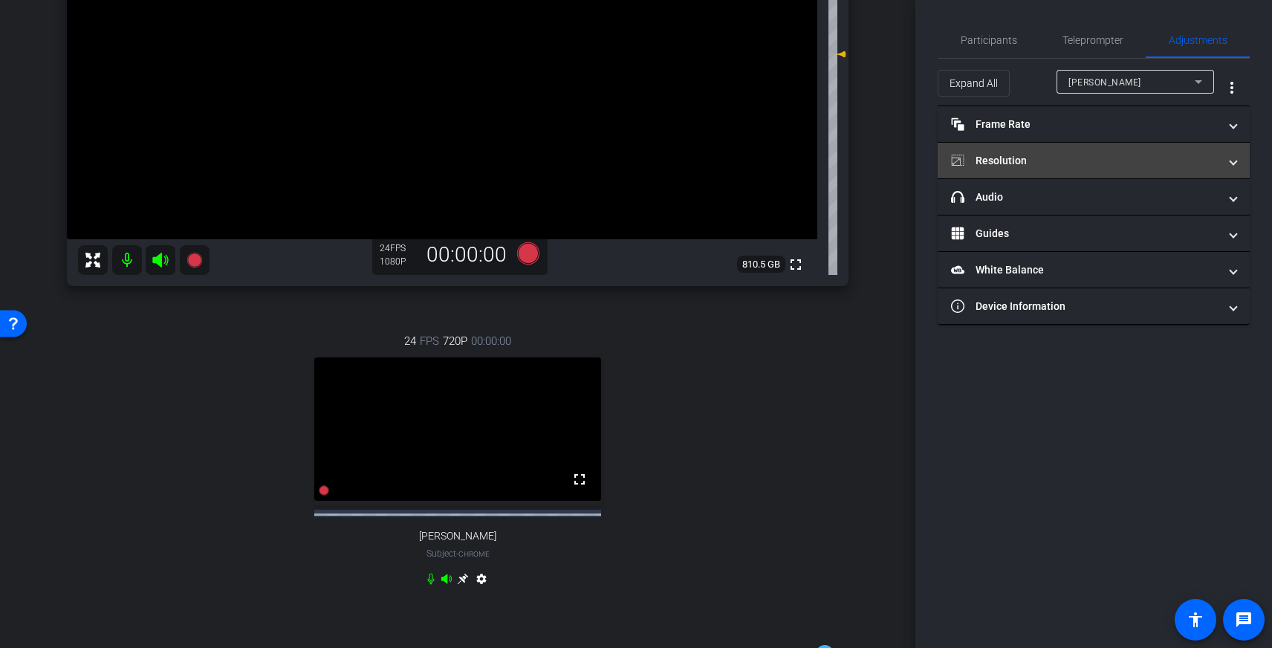
click at [1042, 156] on mat-panel-title "Resolution" at bounding box center [1084, 161] width 267 height 16
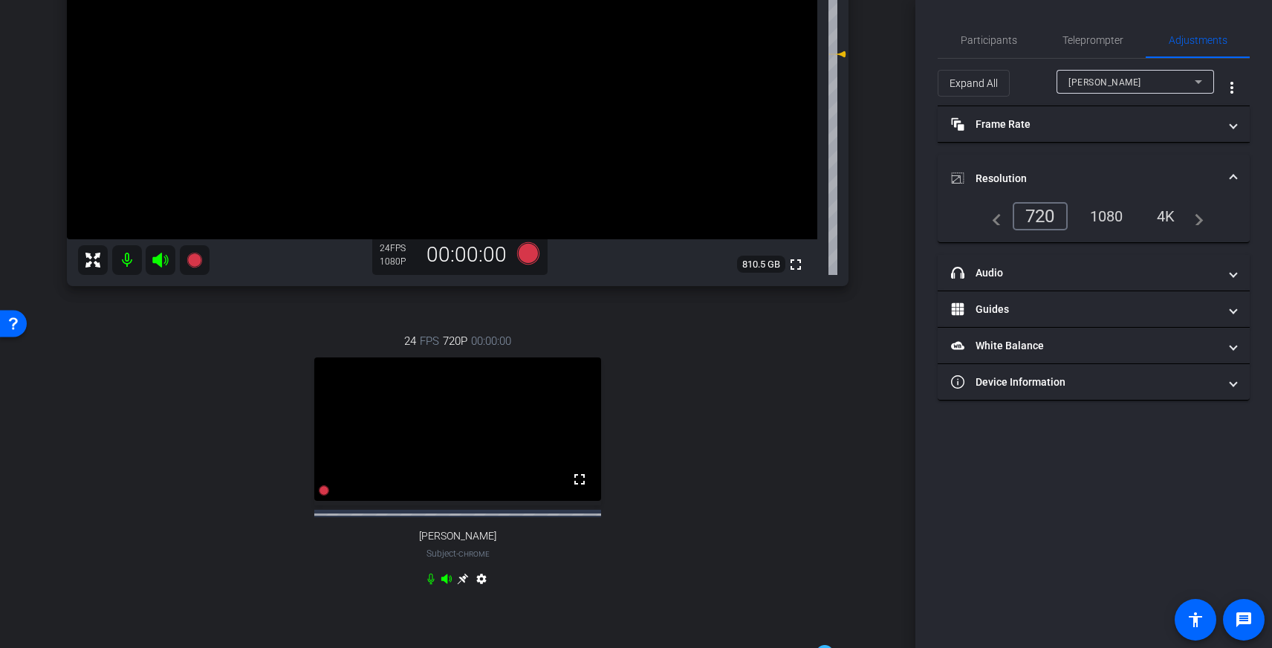
click at [1115, 218] on div "1080" at bounding box center [1106, 216] width 56 height 25
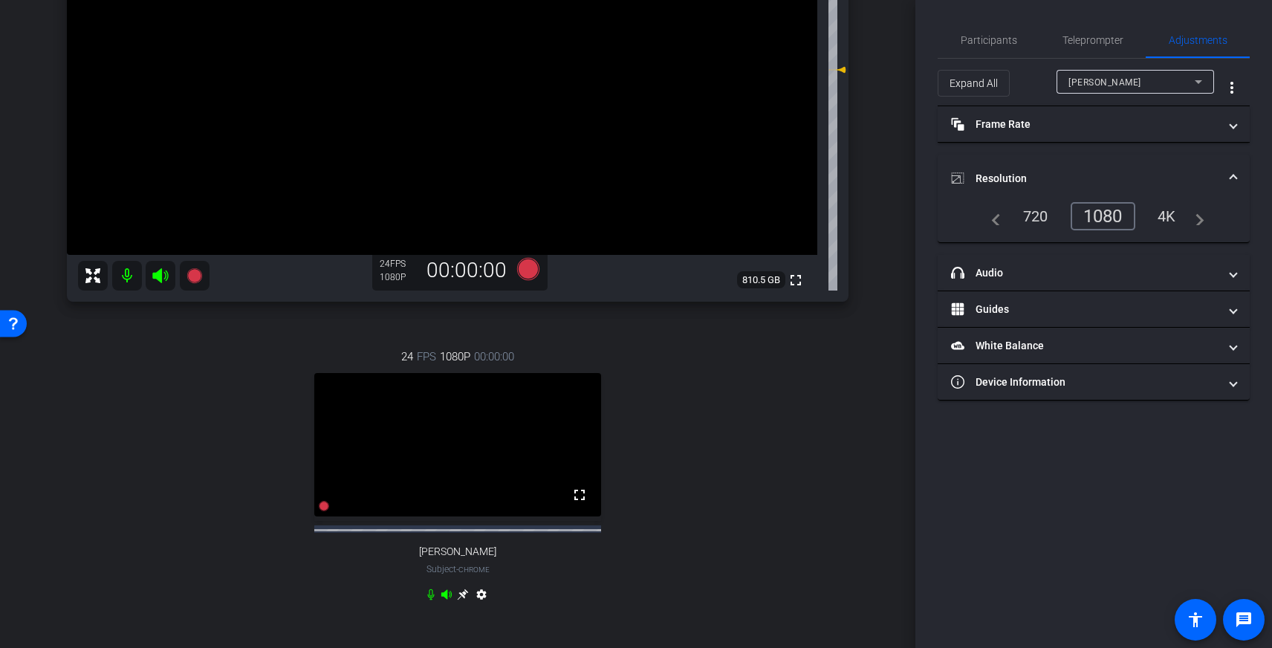
scroll to position [273, 0]
click at [1001, 35] on span "Participants" at bounding box center [988, 40] width 56 height 10
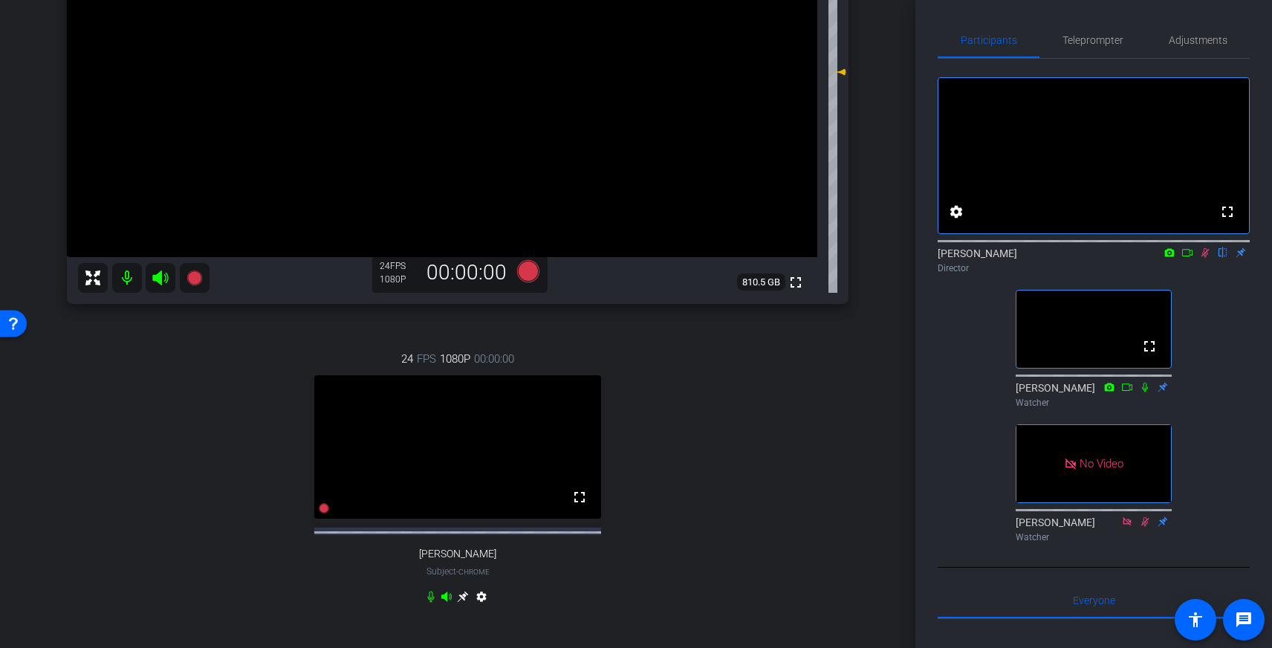
click at [1206, 258] on icon at bounding box center [1205, 252] width 12 height 10
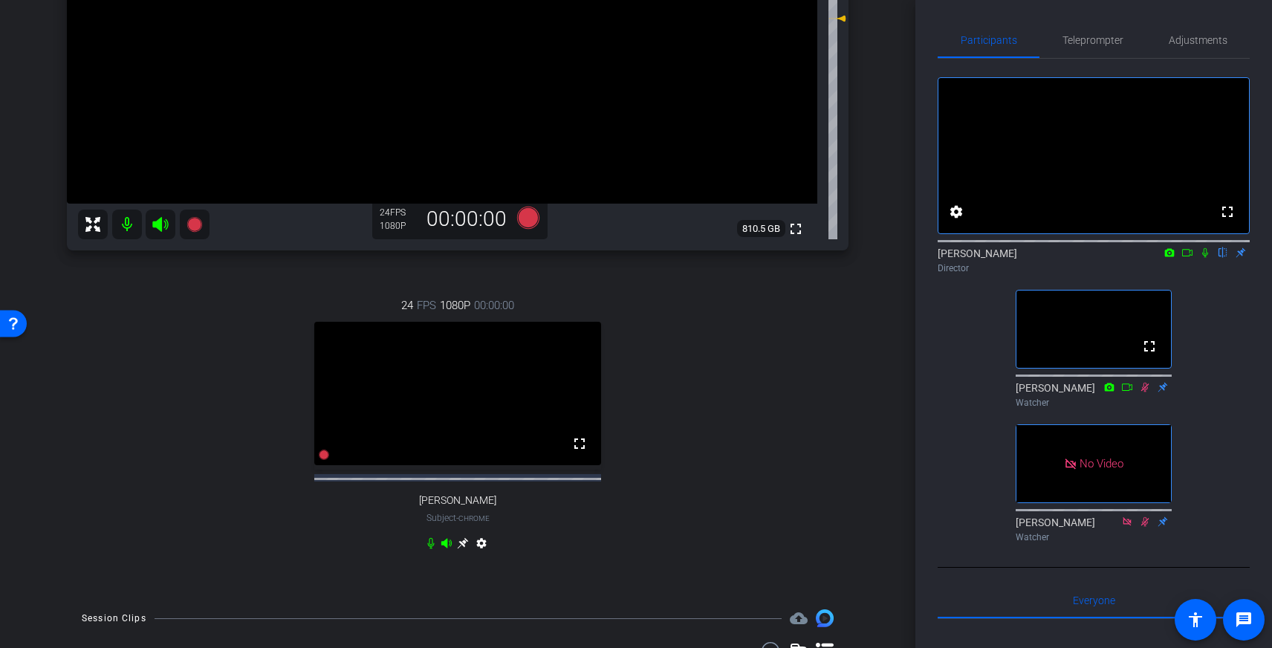
scroll to position [325, 0]
click at [463, 550] on icon at bounding box center [462, 544] width 11 height 11
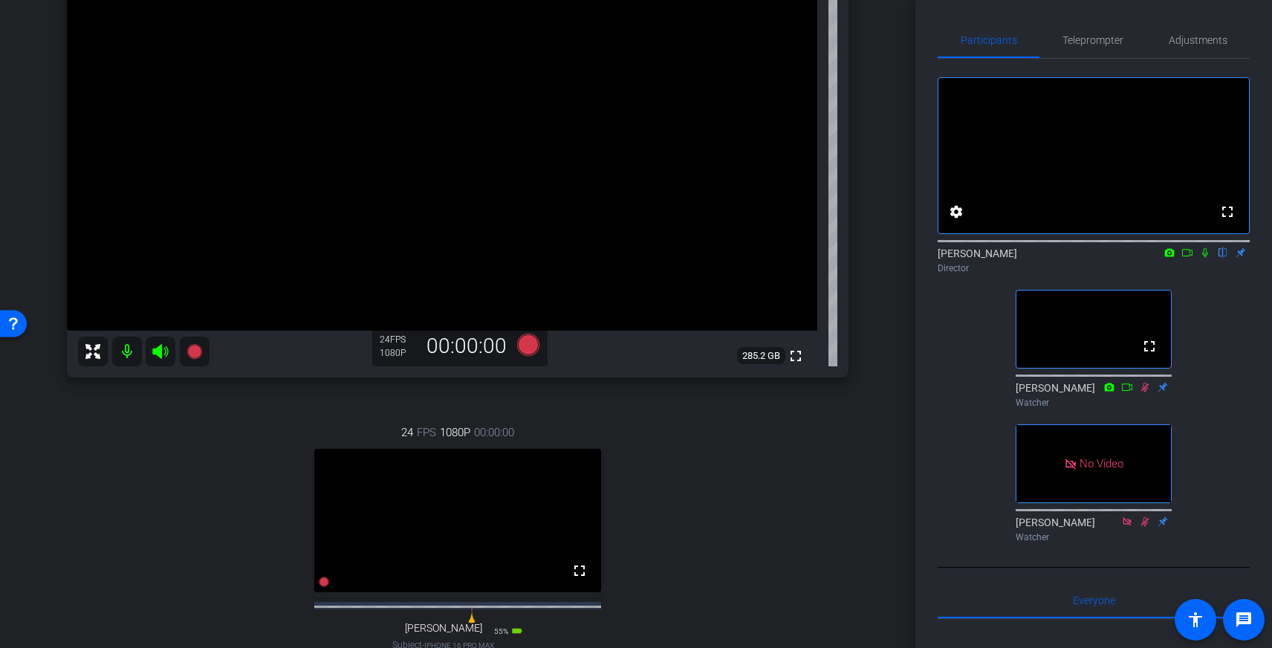
scroll to position [201, 0]
click at [1093, 36] on span "Teleprompter" at bounding box center [1092, 40] width 61 height 10
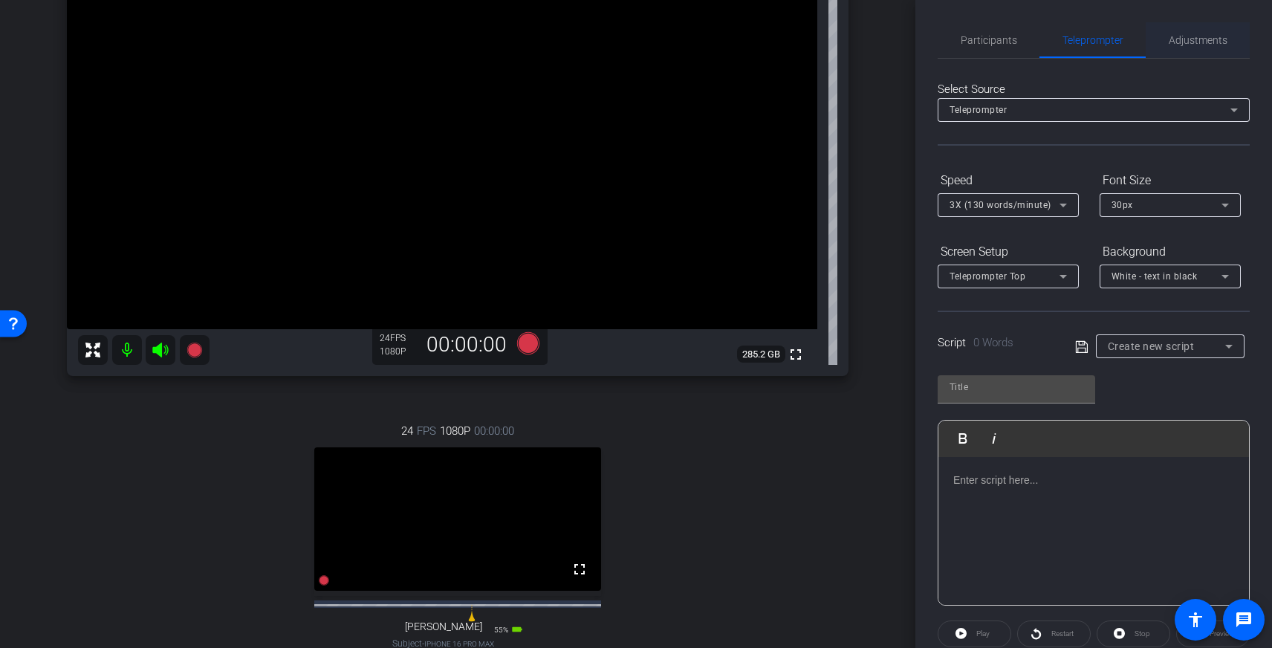
click at [1206, 35] on span "Adjustments" at bounding box center [1197, 40] width 59 height 10
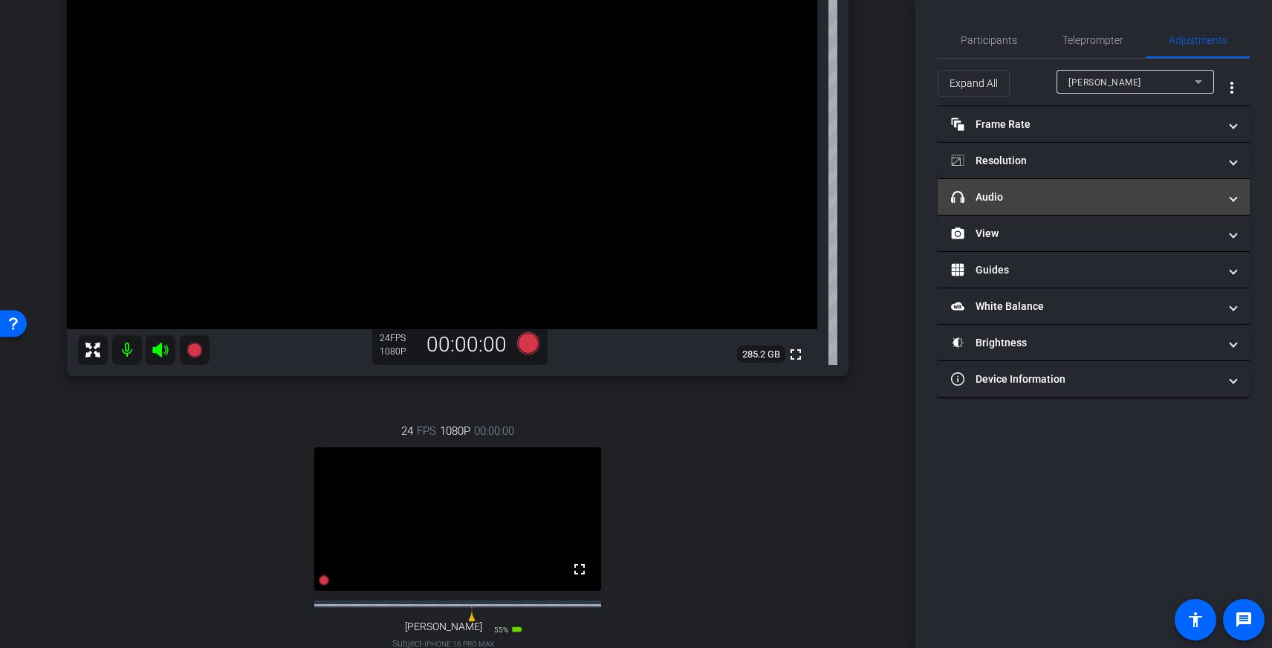
click at [1060, 192] on mat-panel-title "headphone icon Audio" at bounding box center [1084, 197] width 267 height 16
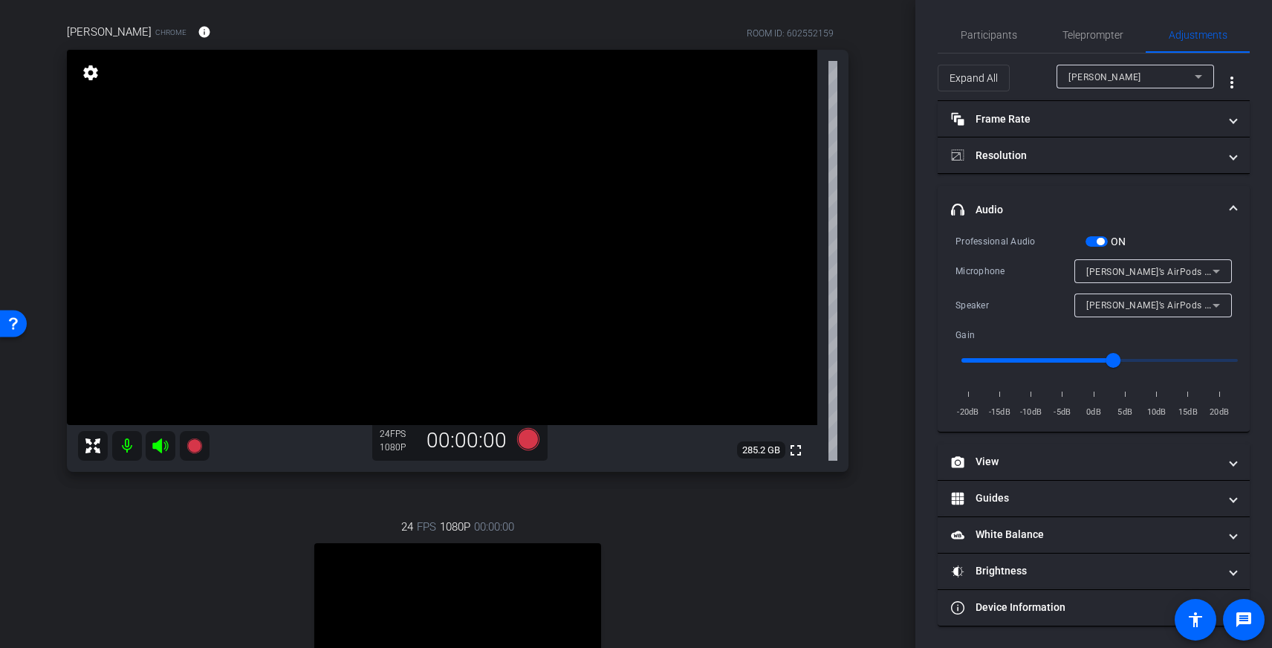
scroll to position [105, 0]
click at [996, 27] on span "Participants" at bounding box center [988, 35] width 56 height 36
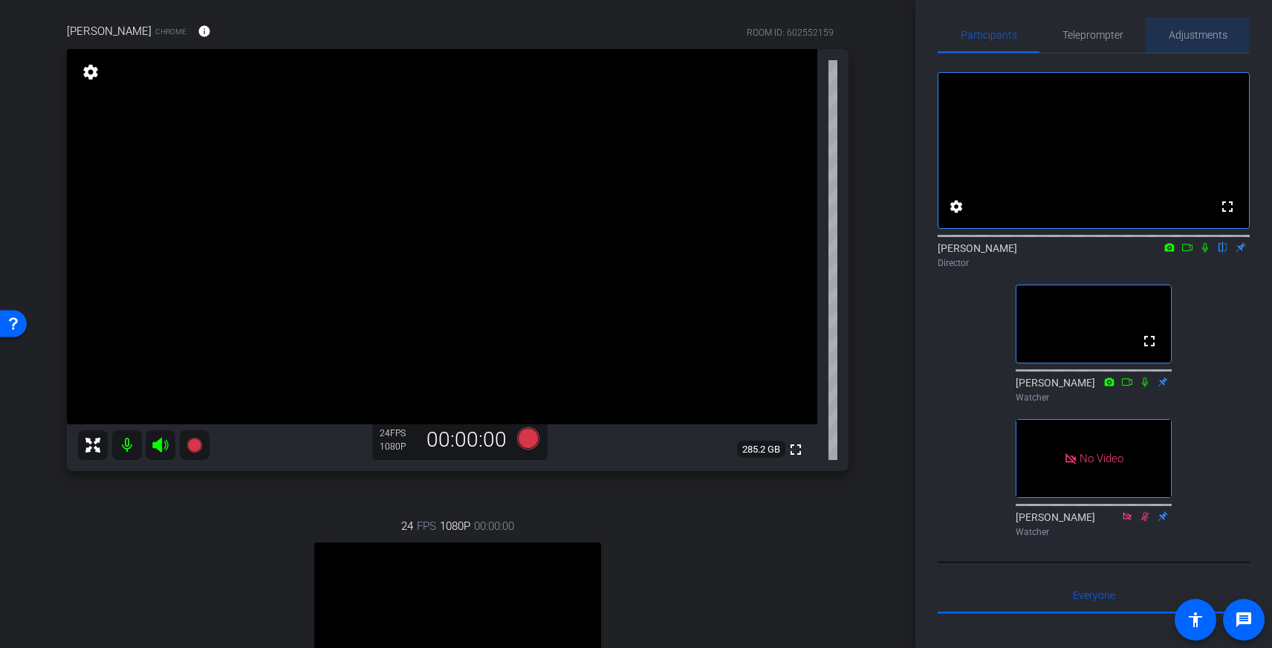
click at [1174, 42] on span "Adjustments" at bounding box center [1197, 35] width 59 height 36
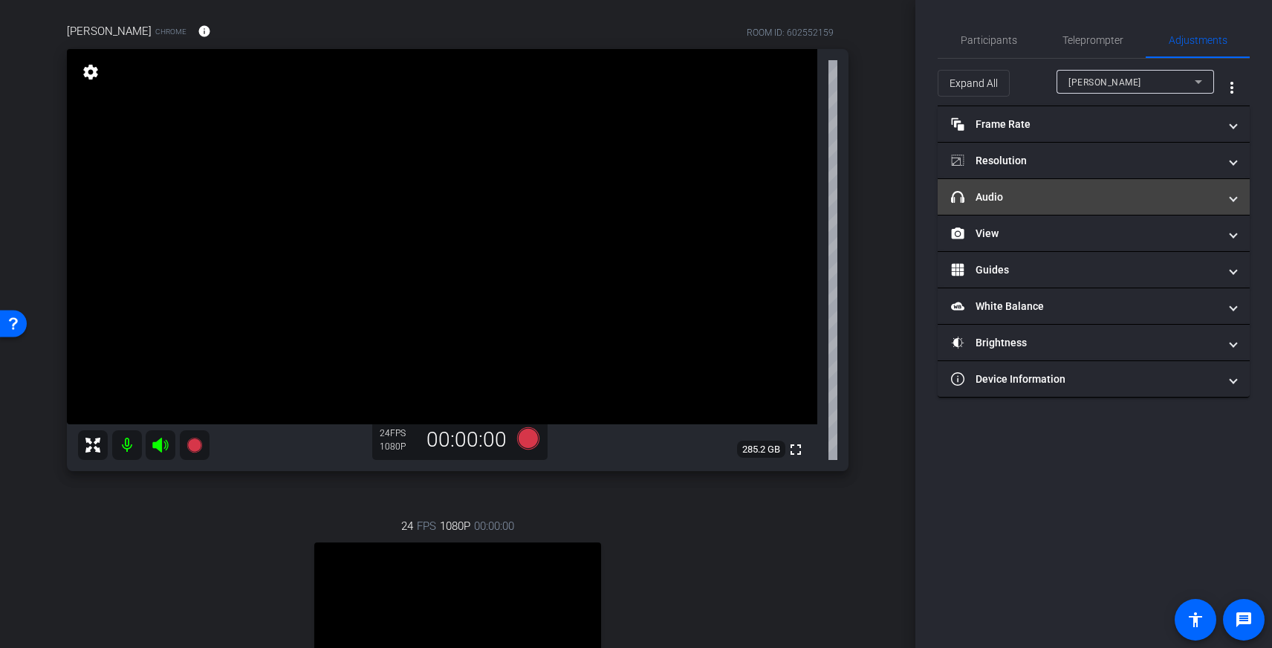
click at [1020, 188] on mat-expansion-panel-header "headphone icon Audio" at bounding box center [1093, 197] width 312 height 36
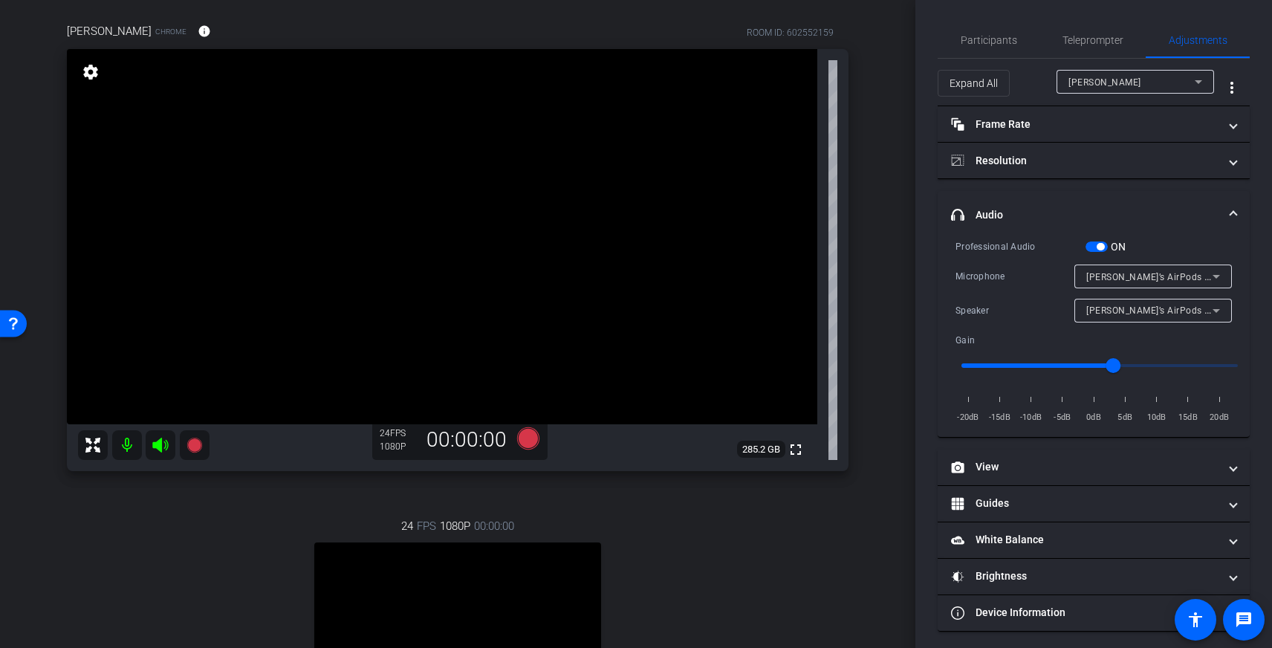
click at [1166, 88] on div "[PERSON_NAME]" at bounding box center [1131, 82] width 126 height 19
click at [1133, 137] on mat-option "[PERSON_NAME]" at bounding box center [1134, 135] width 157 height 24
type input "11000"
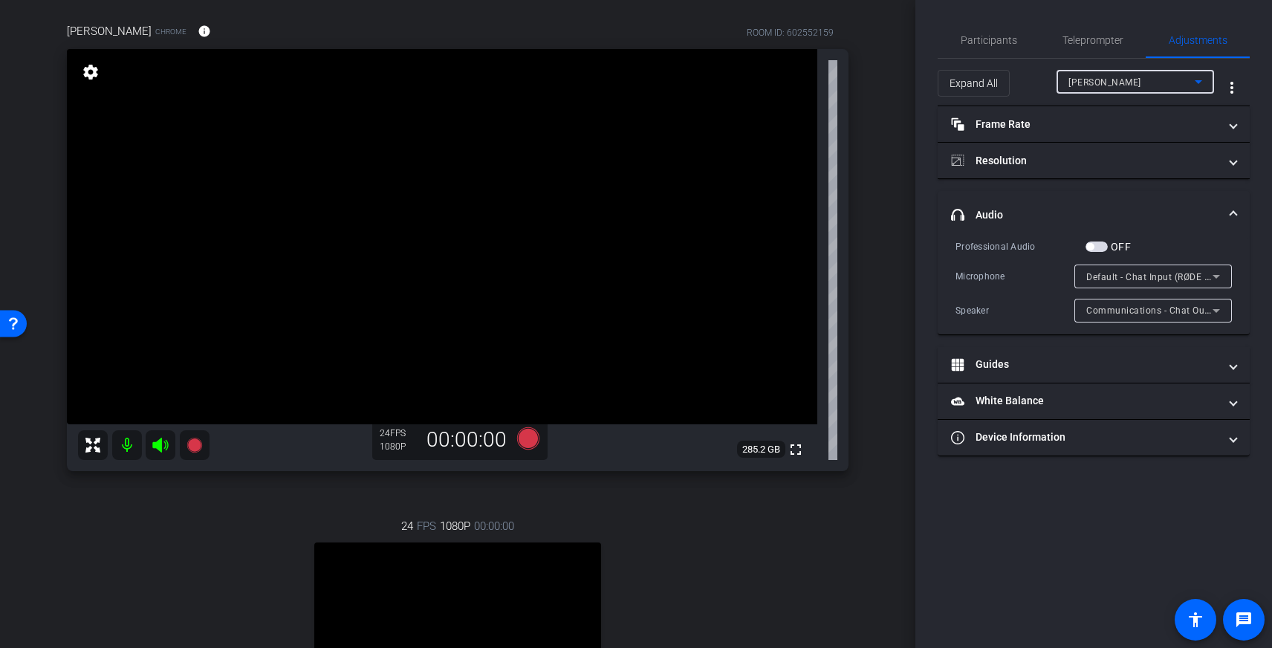
click at [1101, 247] on span "button" at bounding box center [1096, 246] width 22 height 10
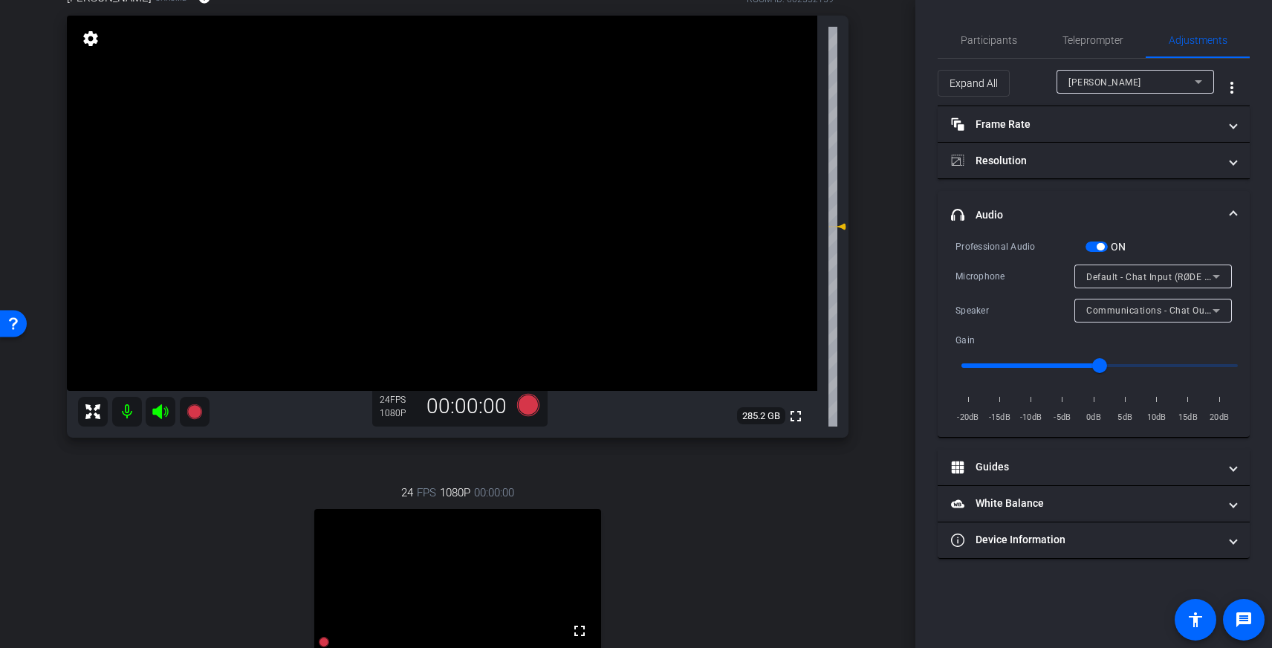
scroll to position [141, 0]
click at [991, 44] on span "Participants" at bounding box center [988, 40] width 56 height 10
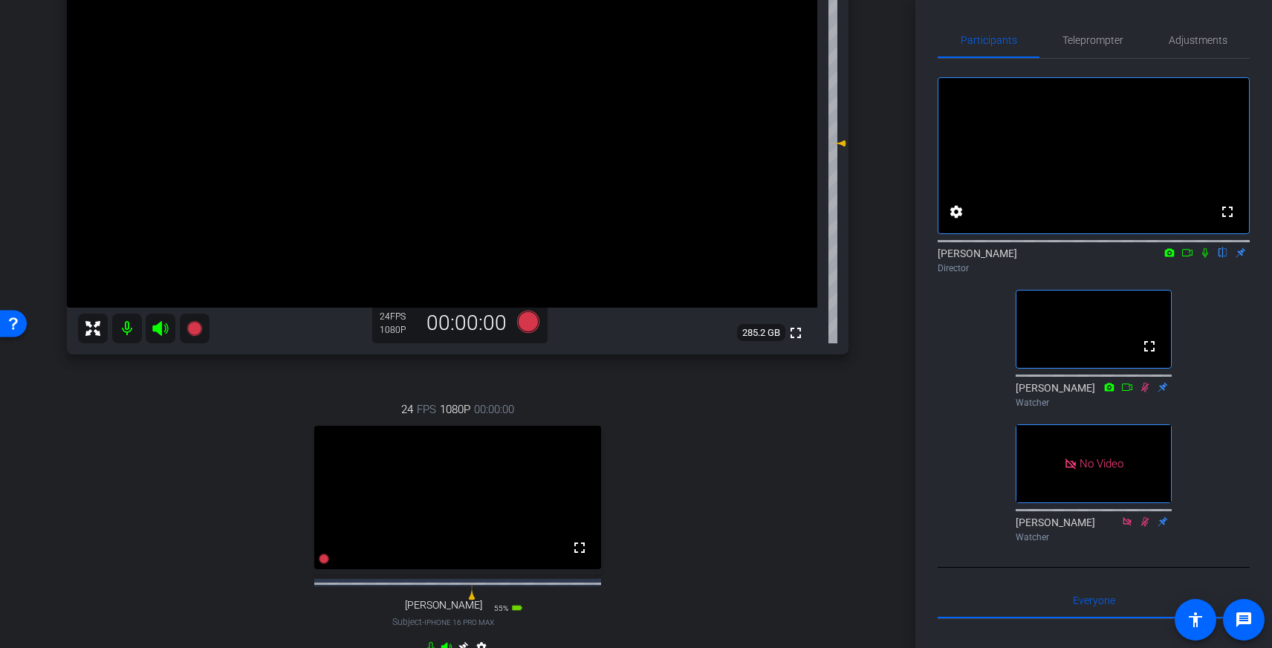
scroll to position [232, 0]
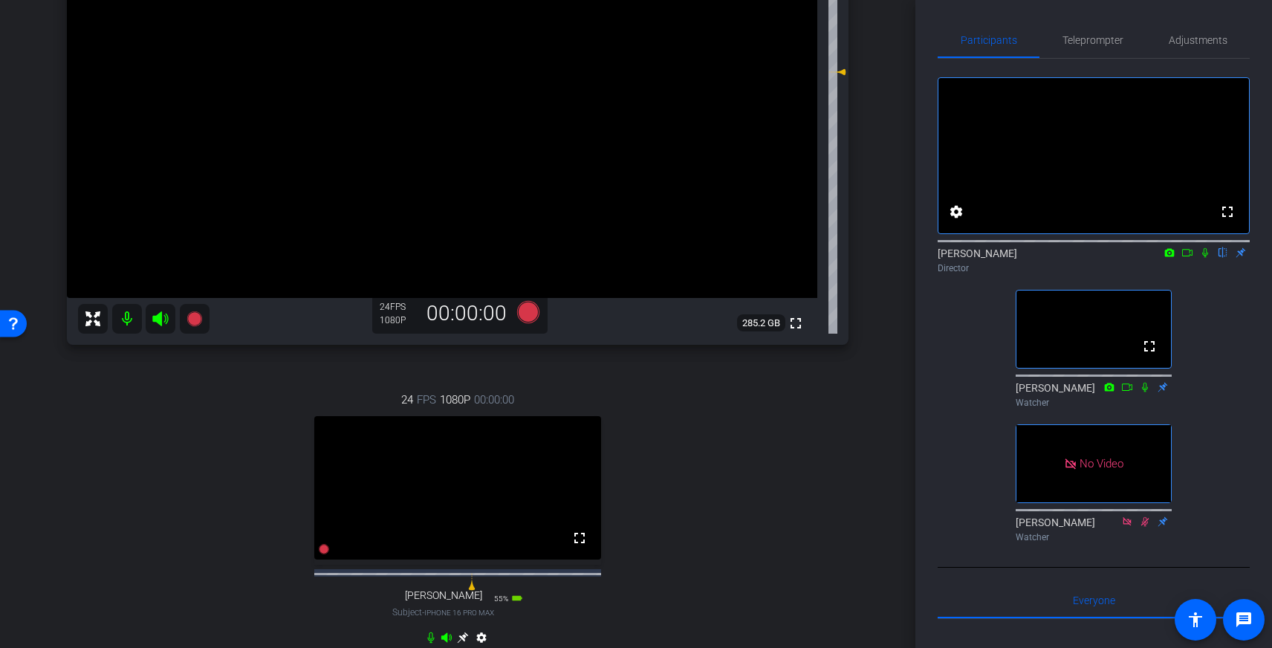
drag, startPoint x: 842, startPoint y: 132, endPoint x: 841, endPoint y: 71, distance: 61.7
click at [841, 71] on icon at bounding box center [840, 72] width 10 height 6
click at [1207, 44] on span "Adjustments" at bounding box center [1197, 40] width 59 height 10
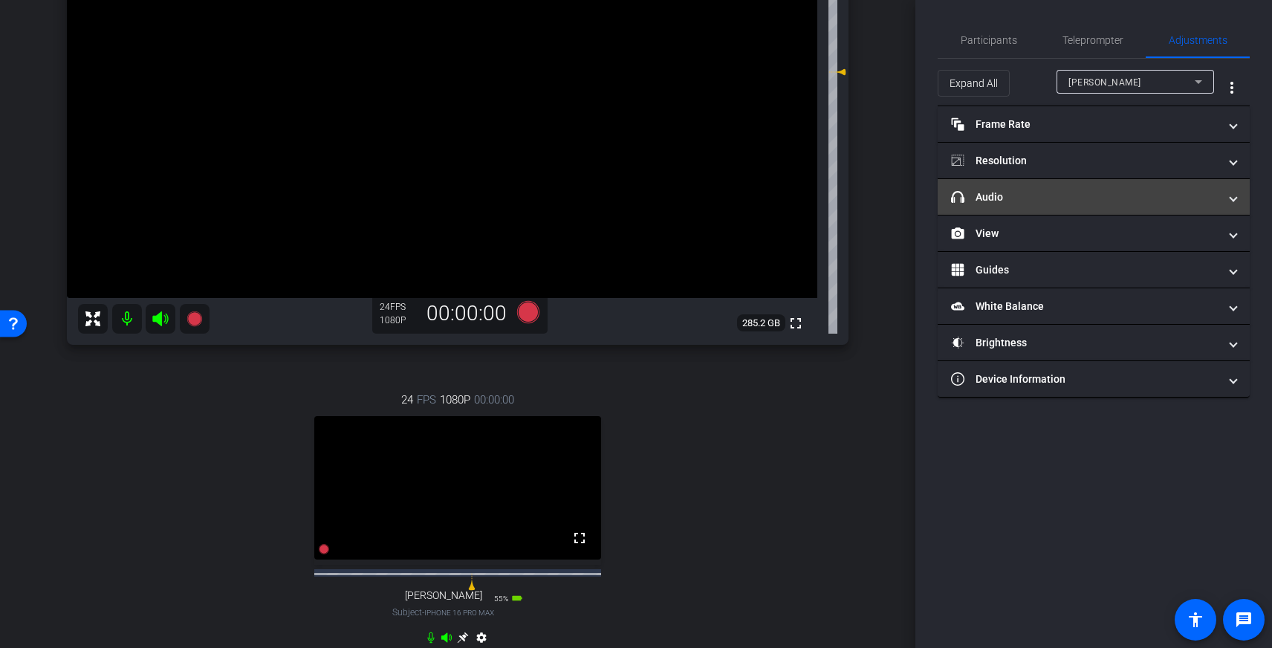
click at [1045, 198] on mat-panel-title "headphone icon Audio" at bounding box center [1084, 197] width 267 height 16
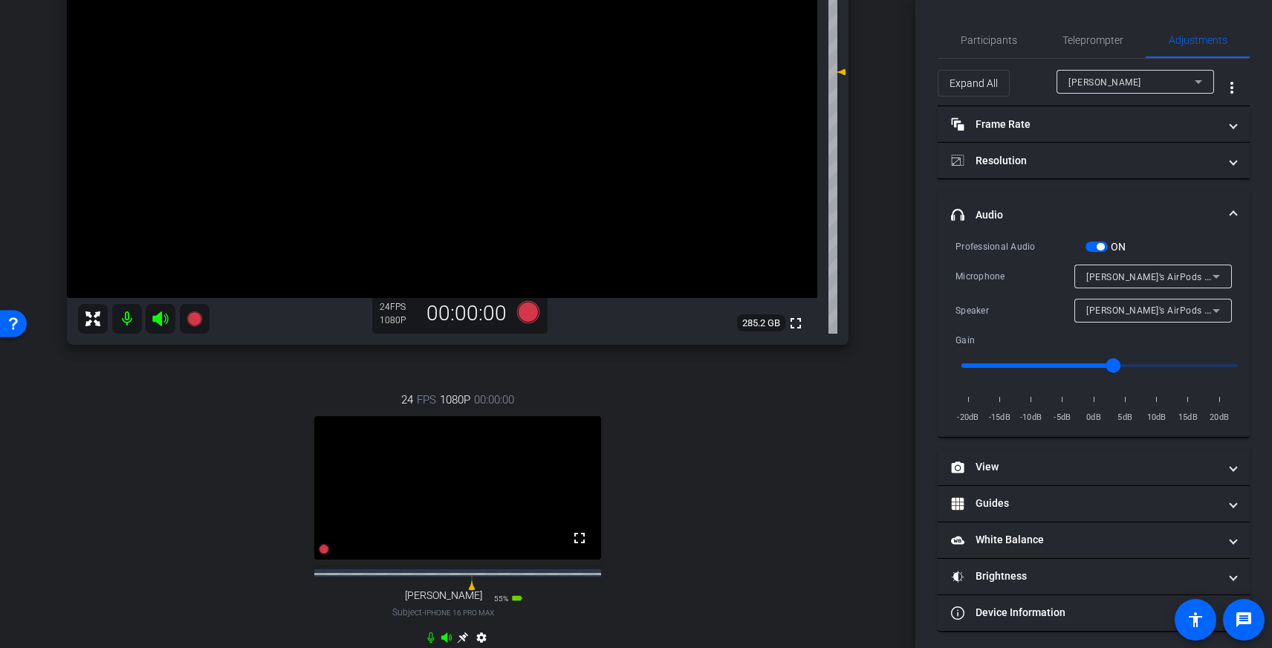
click at [1122, 76] on div "[PERSON_NAME]" at bounding box center [1131, 82] width 126 height 19
click at [1113, 137] on span "[PERSON_NAME]" at bounding box center [1105, 135] width 75 height 18
type input "1.3"
type input "11000"
click at [1158, 307] on span "Communications - Chat Output (RØDE UNIFY)" at bounding box center [1185, 310] width 199 height 12
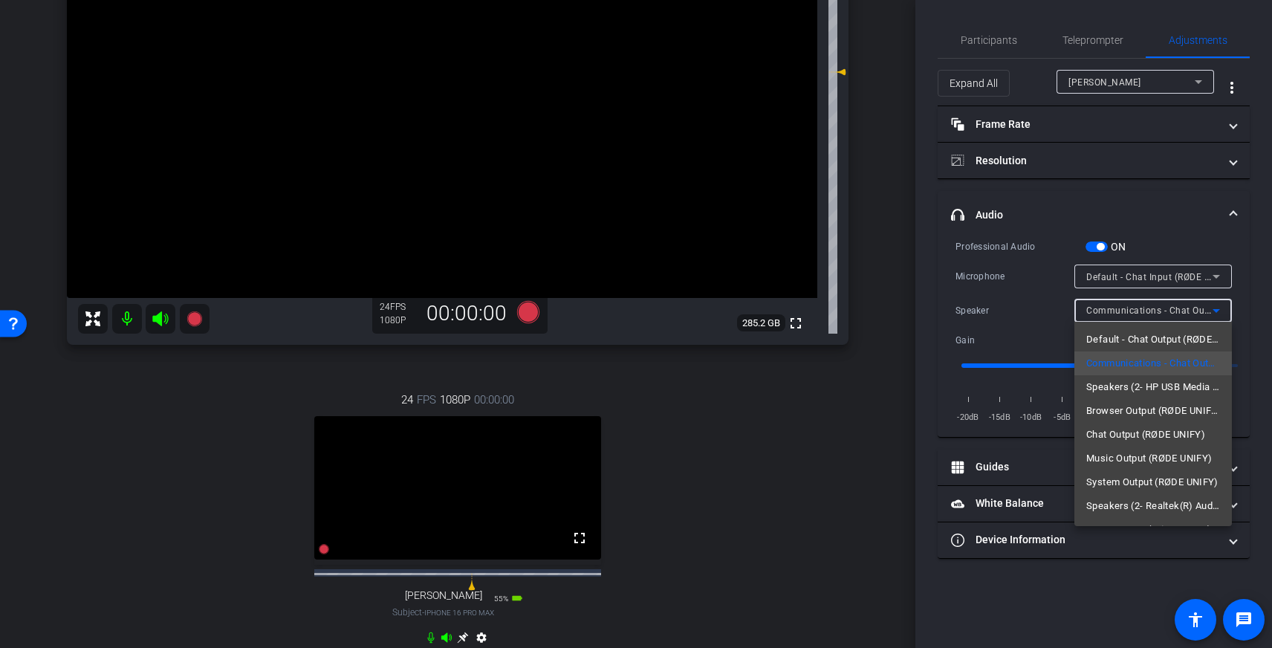
click at [1158, 307] on div at bounding box center [636, 324] width 1272 height 648
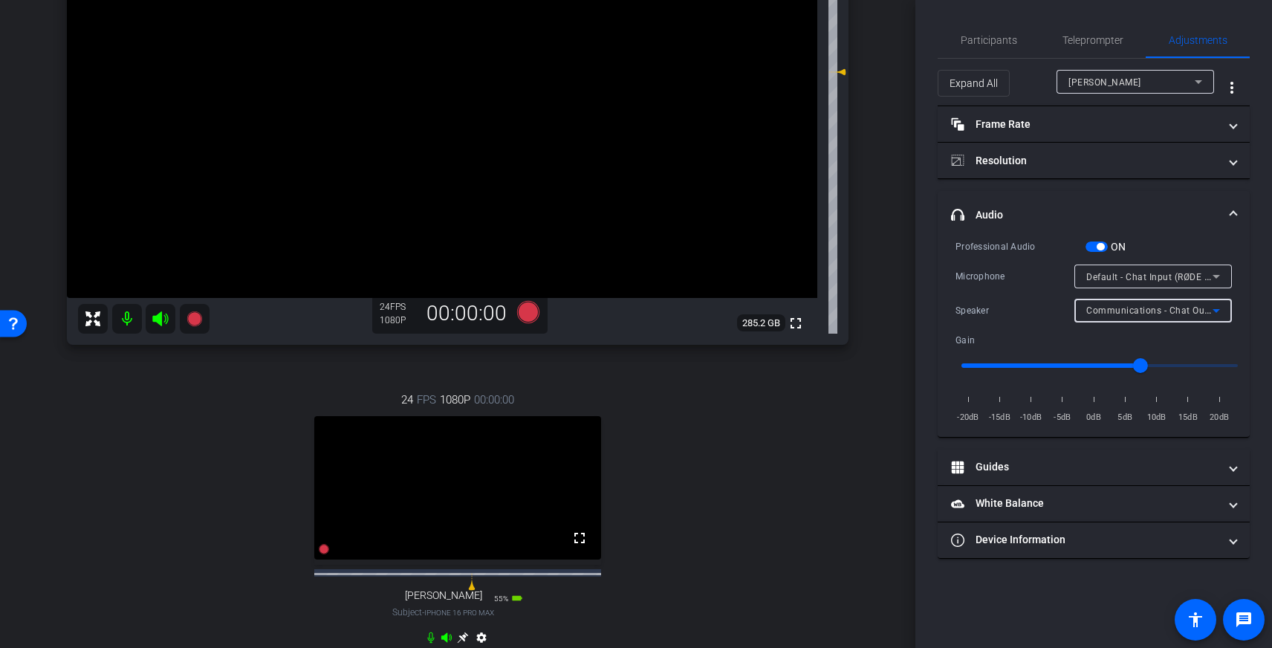
click at [1158, 307] on span "Communications - Chat Output (RØDE UNIFY)" at bounding box center [1185, 310] width 199 height 12
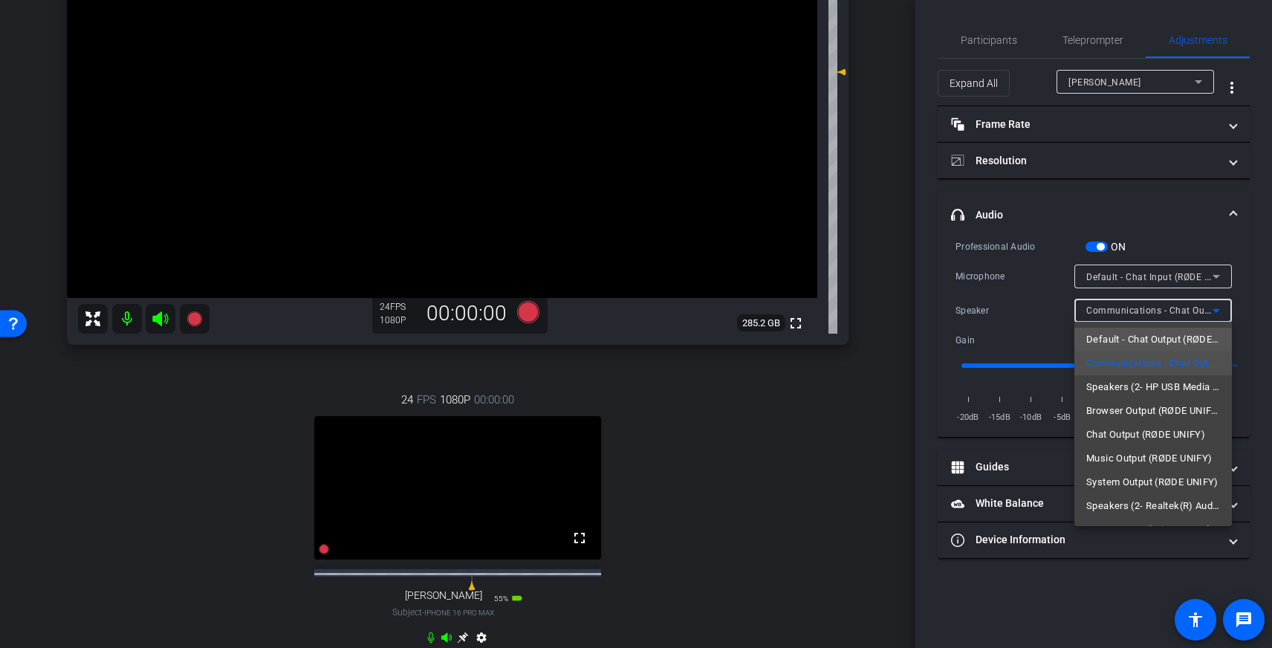
click at [1155, 334] on span "Default - Chat Output (RØDE UNIFY)" at bounding box center [1153, 340] width 134 height 18
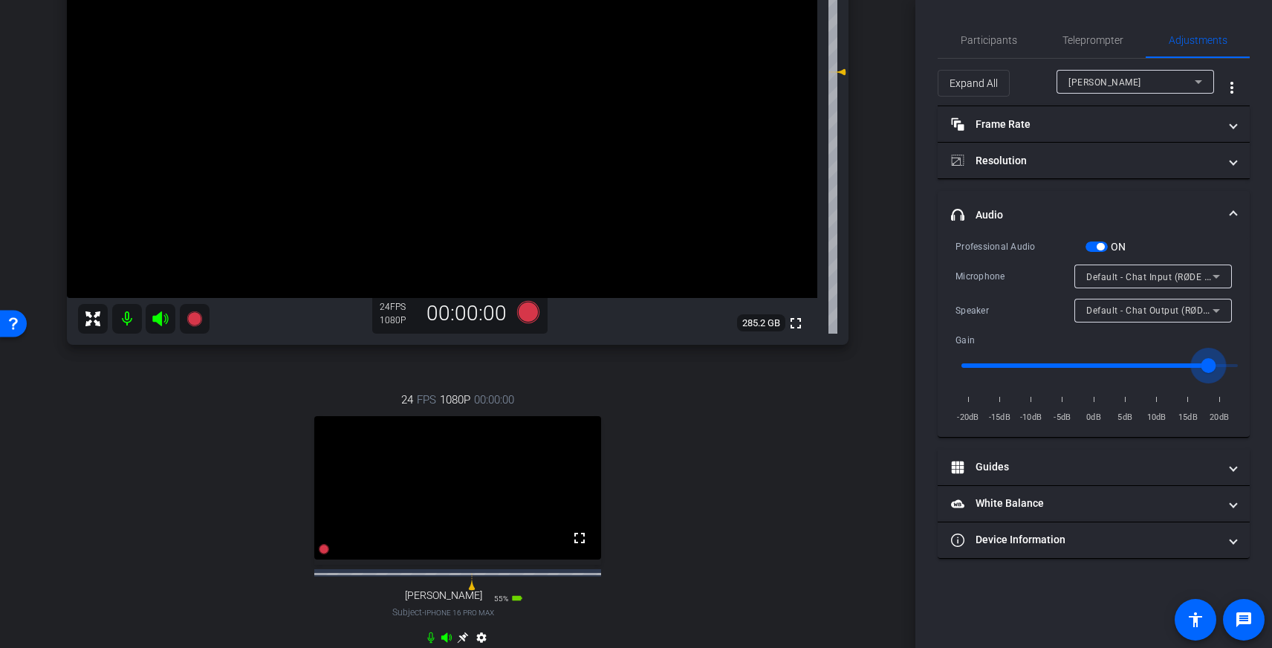
drag, startPoint x: 1141, startPoint y: 363, endPoint x: 1218, endPoint y: 362, distance: 77.3
type input "1.9"
click at [1218, 362] on input "range" at bounding box center [1100, 365] width 308 height 33
click at [1092, 246] on span "button" at bounding box center [1096, 246] width 22 height 10
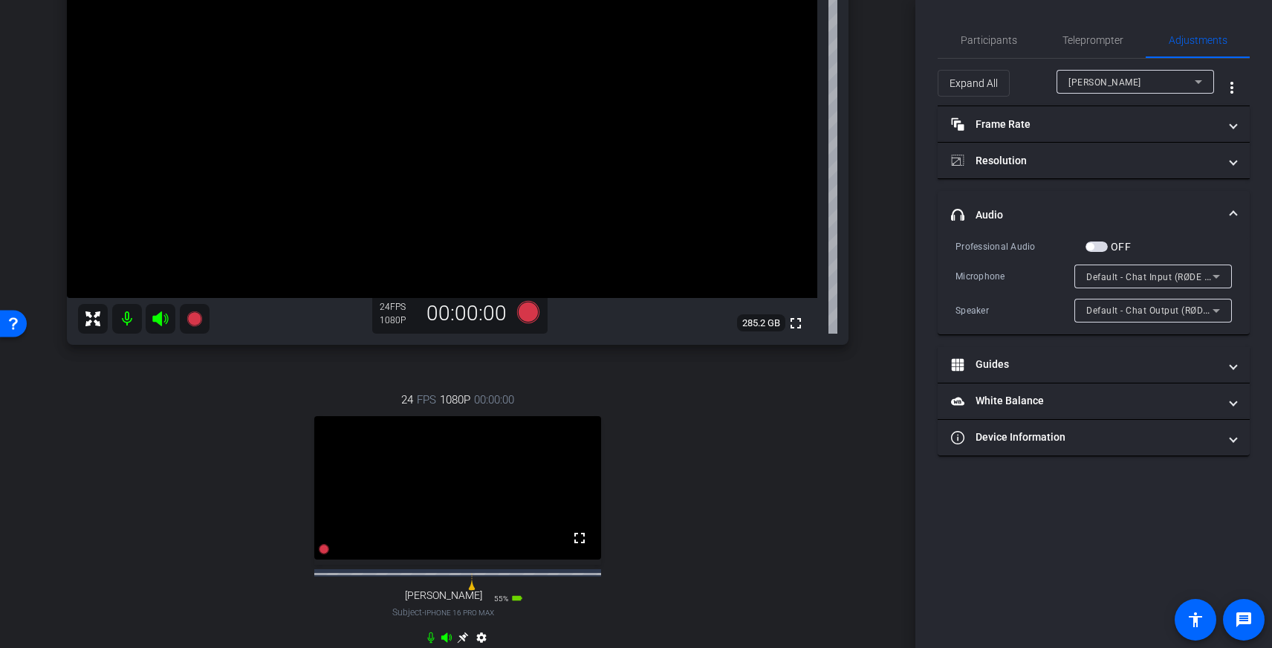
click at [1128, 310] on span "Default - Chat Output (RØDE UNIFY)" at bounding box center [1163, 310] width 155 height 12
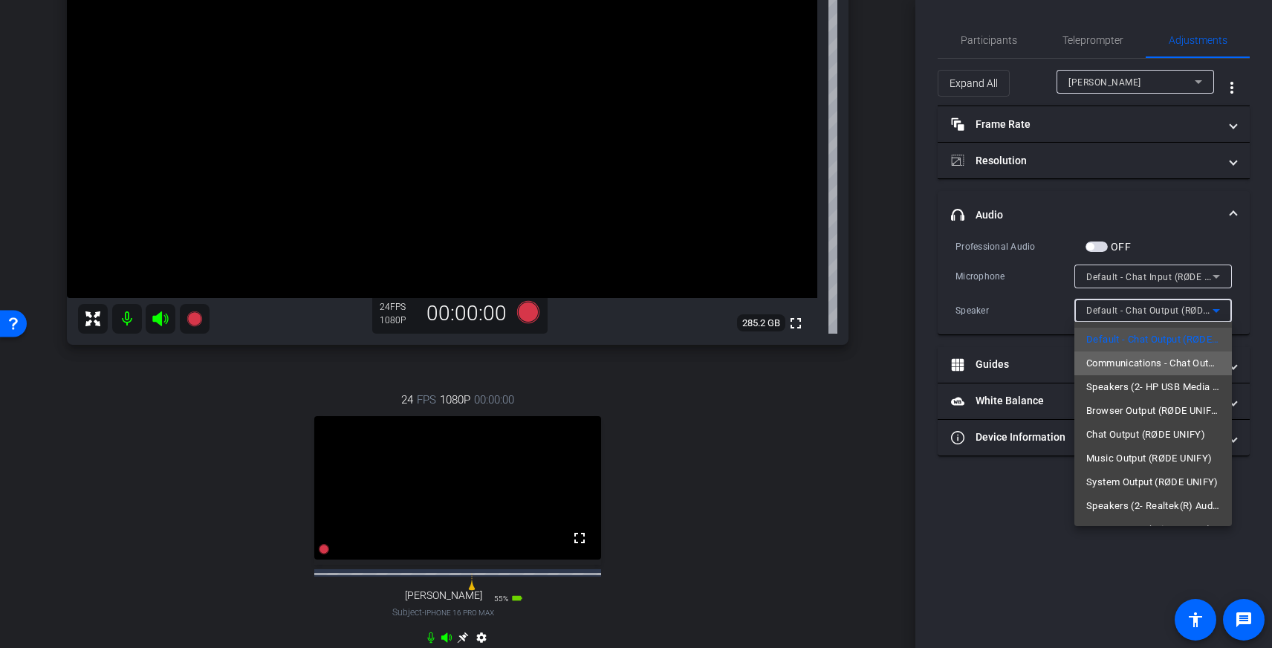
click at [1114, 357] on span "Communications - Chat Output (RØDE UNIFY)" at bounding box center [1153, 363] width 134 height 18
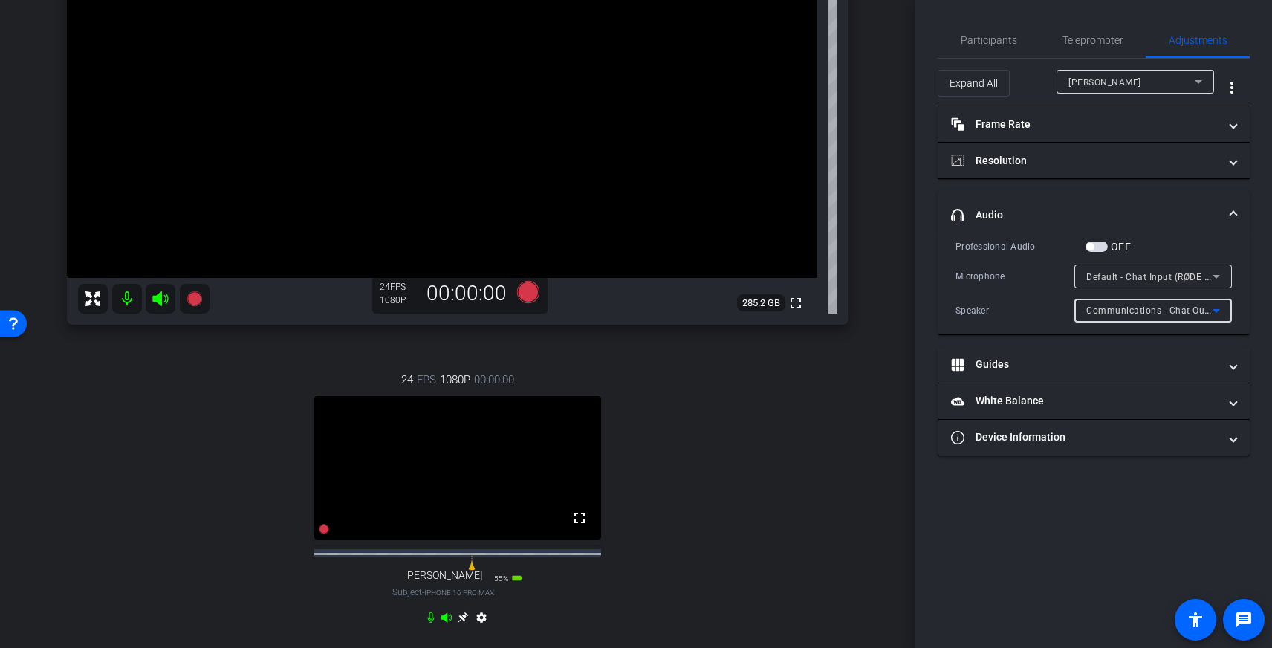
scroll to position [248, 0]
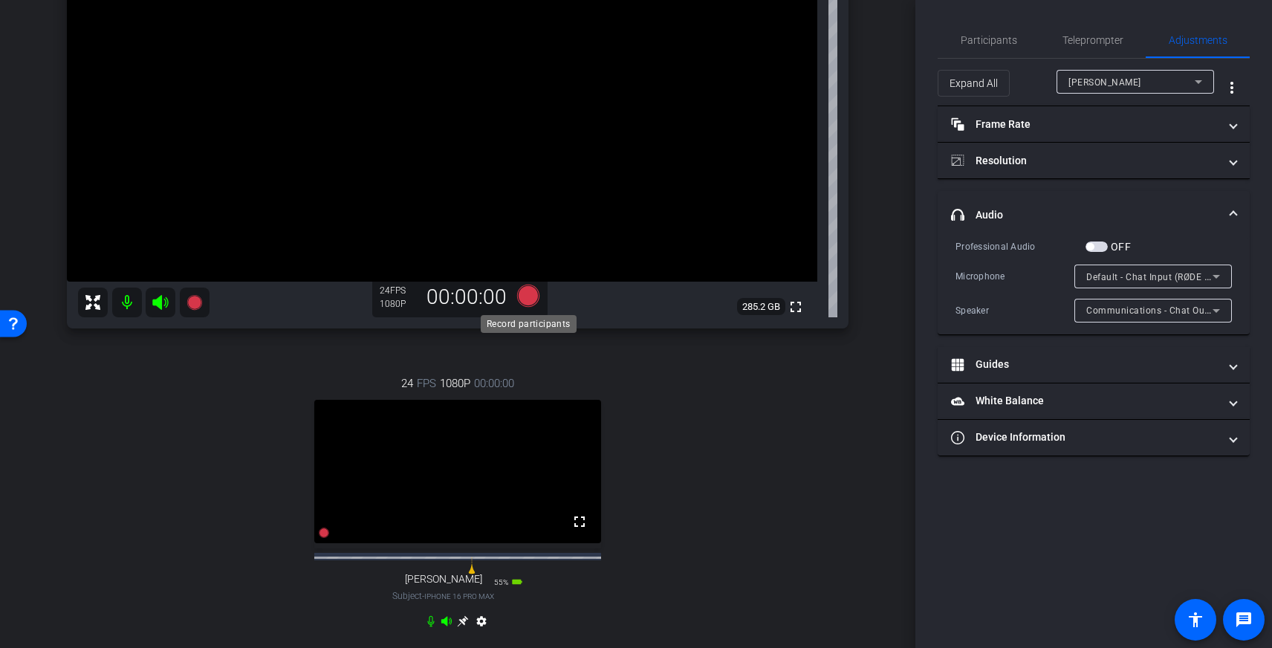
click at [532, 299] on icon at bounding box center [528, 295] width 22 height 22
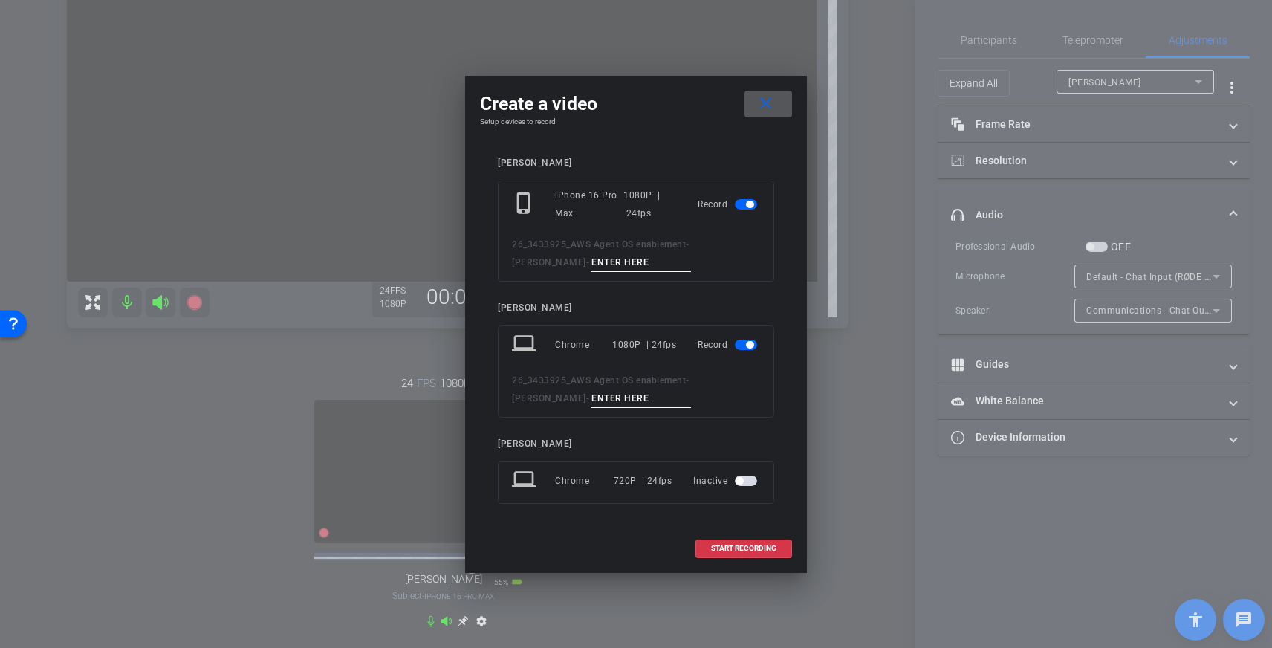
click at [591, 254] on input at bounding box center [641, 262] width 100 height 19
type input "01"
click at [591, 394] on input at bounding box center [641, 398] width 100 height 19
type input "01"
click at [741, 547] on span "START RECORDING" at bounding box center [743, 547] width 65 height 7
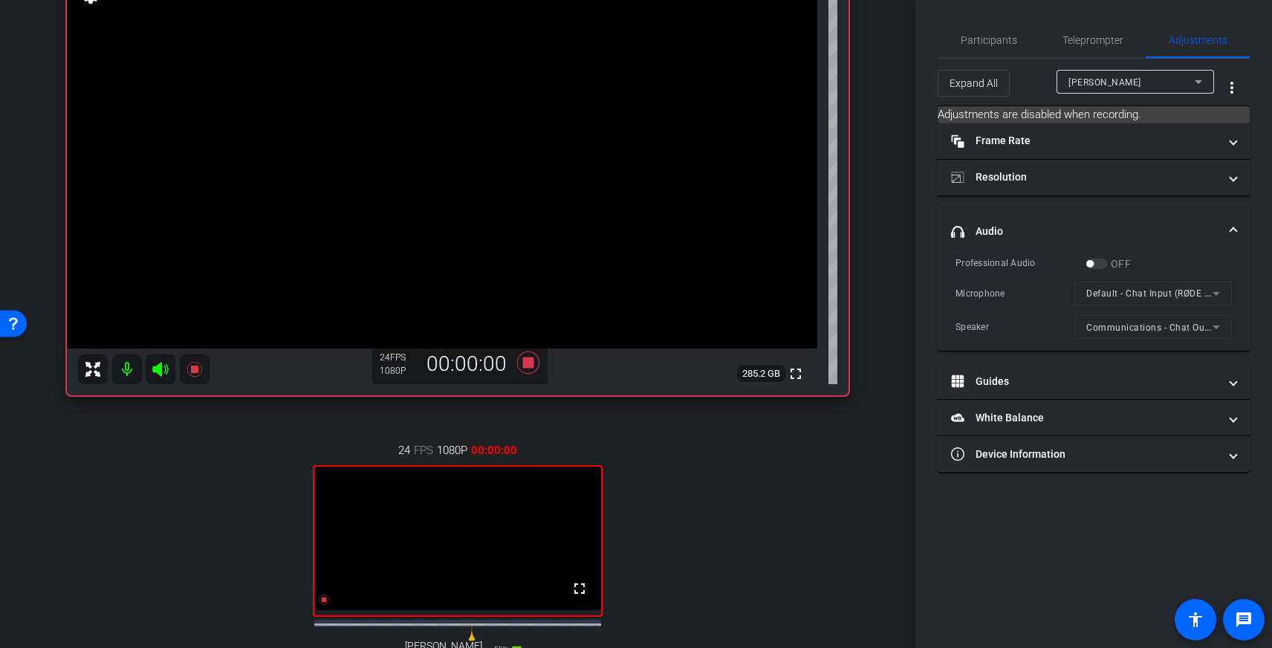
scroll to position [183, 0]
click at [1002, 36] on span "Participants" at bounding box center [988, 40] width 56 height 10
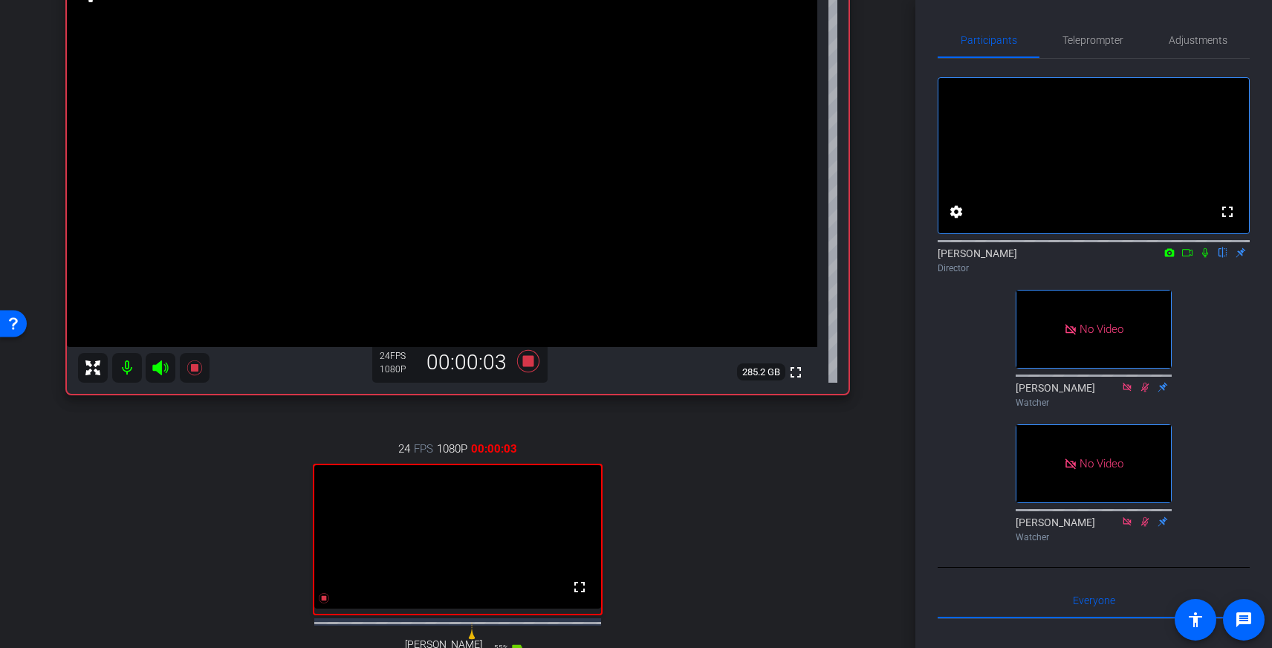
click at [1203, 258] on icon at bounding box center [1205, 252] width 12 height 10
click at [1185, 258] on icon at bounding box center [1187, 252] width 12 height 10
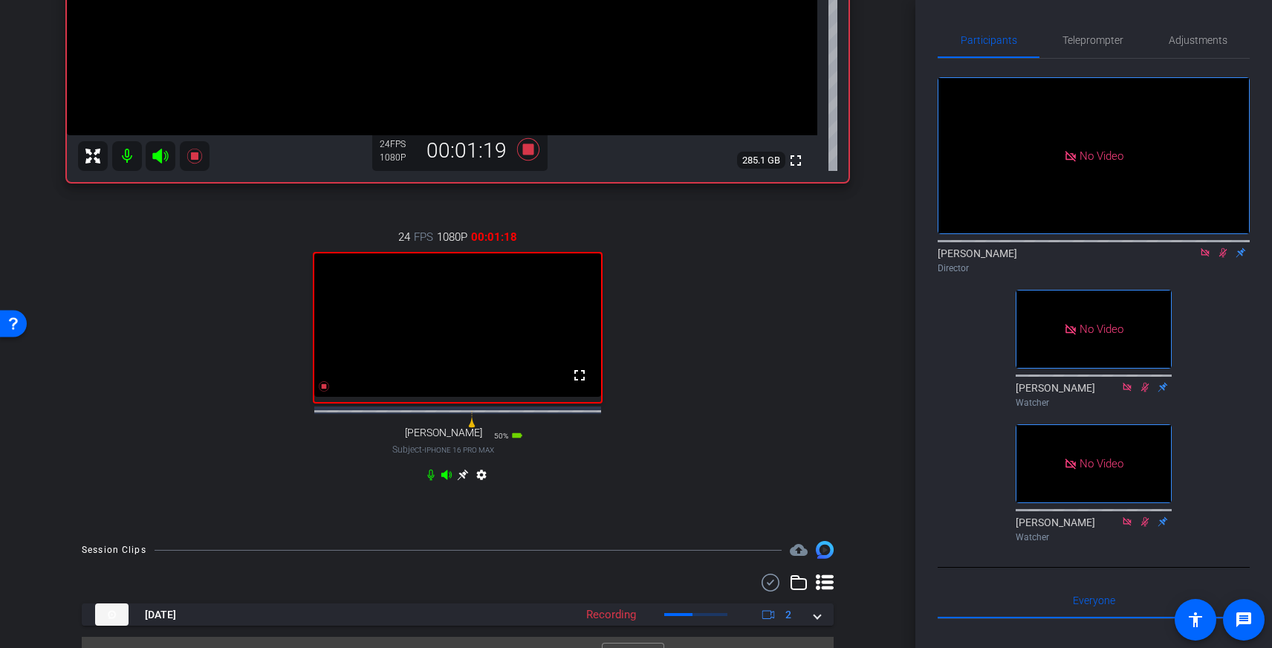
scroll to position [435, 0]
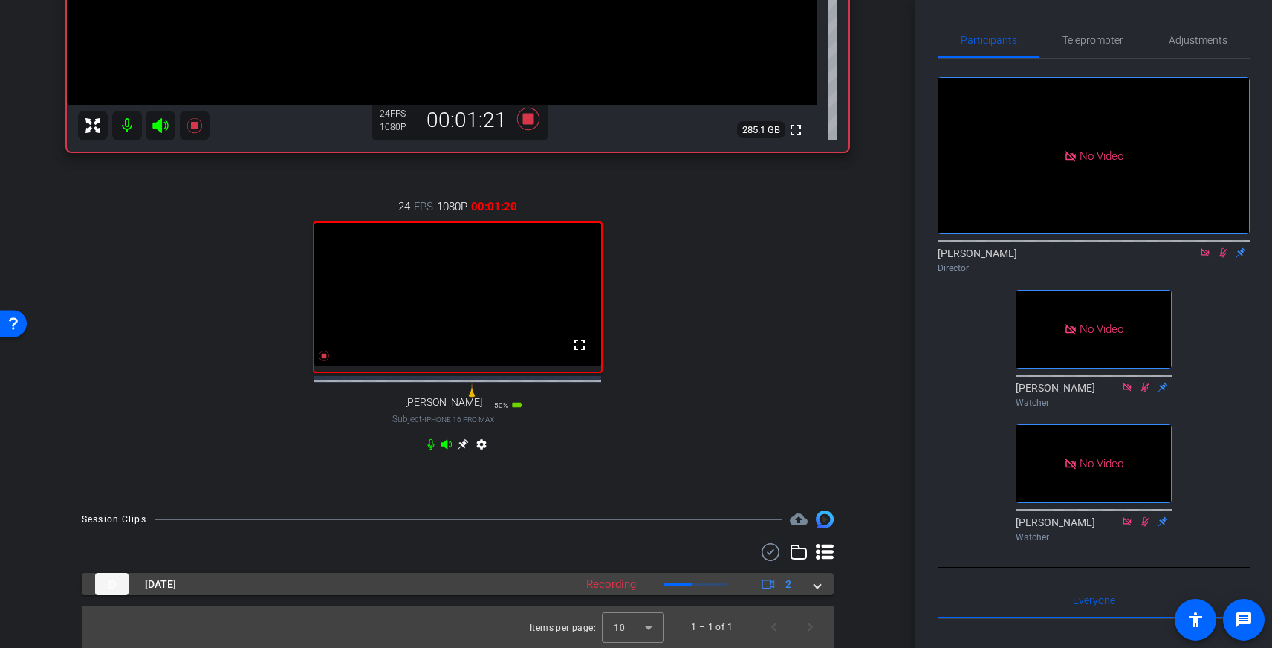
click at [819, 582] on span at bounding box center [817, 584] width 6 height 16
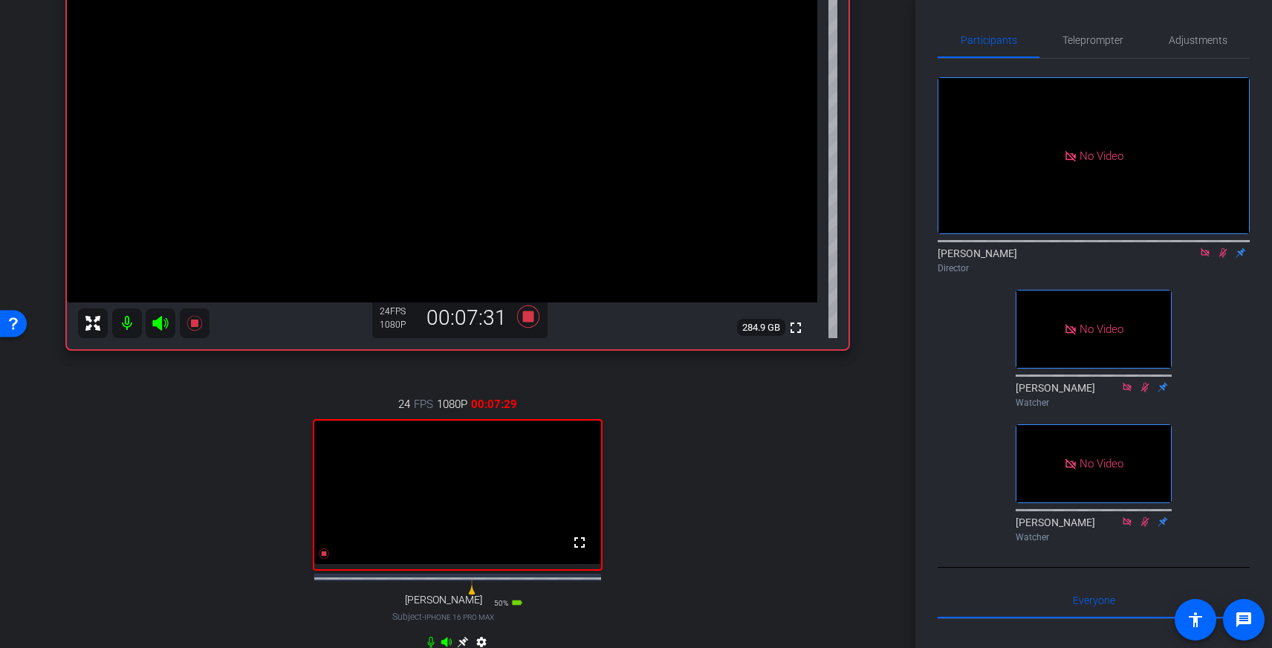
scroll to position [235, 0]
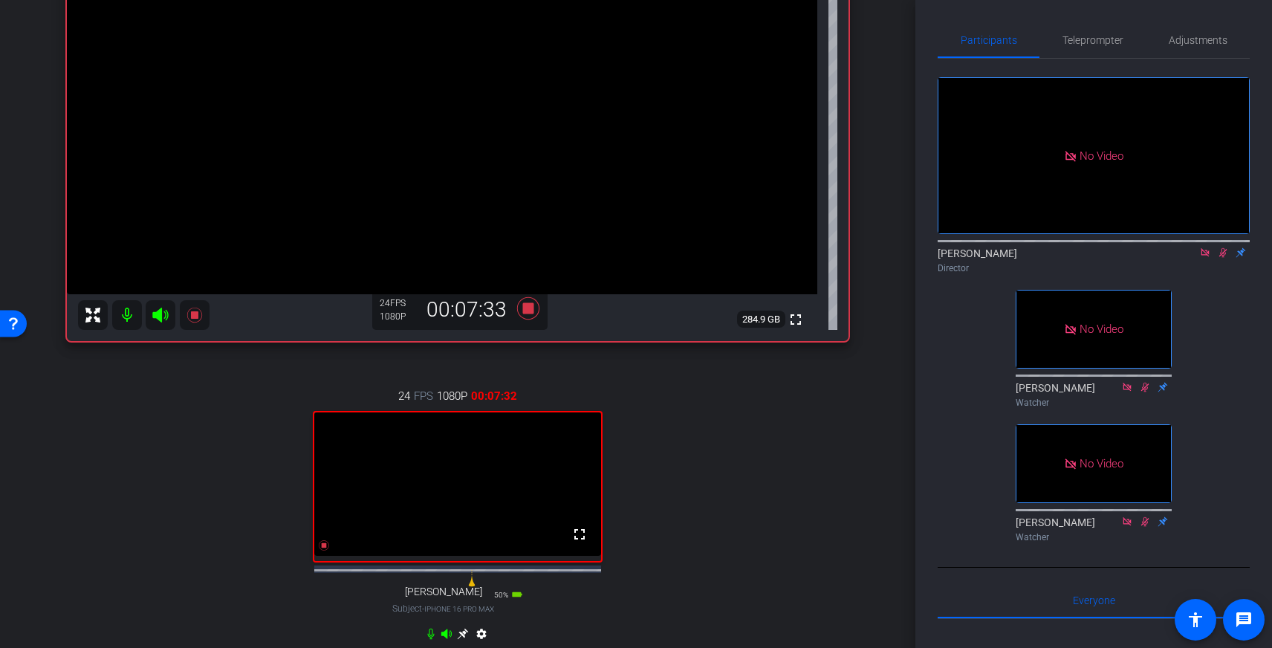
click at [1223, 258] on icon at bounding box center [1223, 252] width 12 height 10
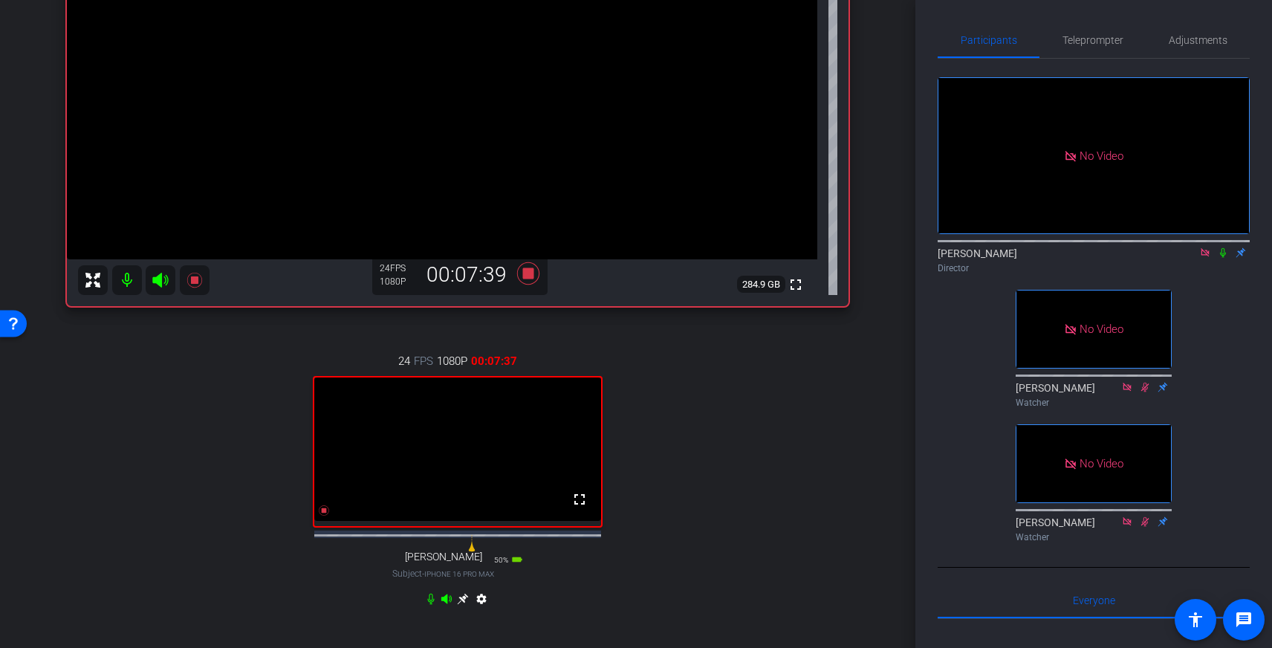
scroll to position [247, 0]
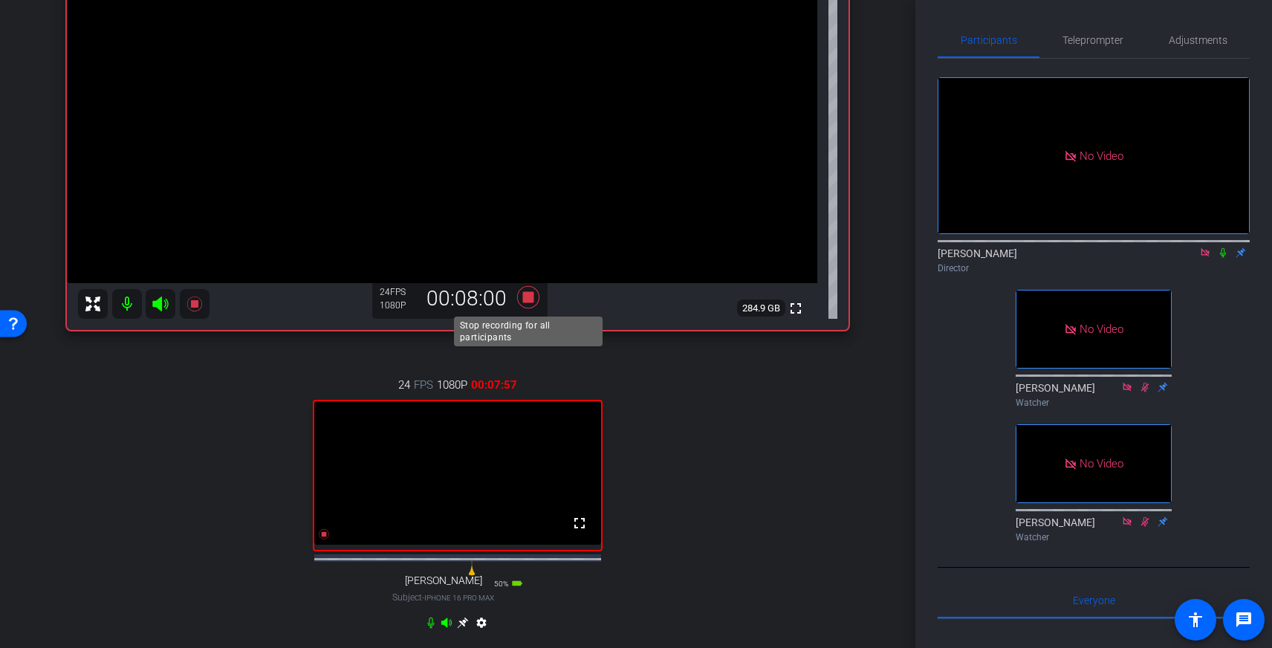
click at [529, 298] on icon at bounding box center [528, 297] width 22 height 22
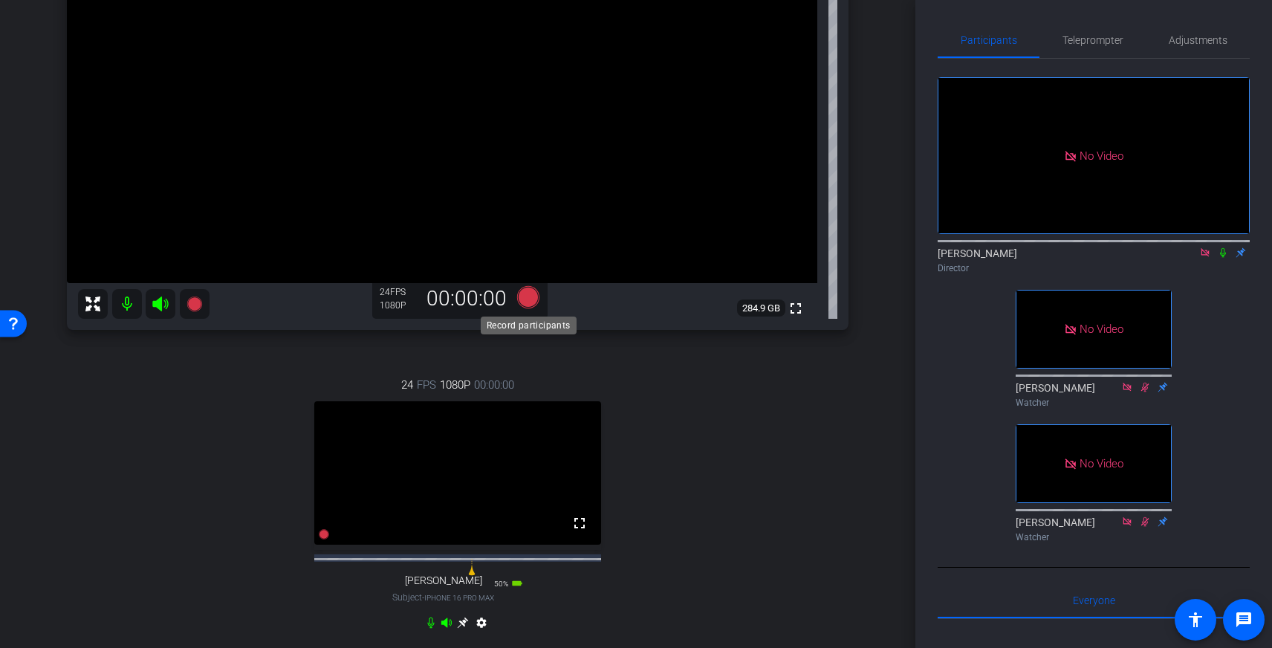
click at [527, 297] on icon at bounding box center [528, 297] width 22 height 22
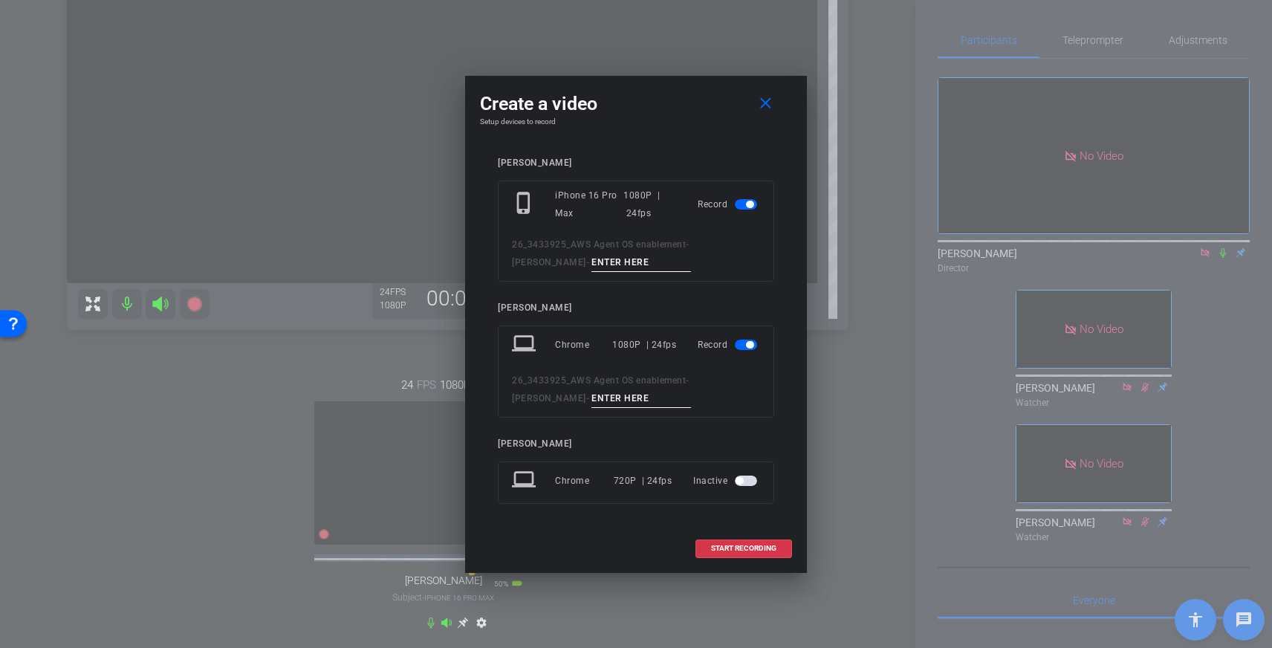
click at [591, 266] on input at bounding box center [641, 262] width 100 height 19
type input "02"
click at [591, 400] on input at bounding box center [641, 398] width 100 height 19
type input "02"
click at [761, 544] on span "START RECORDING" at bounding box center [743, 547] width 65 height 7
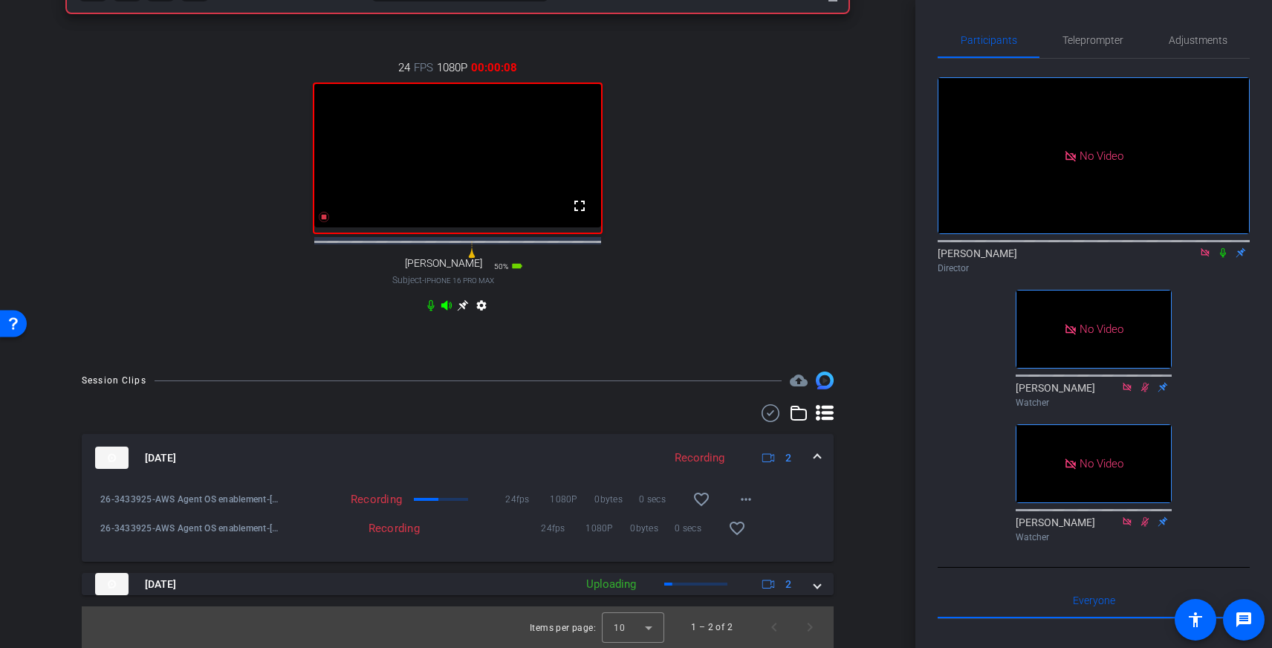
scroll to position [574, 0]
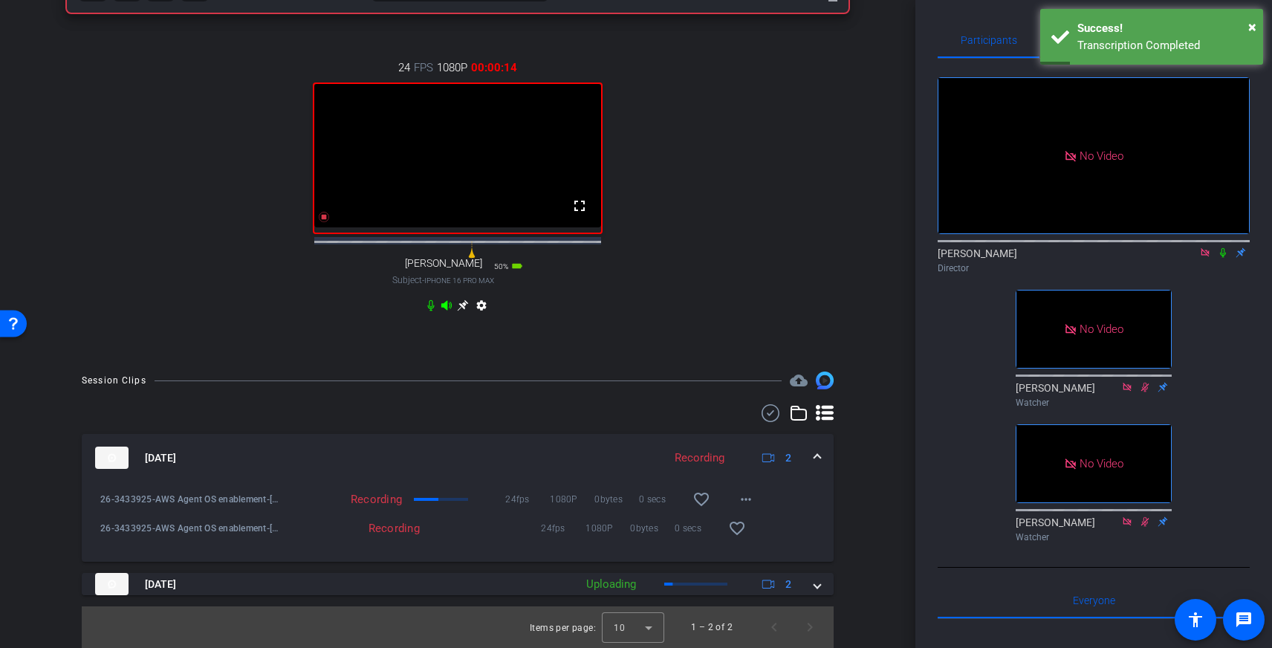
click at [1220, 258] on icon at bounding box center [1223, 252] width 12 height 10
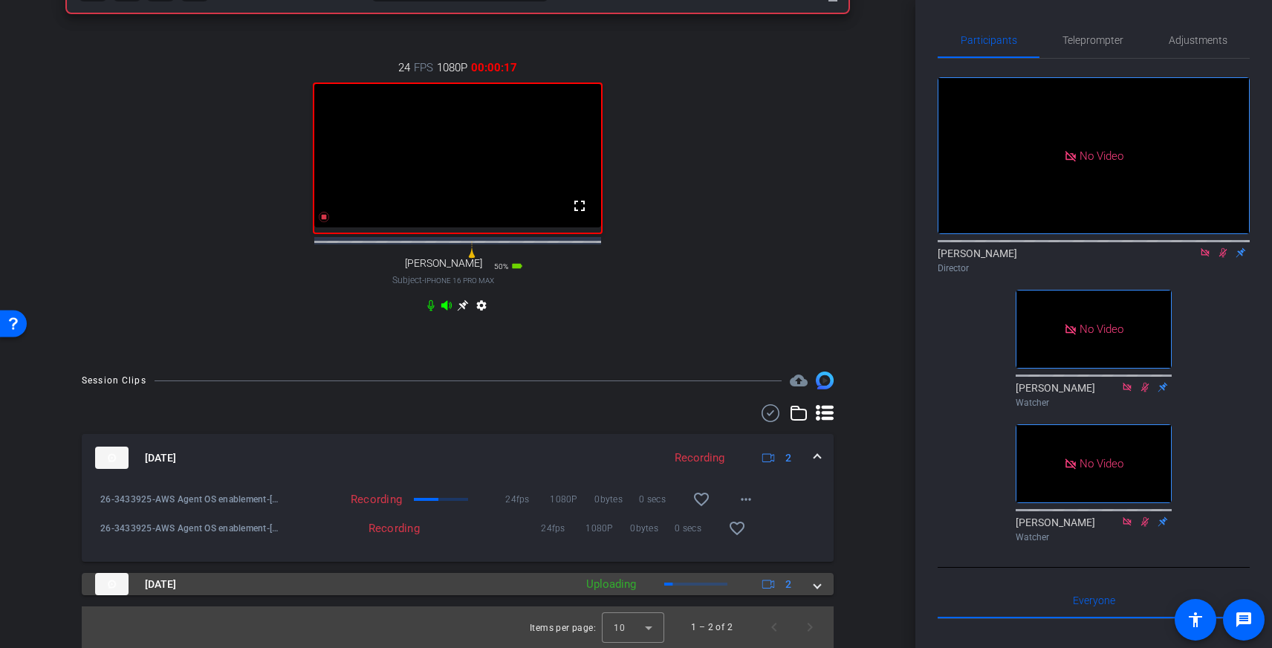
click at [816, 586] on span at bounding box center [817, 584] width 6 height 16
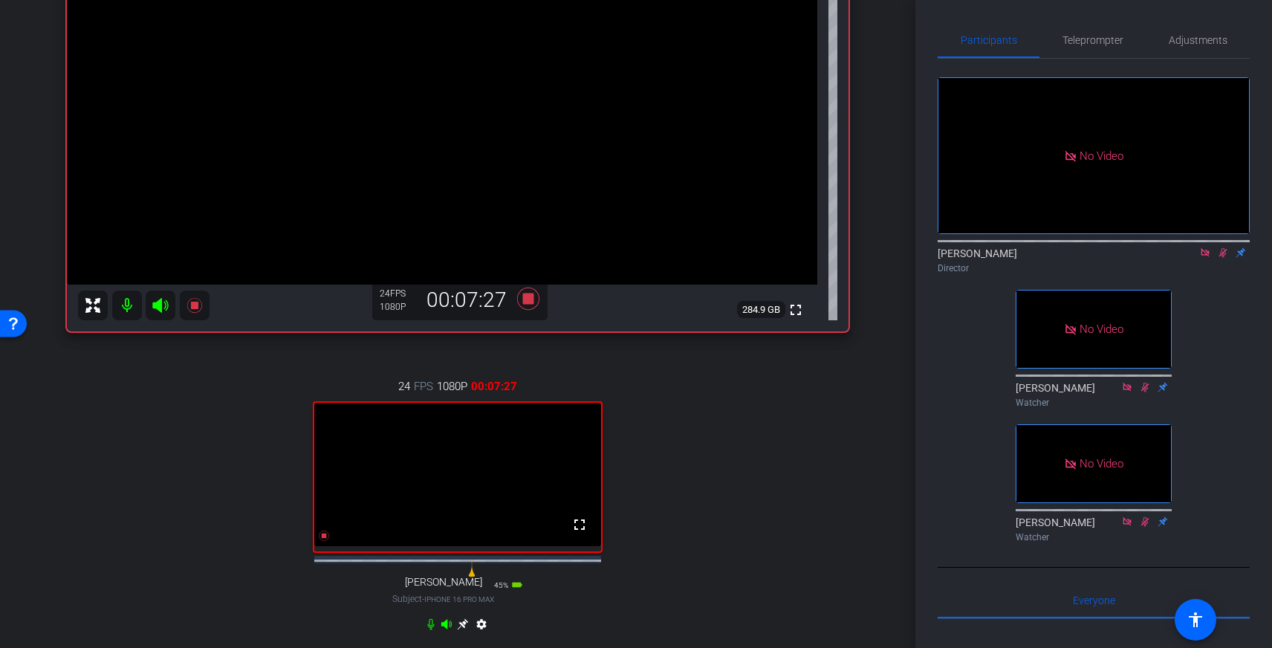
scroll to position [233, 0]
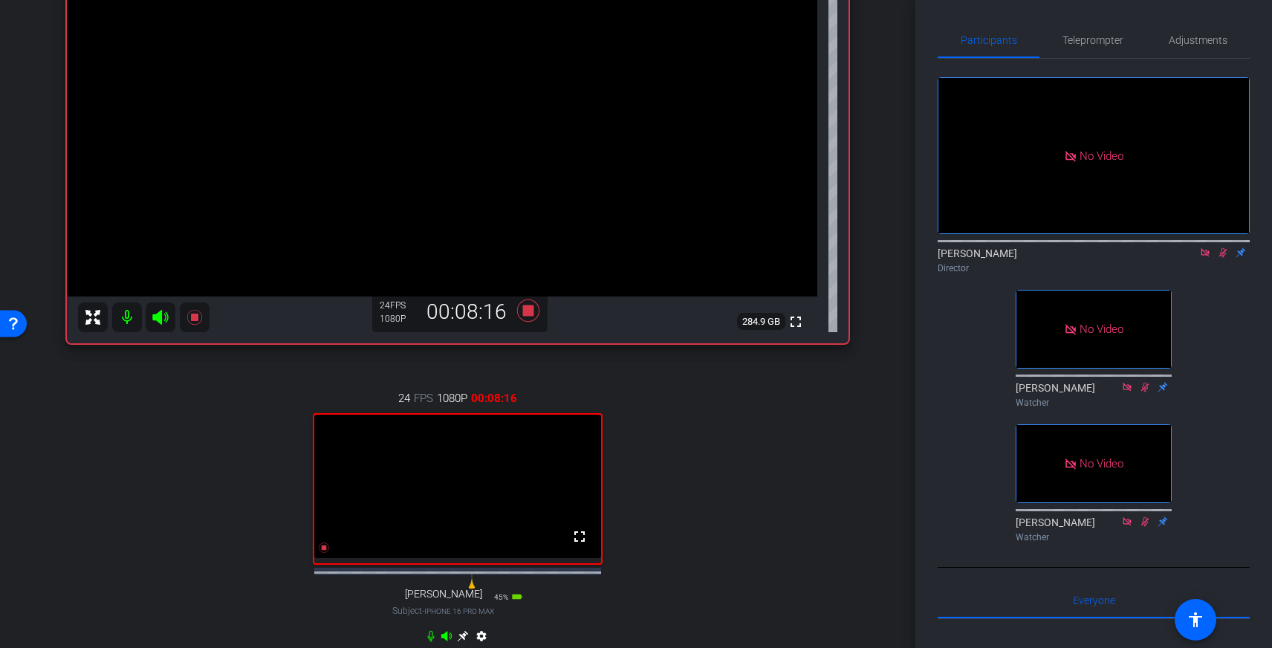
click at [1221, 258] on icon at bounding box center [1223, 253] width 8 height 10
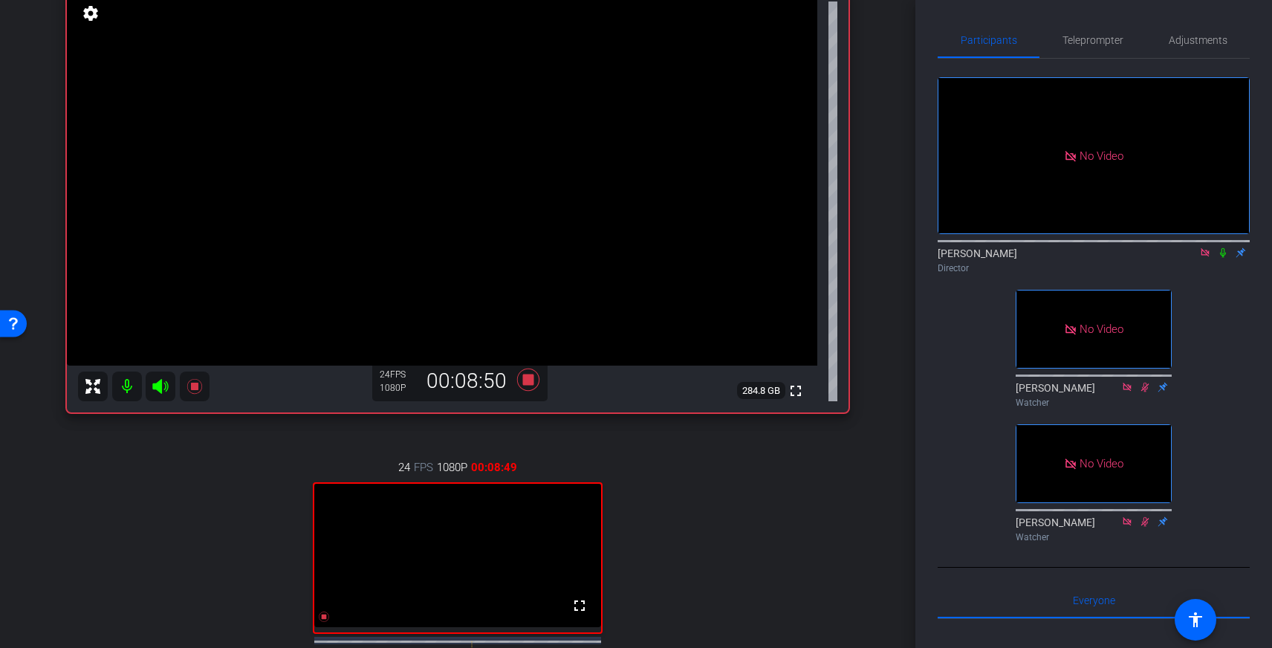
scroll to position [177, 0]
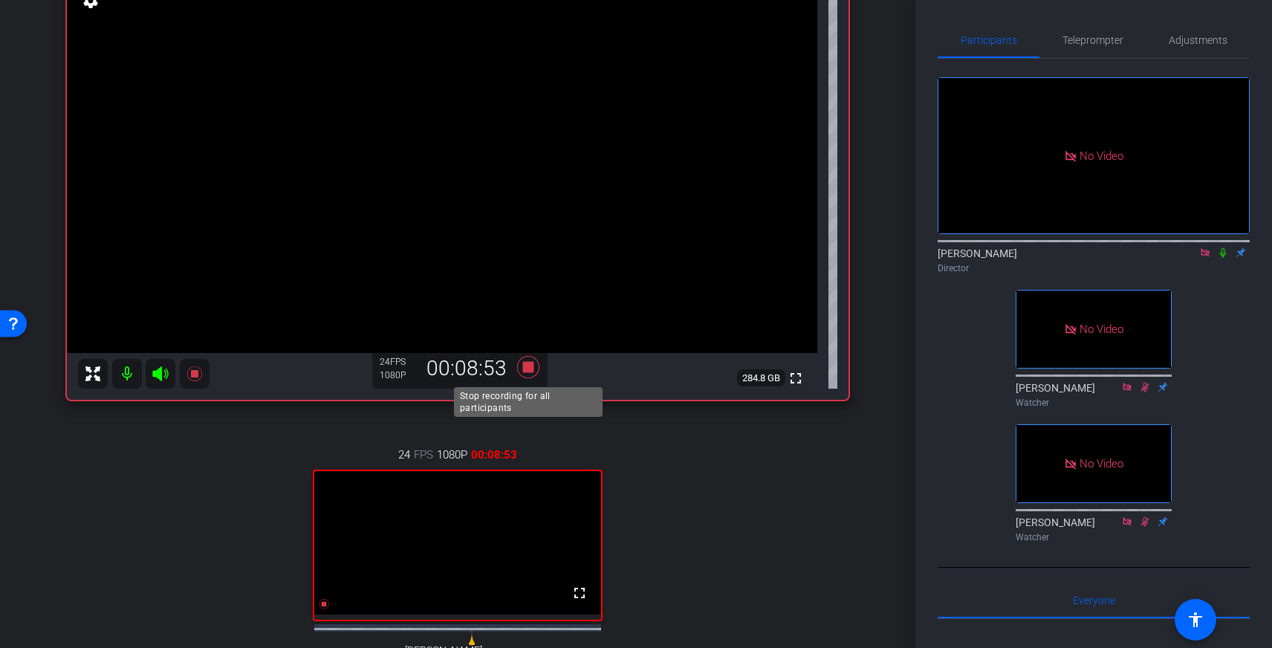
click at [533, 365] on icon at bounding box center [528, 367] width 22 height 22
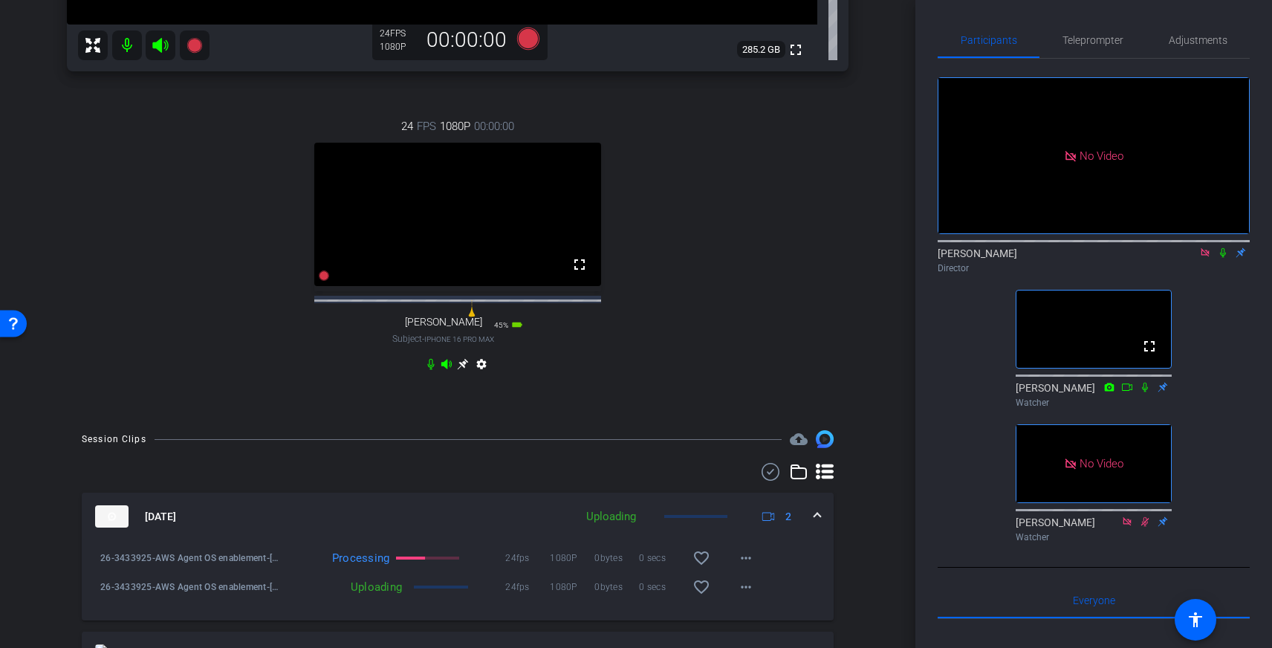
scroll to position [487, 0]
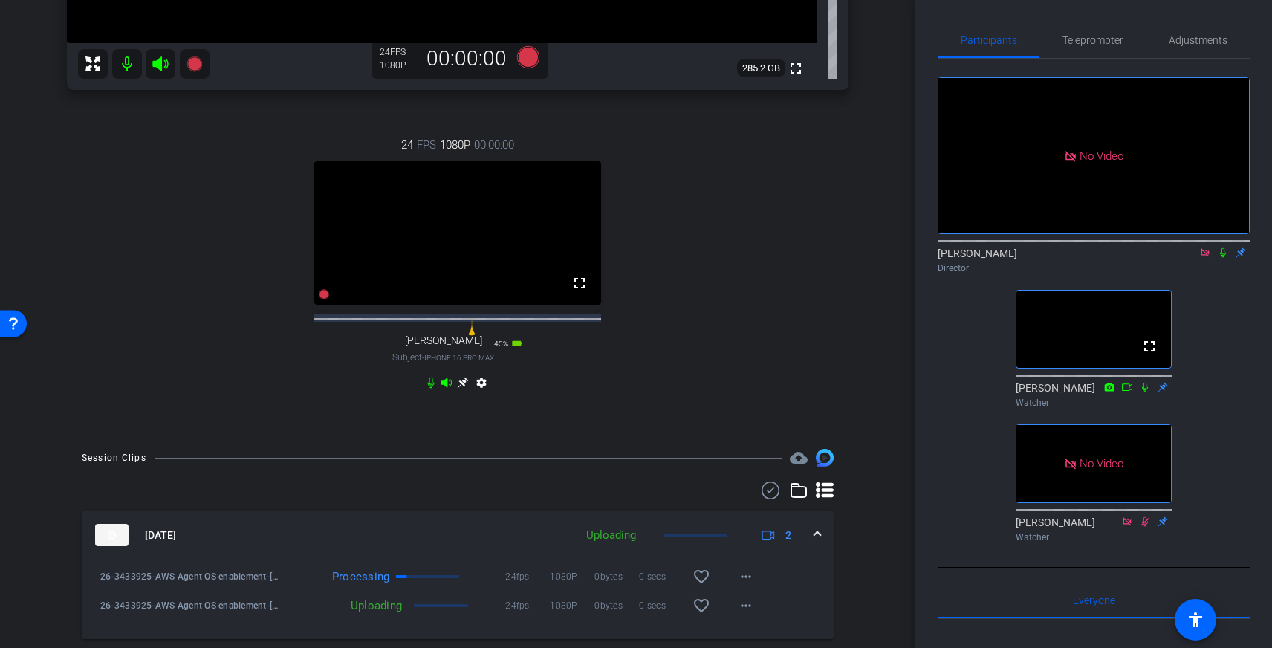
click at [1201, 256] on icon at bounding box center [1204, 252] width 8 height 8
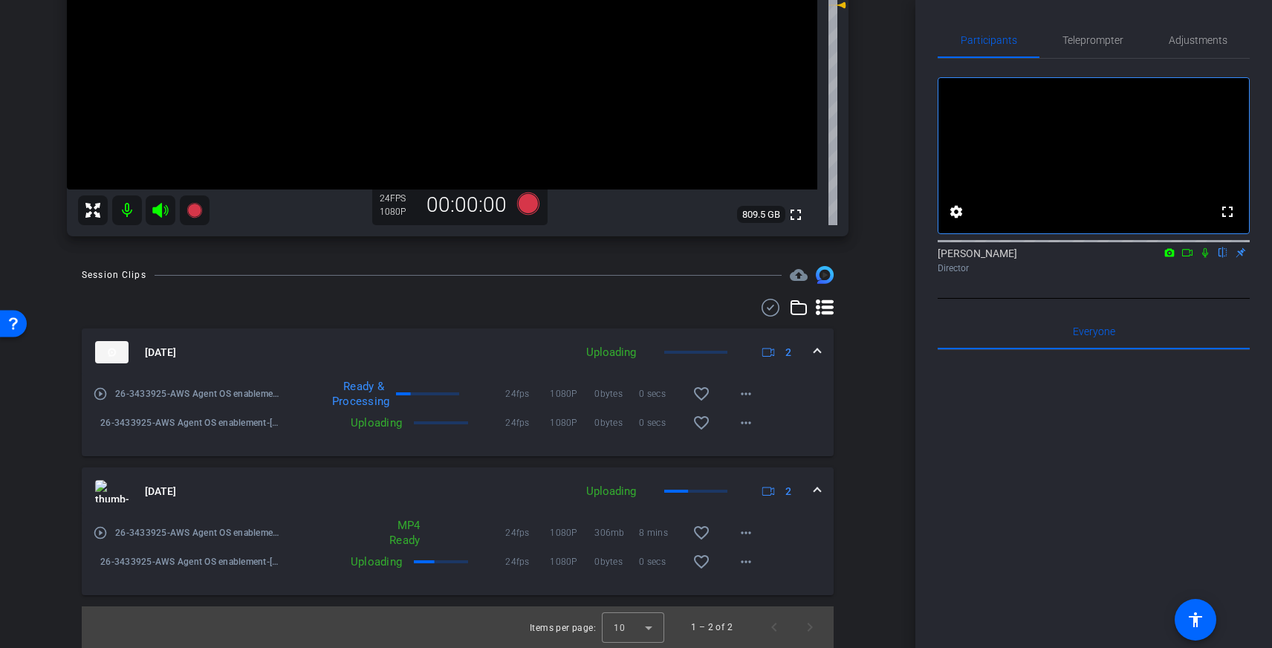
scroll to position [167, 0]
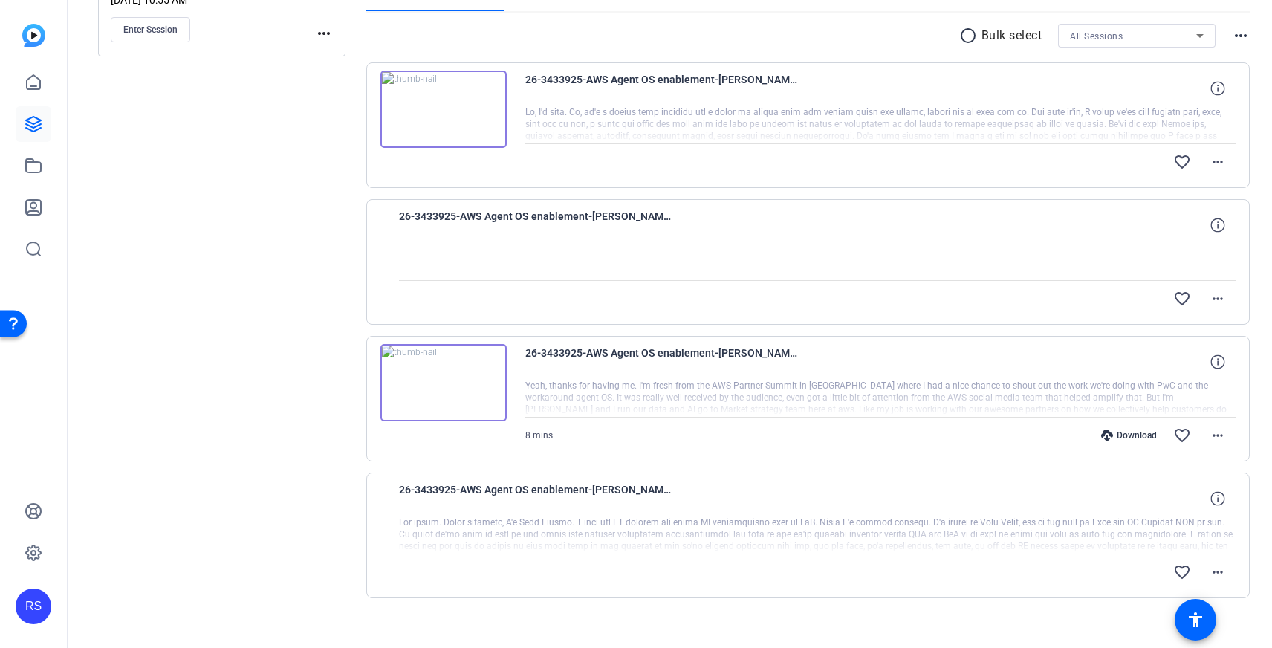
scroll to position [281, 0]
